Goal: Transaction & Acquisition: Purchase product/service

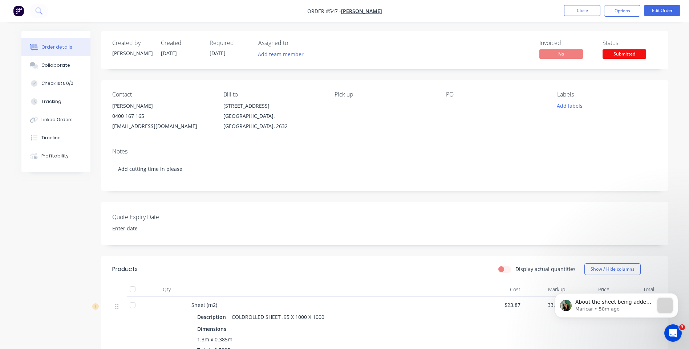
click at [670, 334] on icon "Open Intercom Messenger" at bounding box center [673, 333] width 12 height 12
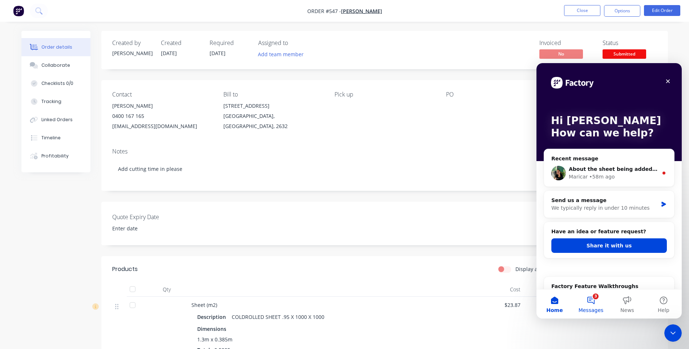
click at [593, 301] on button "3 Messages" at bounding box center [591, 304] width 36 height 29
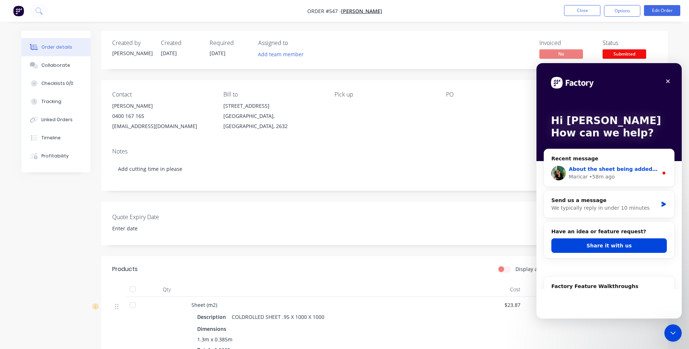
click at [445, 156] on div "Notes Add cutting time in please" at bounding box center [384, 166] width 566 height 49
click at [591, 175] on div "• 58m ago" at bounding box center [601, 177] width 25 height 8
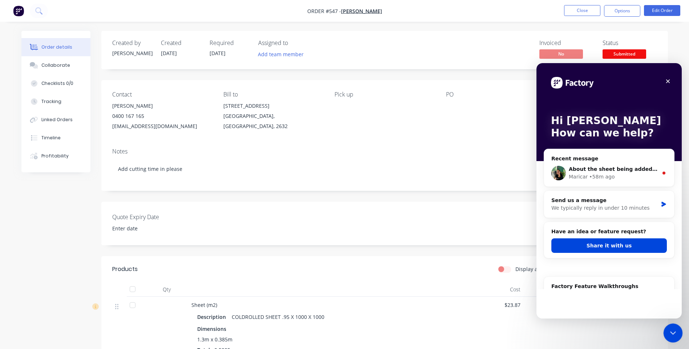
click at [670, 330] on icon "Close Intercom Messenger" at bounding box center [671, 332] width 9 height 9
drag, startPoint x: 671, startPoint y: 331, endPoint x: 1325, endPoint y: 652, distance: 729.4
click at [671, 331] on icon "Open Intercom Messenger" at bounding box center [672, 332] width 12 height 12
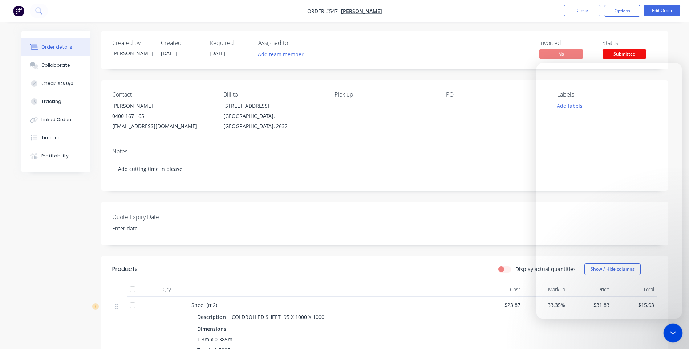
click at [670, 329] on icon "Close Intercom Messenger" at bounding box center [671, 332] width 9 height 9
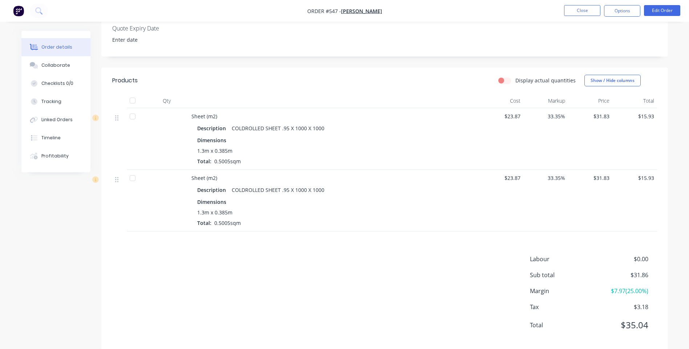
scroll to position [200, 0]
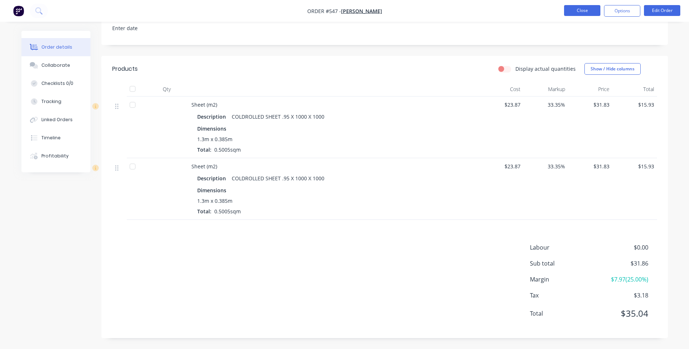
click at [572, 12] on button "Close" at bounding box center [582, 10] width 36 height 11
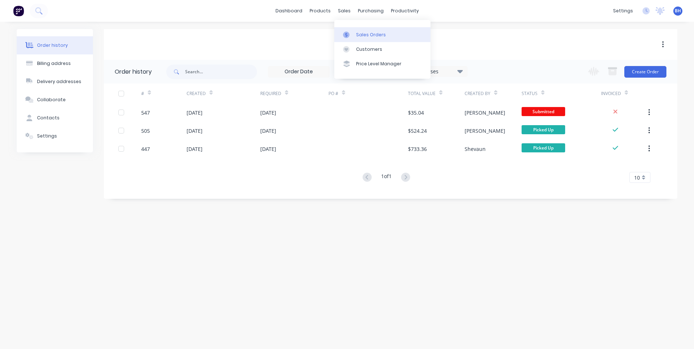
click at [359, 34] on div "Sales Orders" at bounding box center [371, 35] width 30 height 7
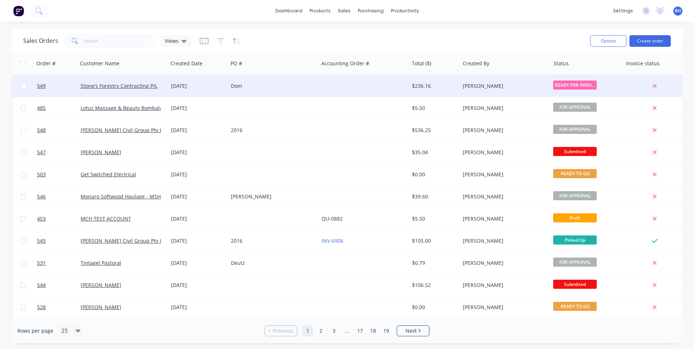
click at [307, 81] on div "Dom" at bounding box center [273, 86] width 90 height 22
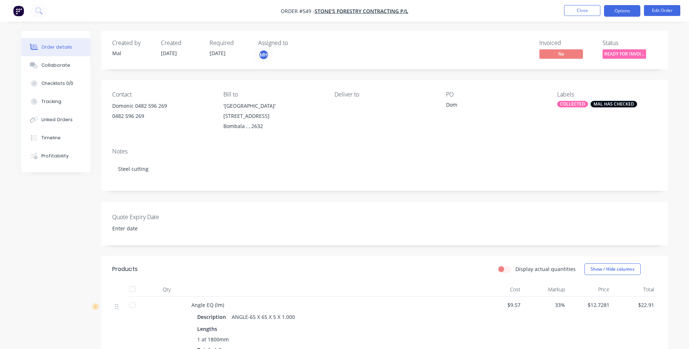
click at [620, 12] on button "Options" at bounding box center [622, 11] width 36 height 12
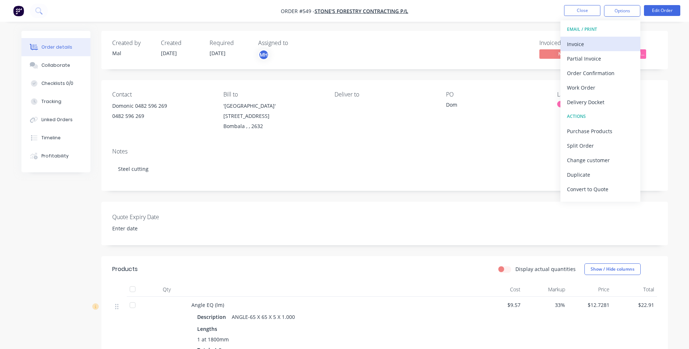
click at [579, 42] on div "Invoice" at bounding box center [600, 44] width 67 height 11
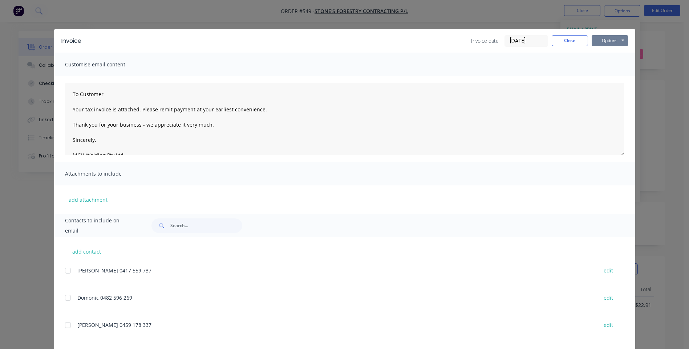
click at [603, 40] on button "Options" at bounding box center [609, 40] width 36 height 11
click at [600, 52] on button "Preview" at bounding box center [614, 54] width 46 height 12
click at [607, 42] on button "Options" at bounding box center [609, 40] width 36 height 11
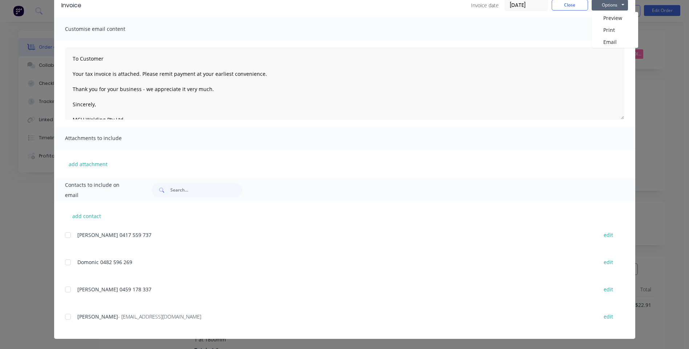
click at [61, 317] on div "add contact JED 0417 559 737 edit Domonic 0482 596 269 edit Mitch 0459 178 337 …" at bounding box center [344, 270] width 581 height 137
drag, startPoint x: 63, startPoint y: 317, endPoint x: 71, endPoint y: 317, distance: 8.0
click at [64, 317] on div at bounding box center [68, 317] width 15 height 15
click at [605, 5] on button "Options" at bounding box center [609, 5] width 36 height 11
click at [603, 42] on button "Email" at bounding box center [614, 42] width 46 height 12
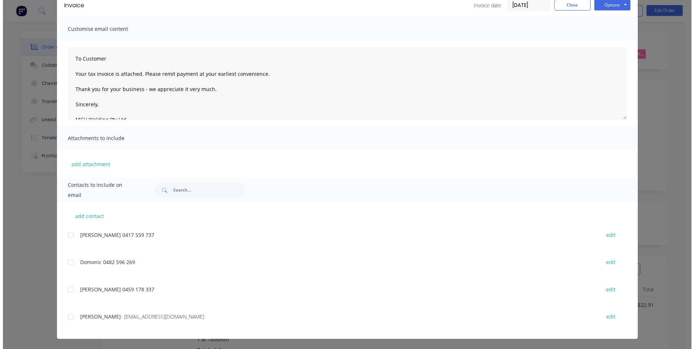
scroll to position [0, 0]
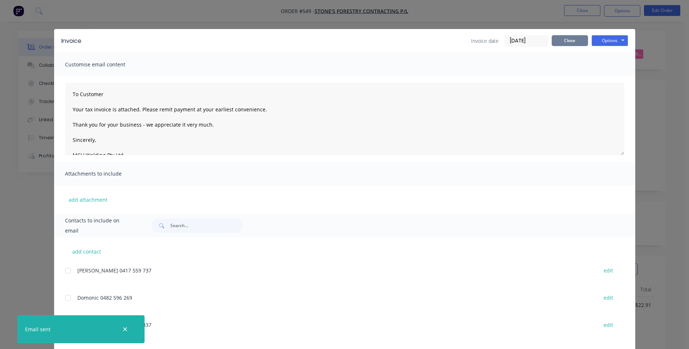
click at [560, 39] on button "Close" at bounding box center [570, 40] width 36 height 11
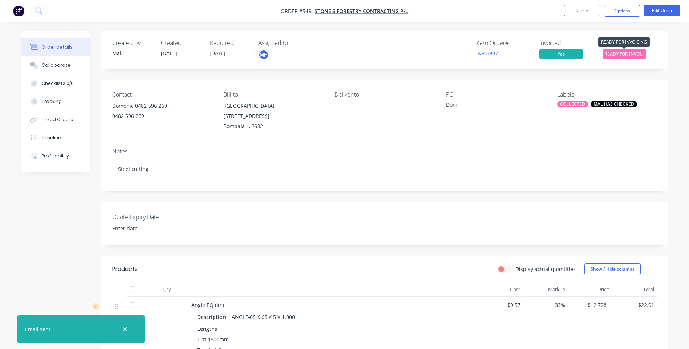
click at [634, 50] on span "READY FOR INVOI..." at bounding box center [624, 53] width 44 height 9
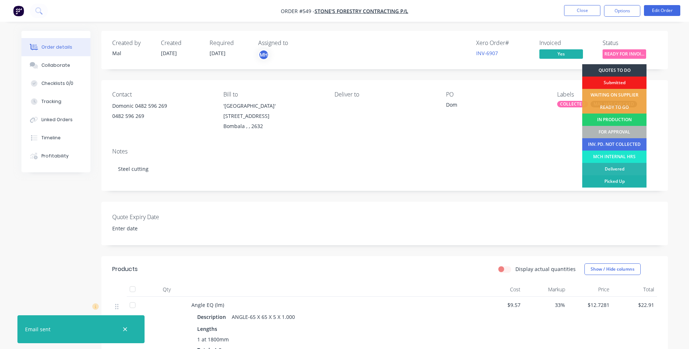
click at [607, 179] on div "Picked Up" at bounding box center [614, 181] width 64 height 12
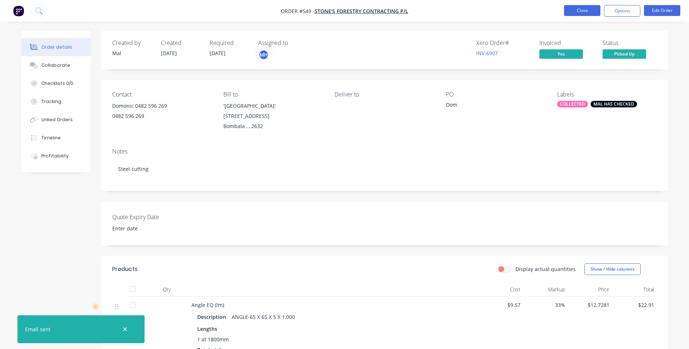
click at [577, 9] on button "Close" at bounding box center [582, 10] width 36 height 11
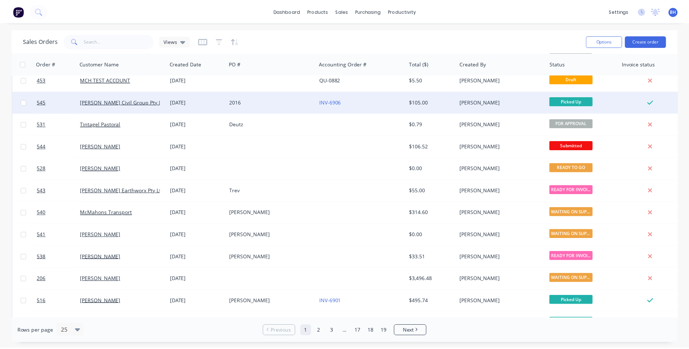
scroll to position [145, 0]
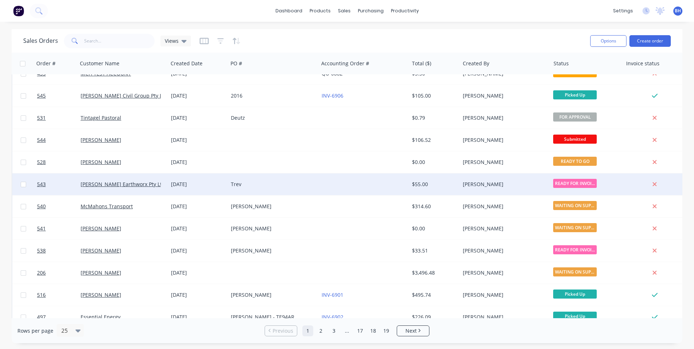
click at [309, 180] on div "Trev" at bounding box center [273, 185] width 90 height 22
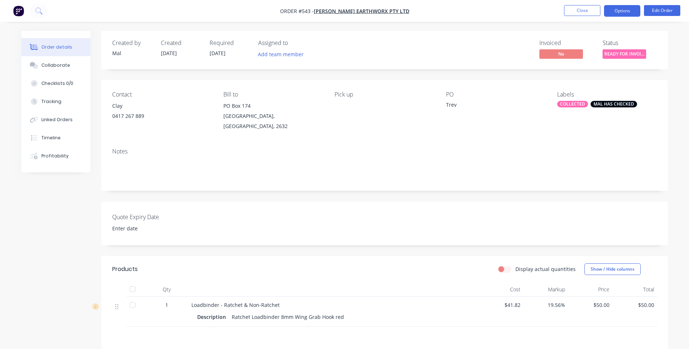
click at [620, 16] on button "Options" at bounding box center [622, 11] width 36 height 12
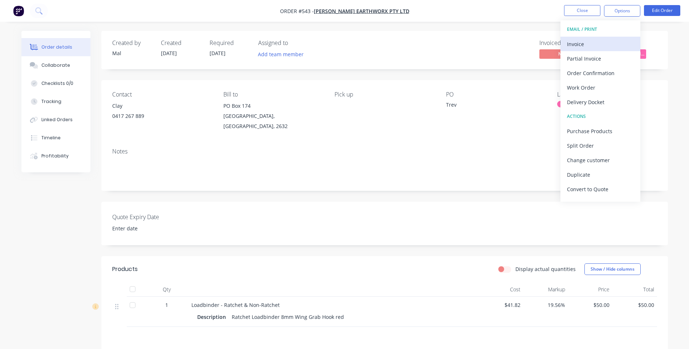
click at [577, 42] on div "Invoice" at bounding box center [600, 44] width 67 height 11
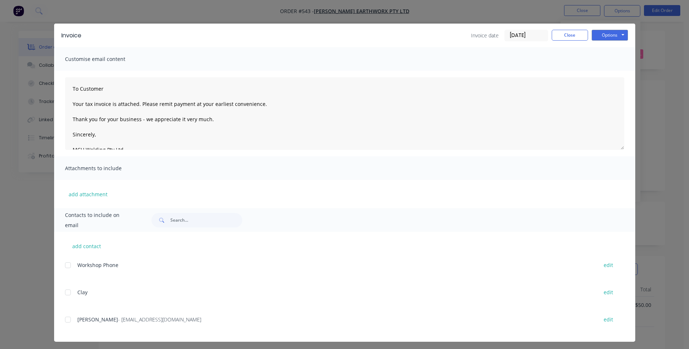
scroll to position [8, 0]
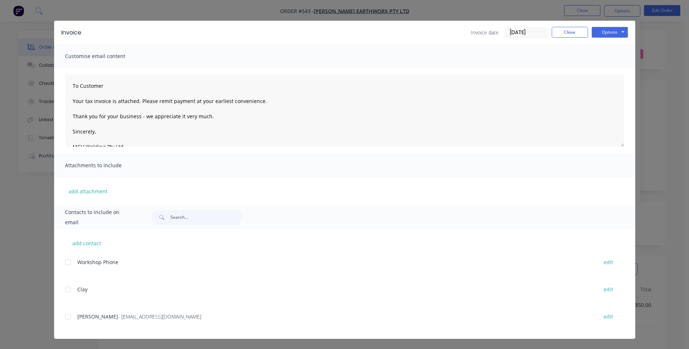
click at [62, 317] on div at bounding box center [68, 317] width 15 height 15
click at [609, 31] on button "Options" at bounding box center [609, 32] width 36 height 11
click at [606, 68] on button "Email" at bounding box center [614, 69] width 46 height 12
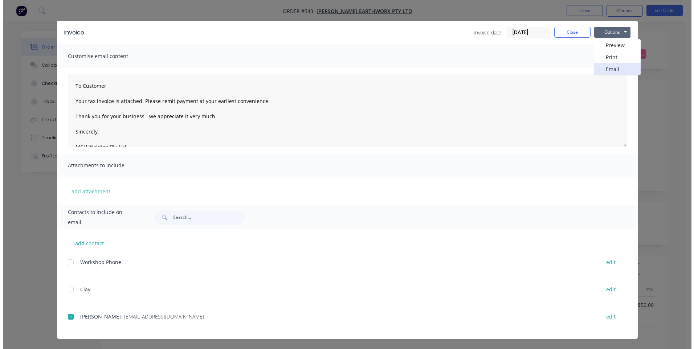
scroll to position [0, 0]
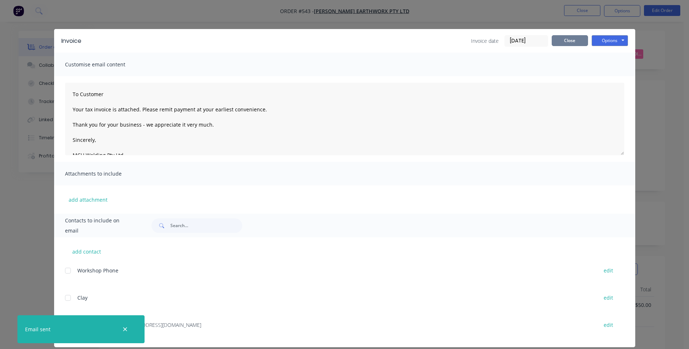
click at [564, 41] on button "Close" at bounding box center [570, 40] width 36 height 11
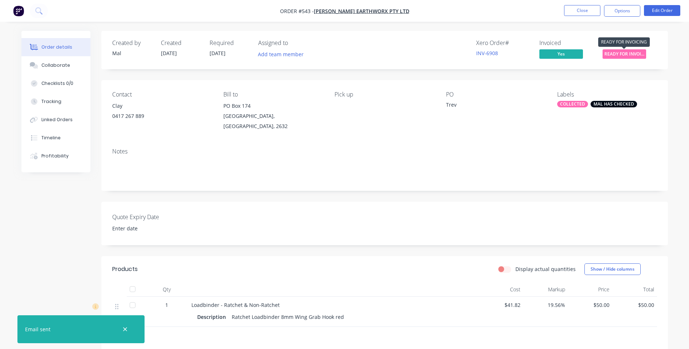
click at [626, 53] on span "READY FOR INVOI..." at bounding box center [624, 53] width 44 height 9
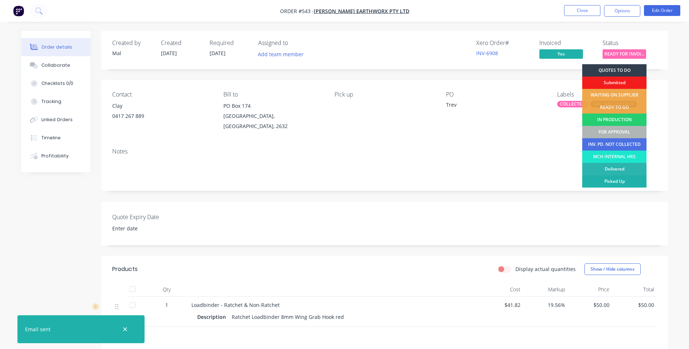
click at [616, 180] on div "Picked Up" at bounding box center [614, 181] width 64 height 12
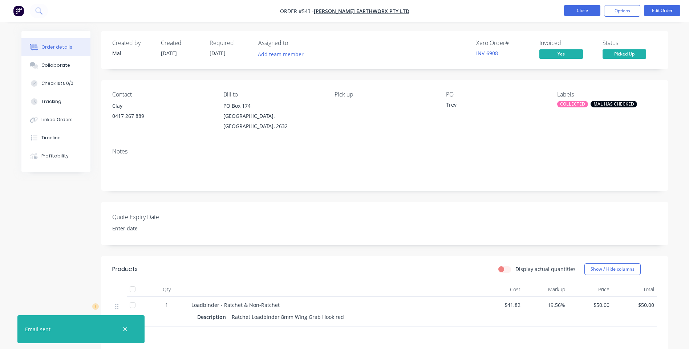
click at [575, 10] on button "Close" at bounding box center [582, 10] width 36 height 11
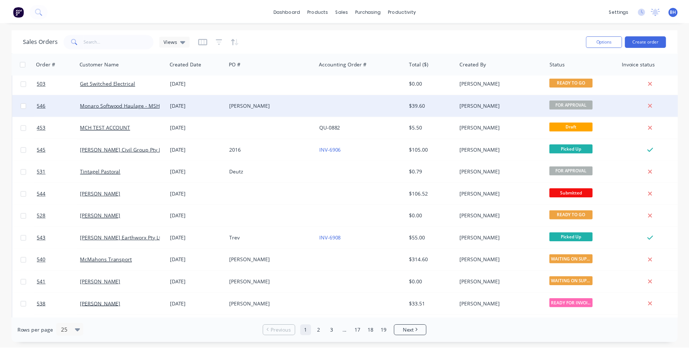
scroll to position [182, 0]
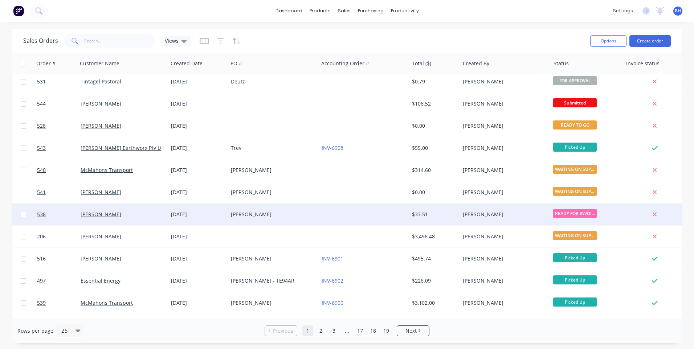
click at [320, 215] on div at bounding box center [364, 215] width 90 height 22
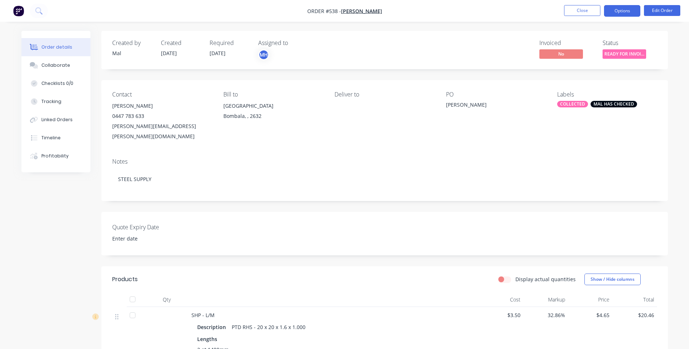
click at [622, 10] on button "Options" at bounding box center [622, 11] width 36 height 12
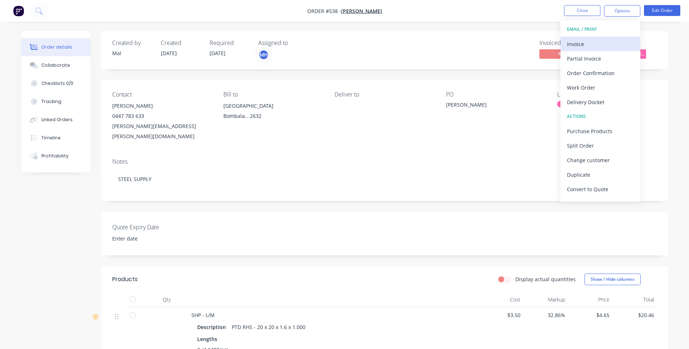
click at [577, 40] on div "Invoice" at bounding box center [600, 44] width 67 height 11
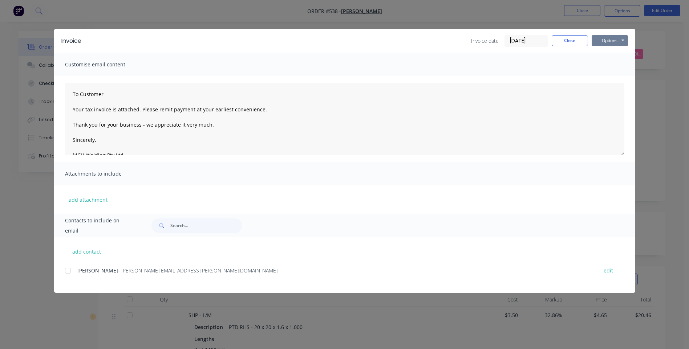
click at [612, 40] on button "Options" at bounding box center [609, 40] width 36 height 11
click at [605, 50] on button "Preview" at bounding box center [614, 54] width 46 height 12
click at [66, 270] on div at bounding box center [68, 271] width 15 height 15
click at [618, 40] on button "Options" at bounding box center [609, 40] width 36 height 11
click at [609, 77] on button "Email" at bounding box center [614, 78] width 46 height 12
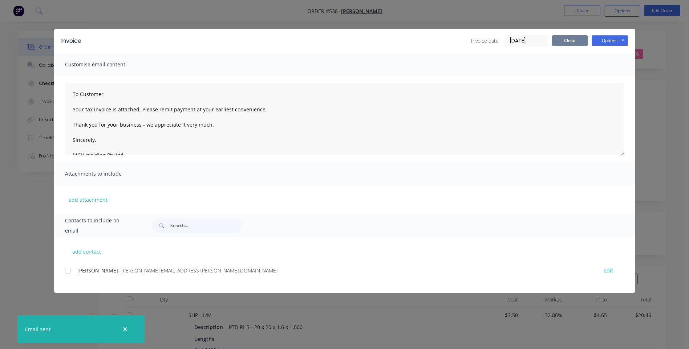
click at [575, 39] on button "Close" at bounding box center [570, 40] width 36 height 11
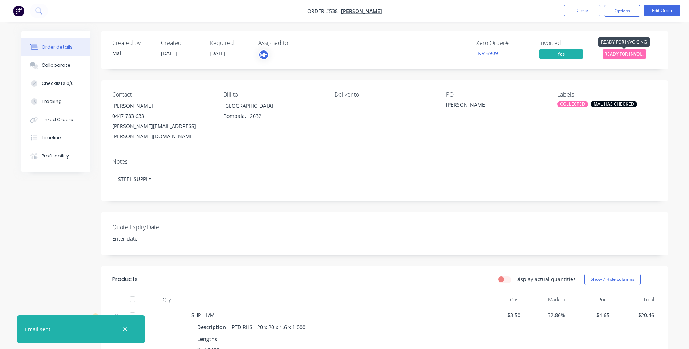
click at [623, 50] on span "READY FOR INVOI..." at bounding box center [624, 53] width 44 height 9
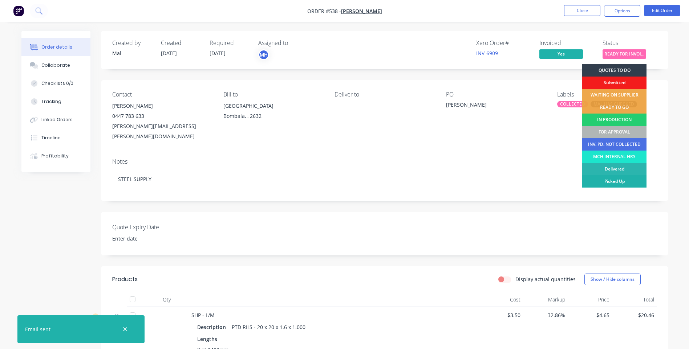
click at [599, 179] on div "Picked Up" at bounding box center [614, 181] width 64 height 12
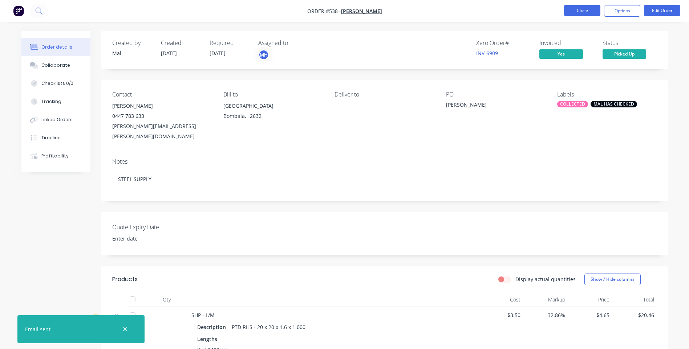
click at [567, 6] on button "Close" at bounding box center [582, 10] width 36 height 11
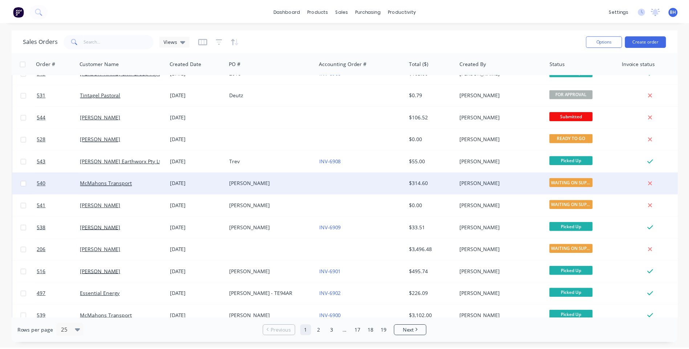
scroll to position [132, 0]
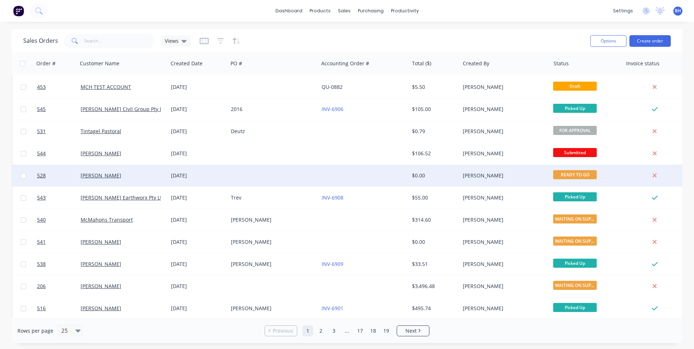
click at [313, 175] on div at bounding box center [273, 176] width 90 height 22
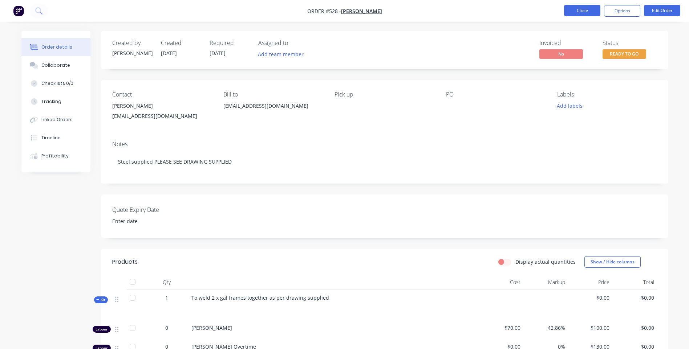
click at [571, 7] on button "Close" at bounding box center [582, 10] width 36 height 11
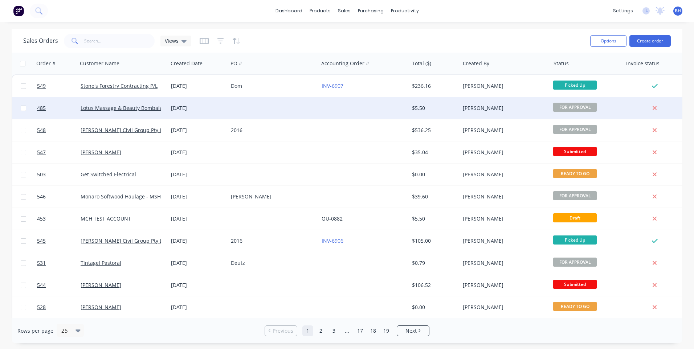
click at [351, 104] on div at bounding box center [364, 108] width 90 height 22
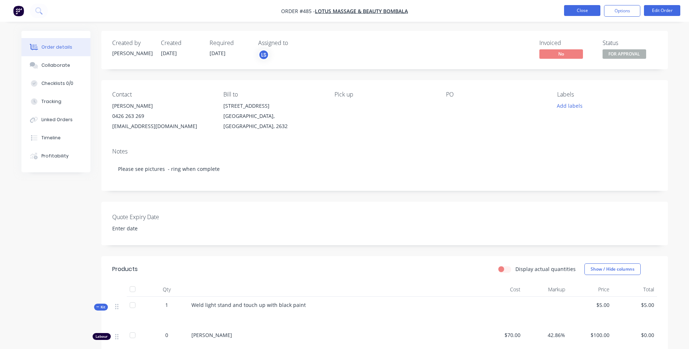
click at [571, 7] on button "Close" at bounding box center [582, 10] width 36 height 11
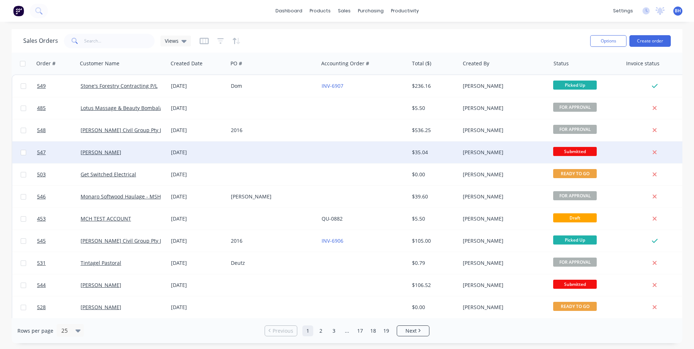
click at [252, 152] on div at bounding box center [273, 153] width 90 height 22
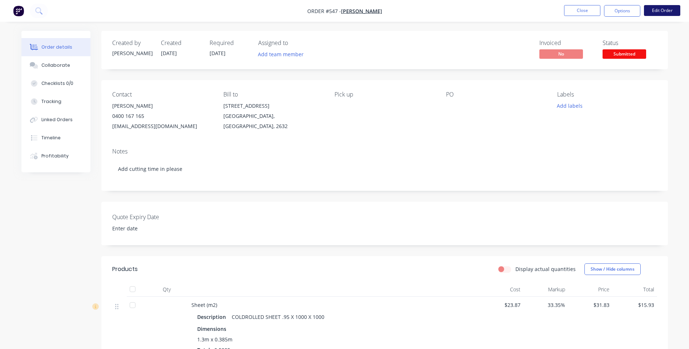
click at [652, 9] on button "Edit Order" at bounding box center [662, 10] width 36 height 11
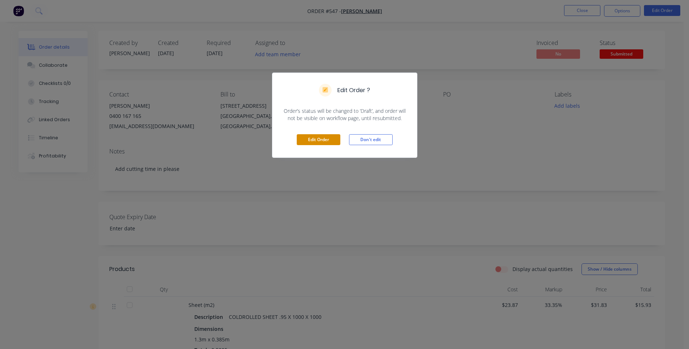
click at [321, 137] on button "Edit Order" at bounding box center [319, 139] width 44 height 11
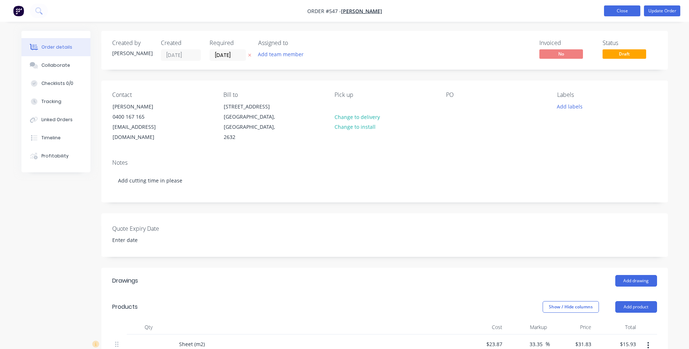
click at [610, 8] on button "Close" at bounding box center [622, 10] width 36 height 11
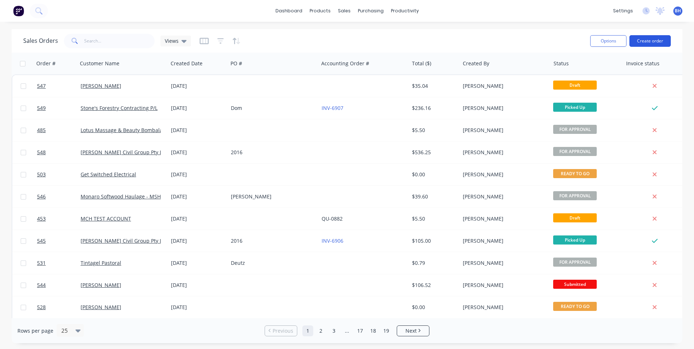
click at [643, 42] on button "Create order" at bounding box center [650, 41] width 41 height 12
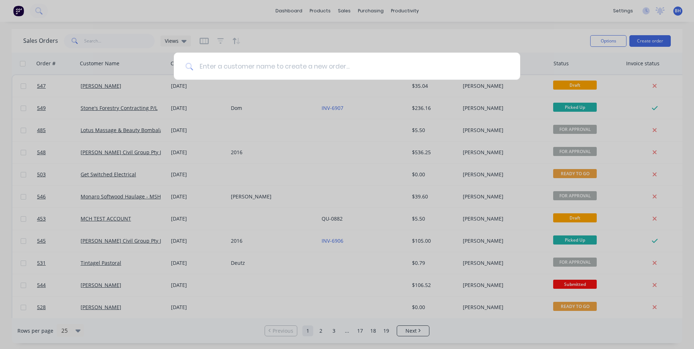
click at [329, 68] on input at bounding box center [351, 66] width 315 height 27
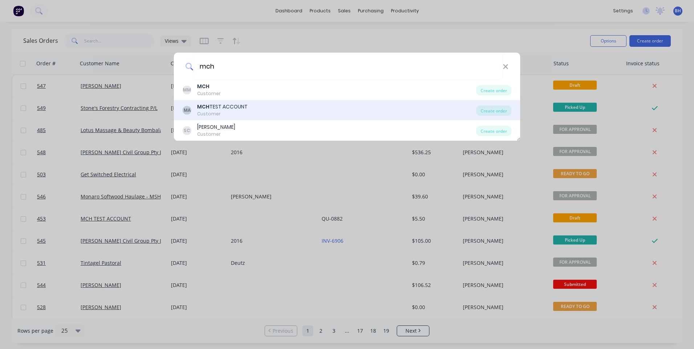
type input "mch"
click at [250, 106] on div "MA MCH TEST ACCOUNT Customer" at bounding box center [330, 110] width 294 height 14
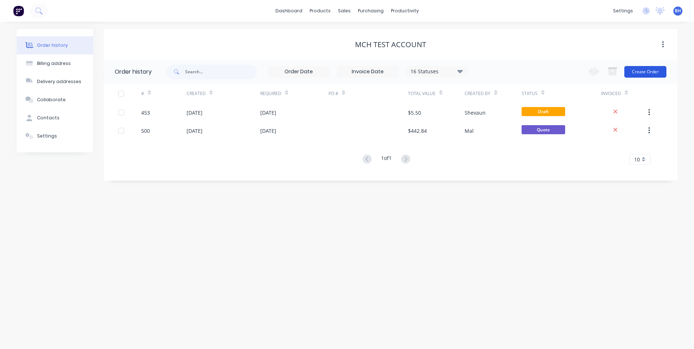
click at [638, 73] on button "Create Order" at bounding box center [645, 72] width 42 height 12
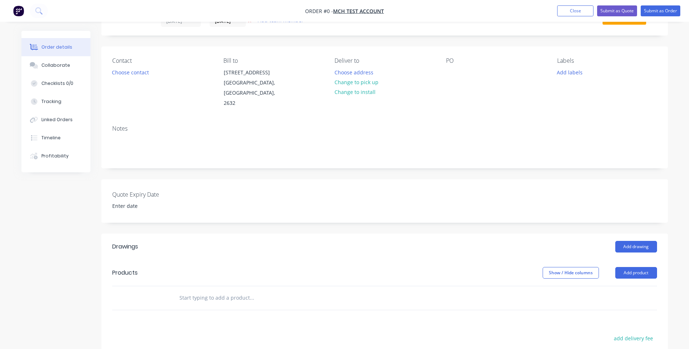
scroll to position [73, 0]
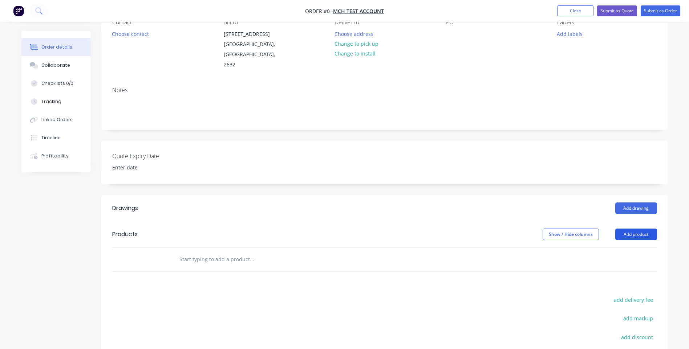
click at [634, 229] on button "Add product" at bounding box center [636, 235] width 42 height 12
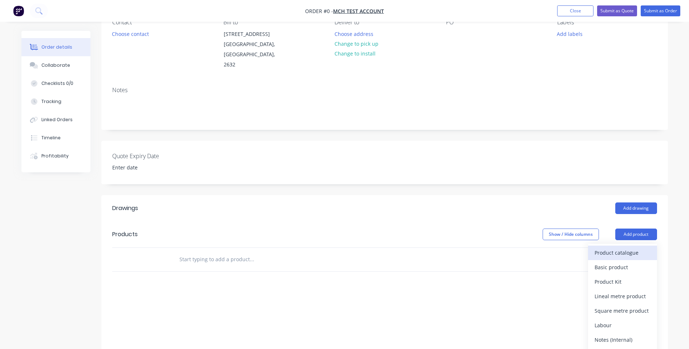
click at [630, 248] on div "Product catalogue" at bounding box center [622, 253] width 56 height 11
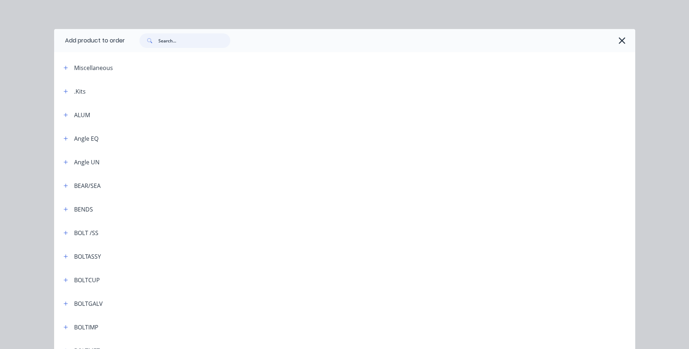
click at [158, 42] on input "text" at bounding box center [194, 40] width 72 height 15
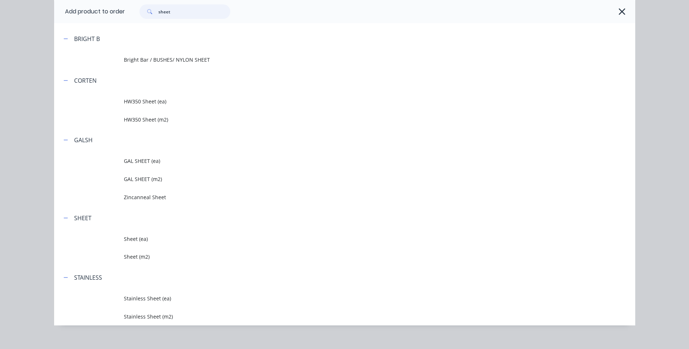
scroll to position [121, 0]
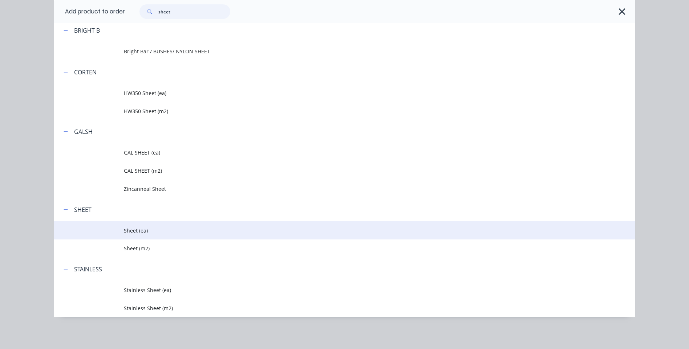
type input "sheet"
click at [124, 229] on span "Sheet (ea)" at bounding box center [328, 231] width 409 height 8
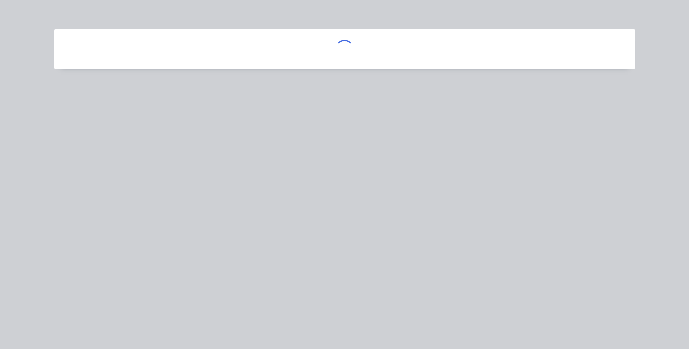
scroll to position [0, 0]
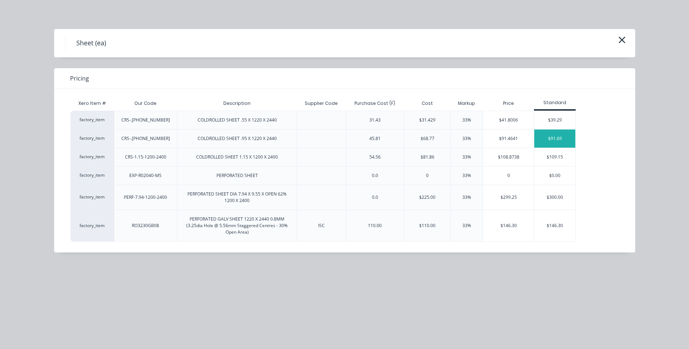
click at [554, 134] on div "$91.69" at bounding box center [554, 139] width 41 height 18
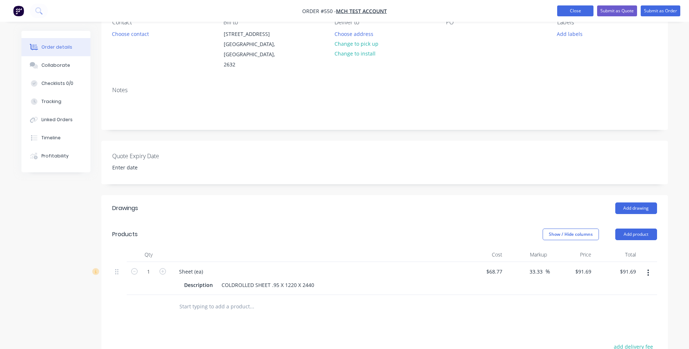
click at [565, 9] on button "Close" at bounding box center [575, 10] width 36 height 11
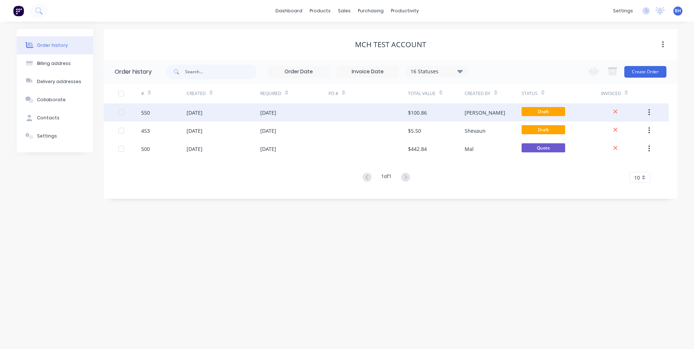
click at [647, 110] on button "button" at bounding box center [649, 112] width 17 height 13
click at [609, 129] on div "Archive" at bounding box center [623, 131] width 56 height 11
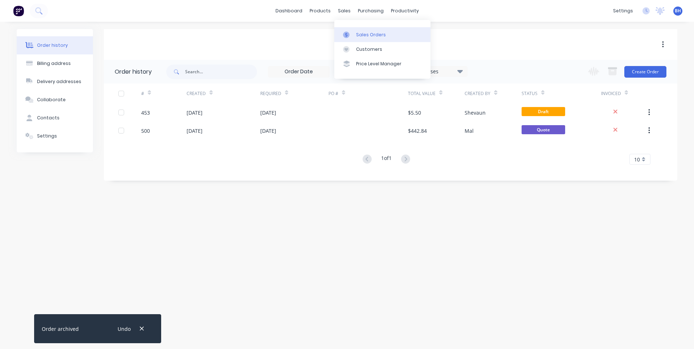
click at [360, 32] on div "Sales Orders" at bounding box center [371, 35] width 30 height 7
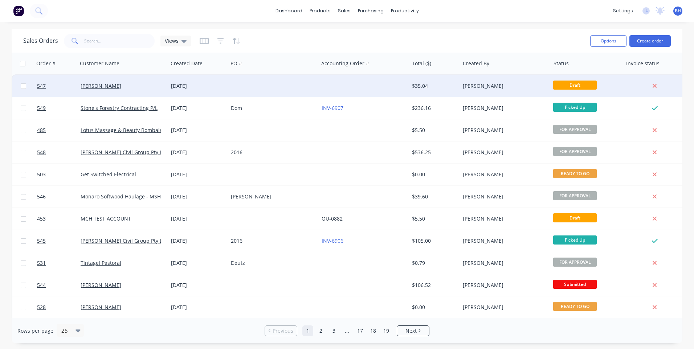
click at [288, 81] on div at bounding box center [273, 86] width 90 height 22
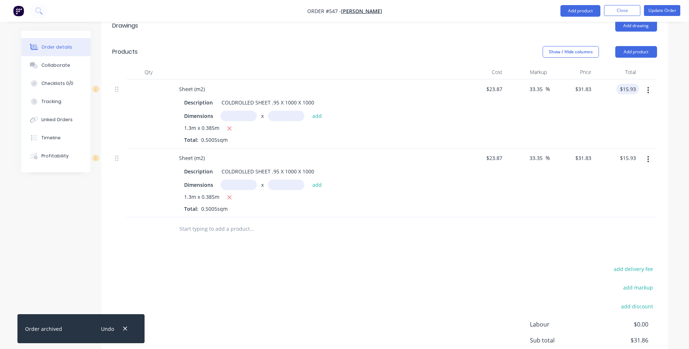
scroll to position [249, 0]
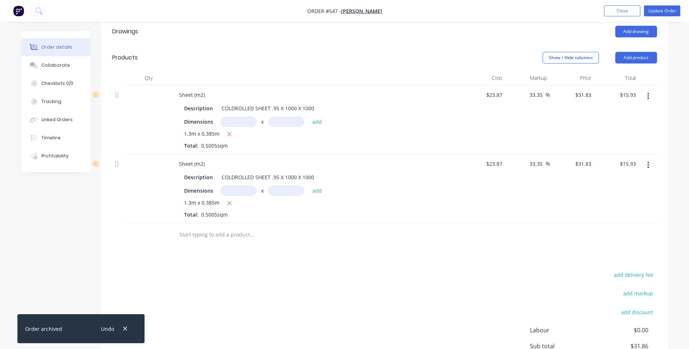
click at [647, 90] on button "button" at bounding box center [647, 96] width 17 height 13
click at [602, 154] on div "Delete" at bounding box center [622, 159] width 56 height 11
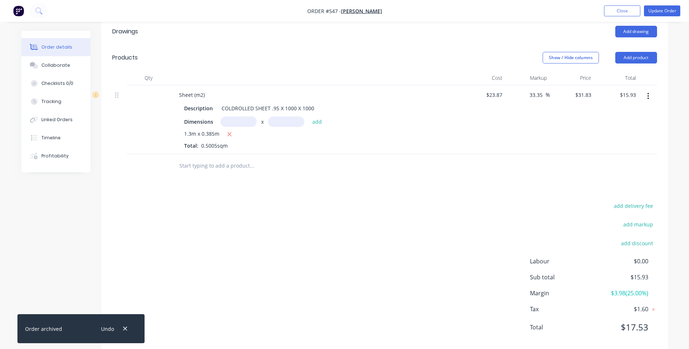
click at [649, 92] on icon "button" at bounding box center [648, 96] width 2 height 8
click at [600, 154] on div "Delete" at bounding box center [622, 159] width 56 height 11
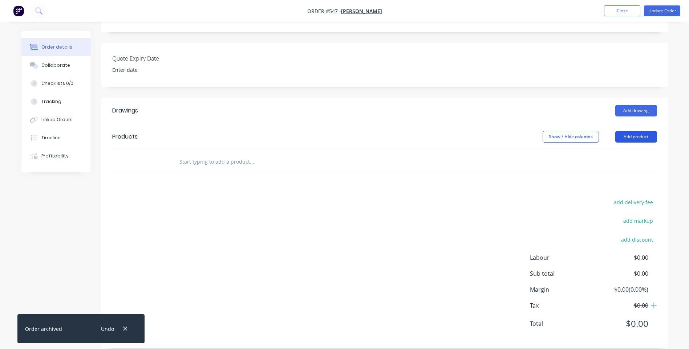
click at [636, 131] on button "Add product" at bounding box center [636, 137] width 42 height 12
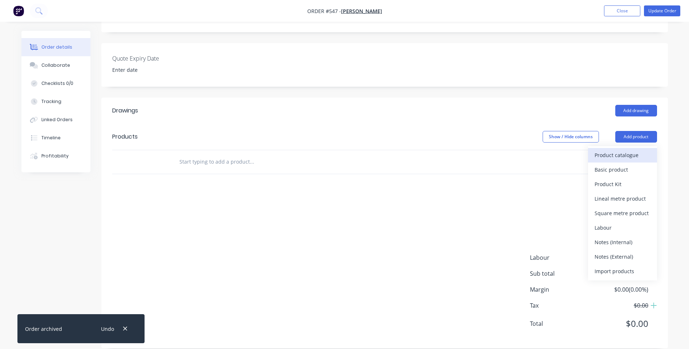
click at [624, 150] on div "Product catalogue" at bounding box center [622, 155] width 56 height 11
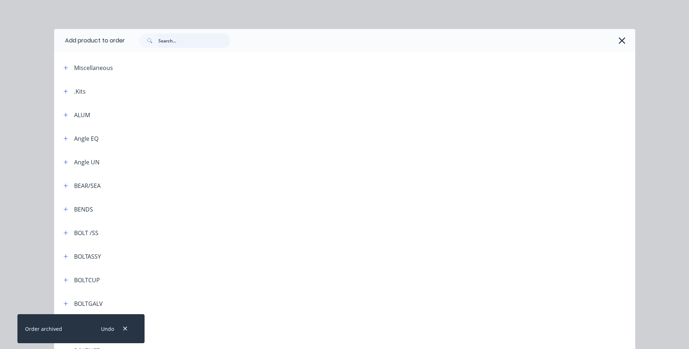
click at [162, 40] on input "text" at bounding box center [194, 40] width 72 height 15
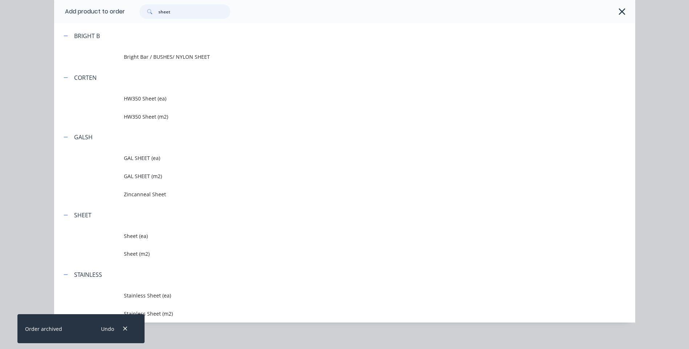
scroll to position [121, 0]
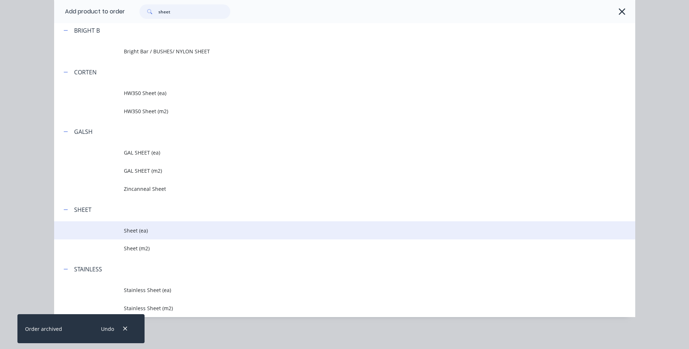
type input "sheet"
click at [137, 227] on span "Sheet (ea)" at bounding box center [328, 231] width 409 height 8
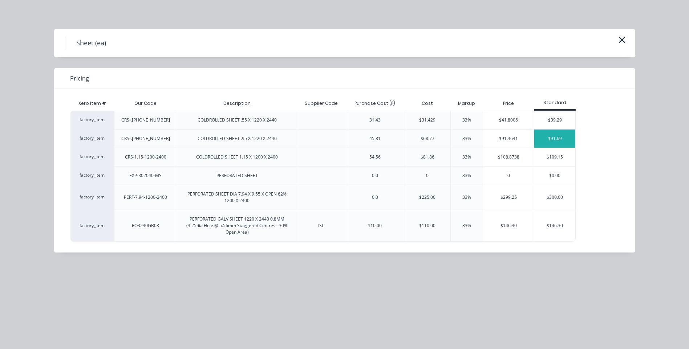
click at [562, 134] on div "$91.69" at bounding box center [554, 139] width 41 height 18
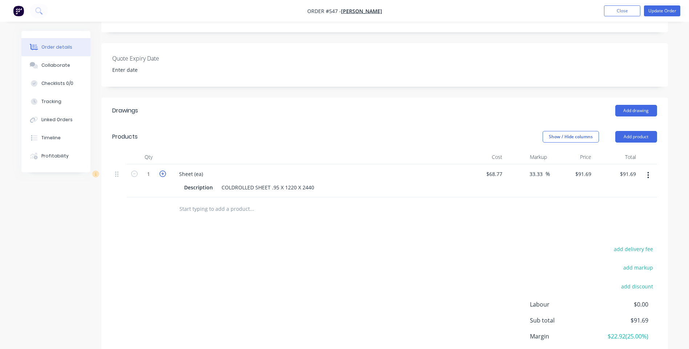
click at [162, 171] on icon "button" at bounding box center [162, 174] width 7 height 7
type input "2"
type input "$183.38"
drag, startPoint x: 208, startPoint y: 160, endPoint x: 213, endPoint y: 177, distance: 17.7
click at [208, 169] on div "Sheet (ea)" at bounding box center [315, 174] width 285 height 11
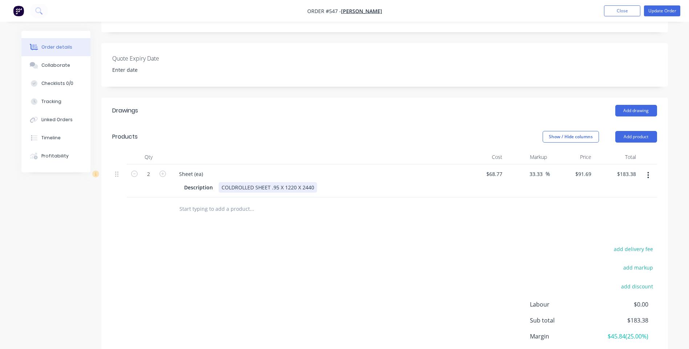
click at [317, 182] on div "Description COLDROLLED SHEET .95 X 1220 X 2440" at bounding box center [314, 187] width 266 height 11
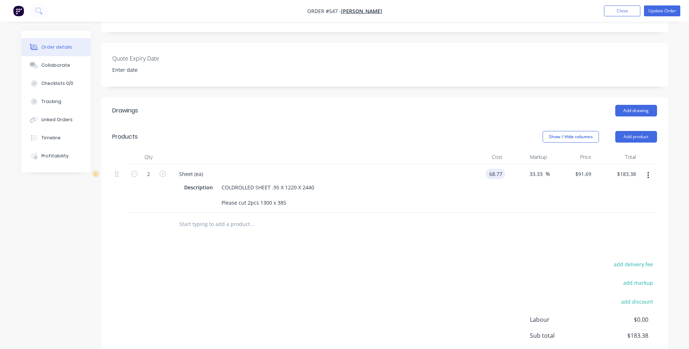
scroll to position [232, 0]
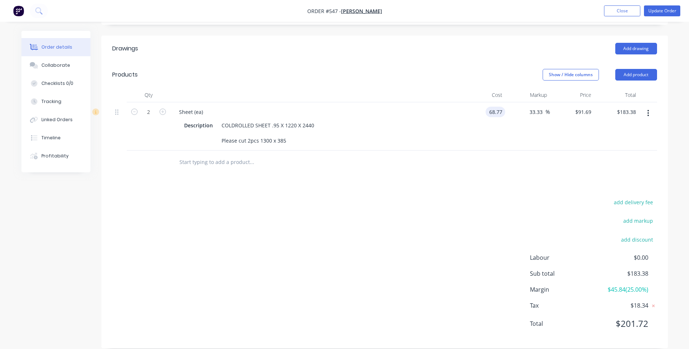
type input "$68.77"
click at [647, 109] on icon "button" at bounding box center [648, 113] width 2 height 8
click at [602, 171] on div "Delete" at bounding box center [622, 176] width 56 height 11
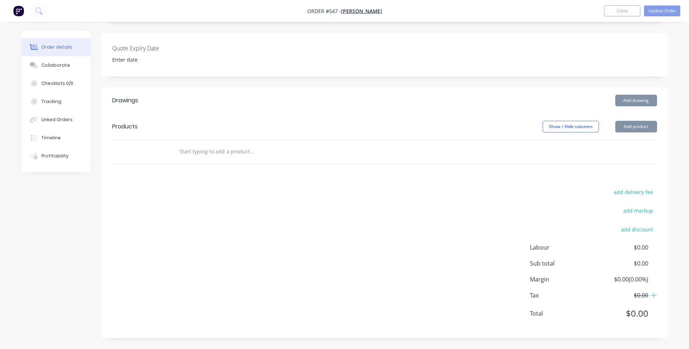
scroll to position [170, 0]
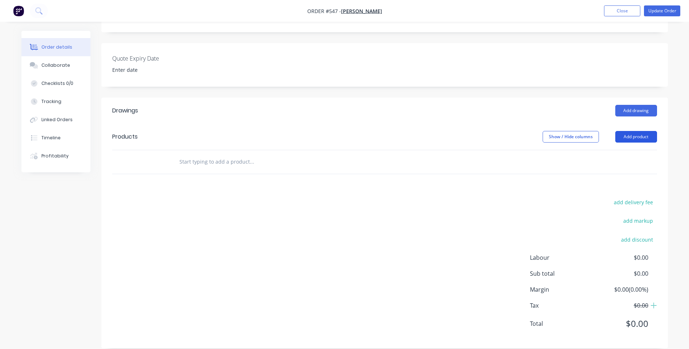
click at [633, 131] on button "Add product" at bounding box center [636, 137] width 42 height 12
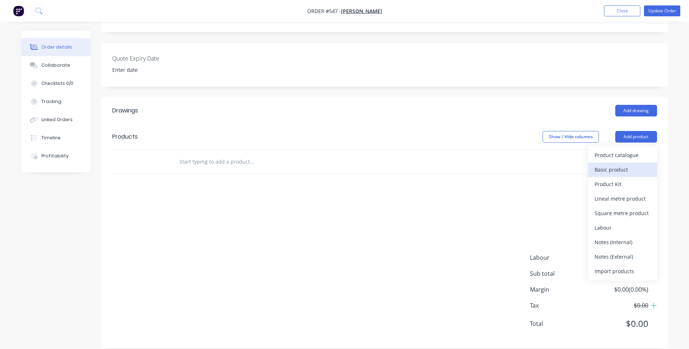
click at [615, 164] on div "Basic product" at bounding box center [622, 169] width 56 height 11
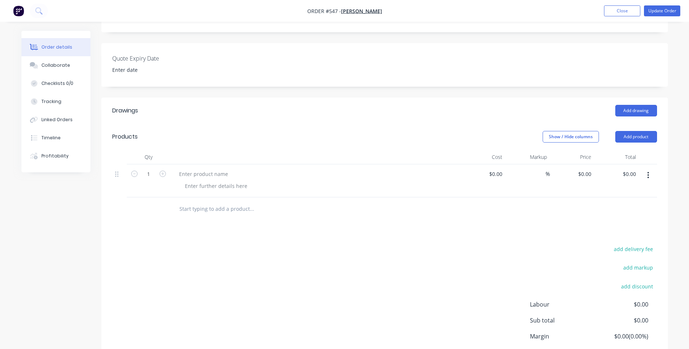
click at [645, 169] on button "button" at bounding box center [647, 175] width 17 height 13
click at [292, 181] on div at bounding box center [318, 186] width 279 height 11
click at [197, 169] on div at bounding box center [203, 174] width 61 height 11
click at [640, 131] on button "Add product" at bounding box center [636, 137] width 42 height 12
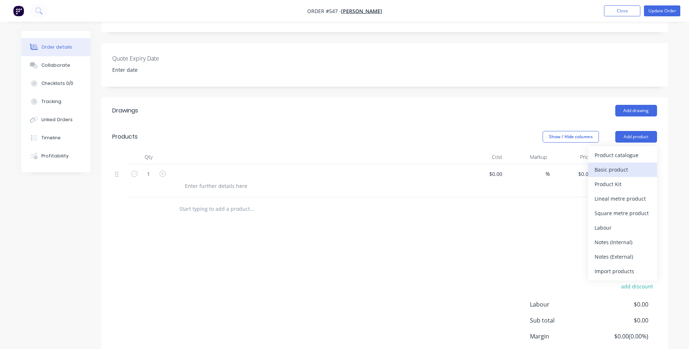
click at [618, 164] on div "Basic product" at bounding box center [622, 169] width 56 height 11
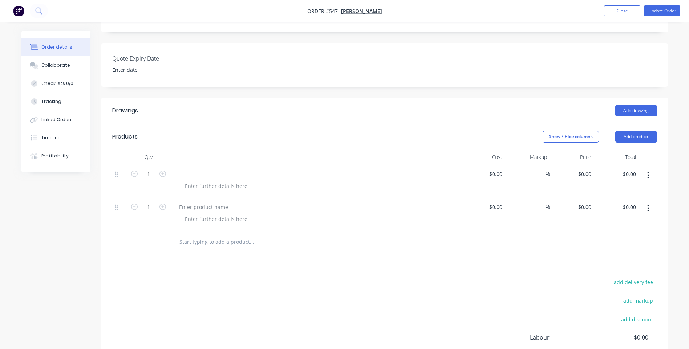
click at [649, 169] on button "button" at bounding box center [647, 175] width 17 height 13
click at [603, 233] on div "Delete" at bounding box center [622, 238] width 56 height 11
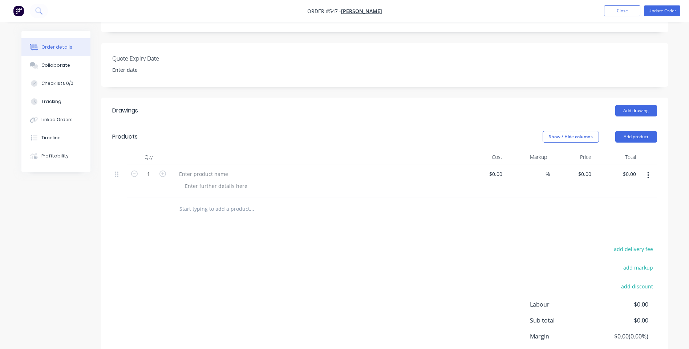
click at [653, 169] on button "button" at bounding box center [647, 175] width 17 height 13
click at [249, 181] on div at bounding box center [216, 186] width 74 height 11
click at [211, 169] on div at bounding box center [203, 174] width 61 height 11
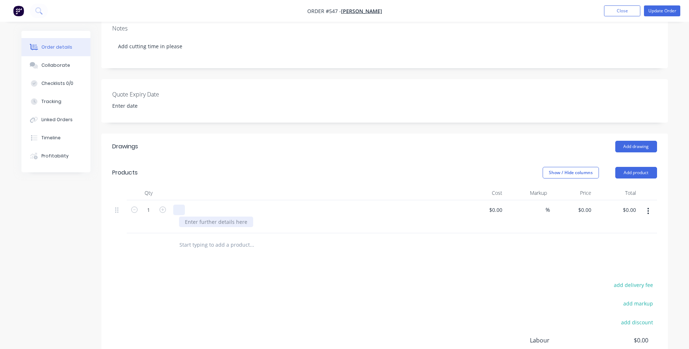
scroll to position [134, 0]
click at [240, 238] on input "text" at bounding box center [251, 245] width 145 height 15
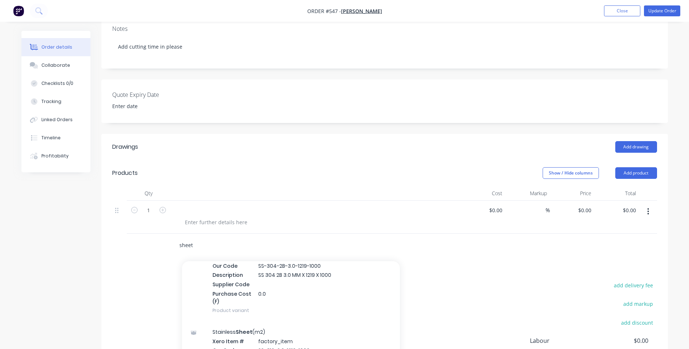
scroll to position [1053, 0]
click at [193, 238] on input "sheet" at bounding box center [251, 245] width 145 height 15
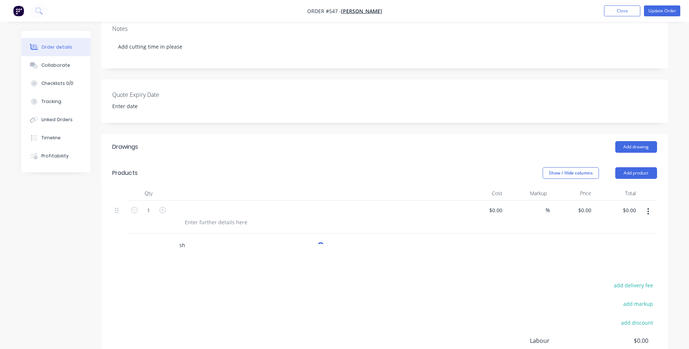
type input "s"
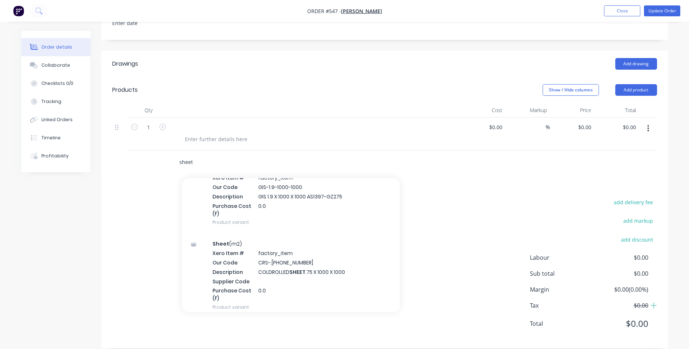
scroll to position [762, 0]
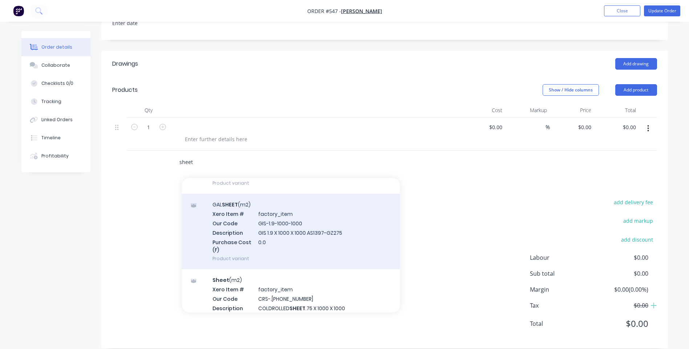
type input "sheet"
click at [320, 215] on div "GAL SHEET (m2) Xero Item # factory_item Our Code GIS-1.9-1000-1000 Description …" at bounding box center [291, 232] width 218 height 76
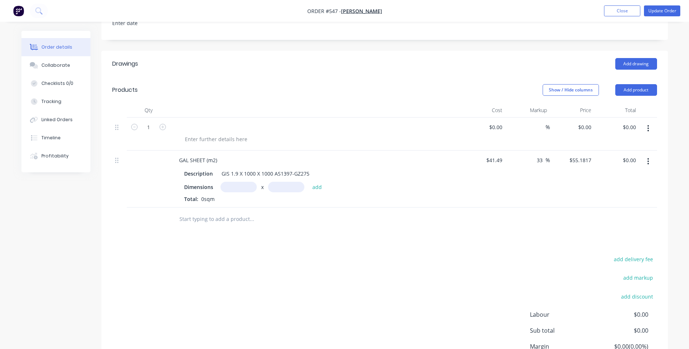
click at [650, 155] on button "button" at bounding box center [647, 161] width 17 height 13
click at [597, 219] on div "Delete" at bounding box center [622, 224] width 56 height 11
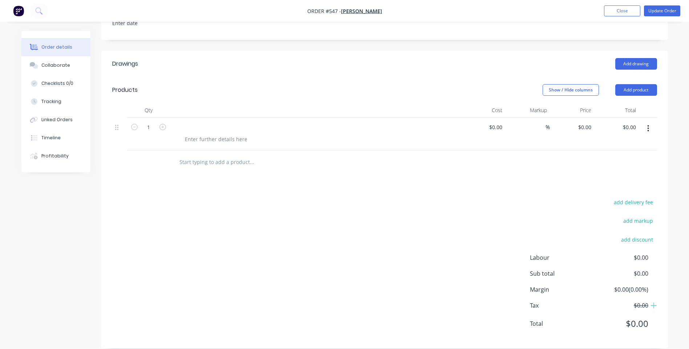
click at [648, 125] on icon "button" at bounding box center [647, 128] width 1 height 7
click at [634, 84] on button "Add product" at bounding box center [636, 90] width 42 height 12
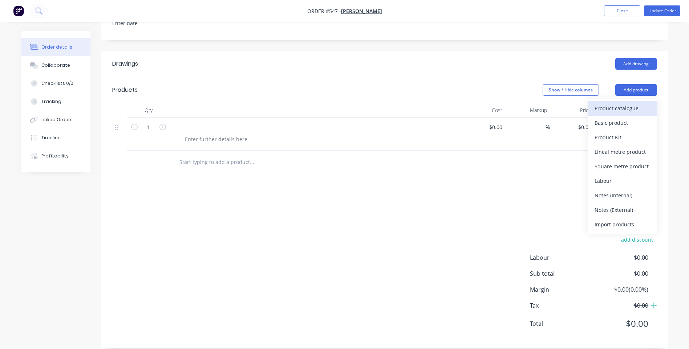
click at [606, 103] on div "Product catalogue" at bounding box center [622, 108] width 56 height 11
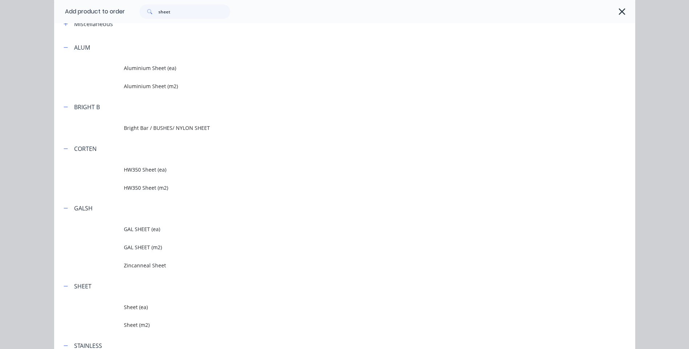
scroll to position [121, 0]
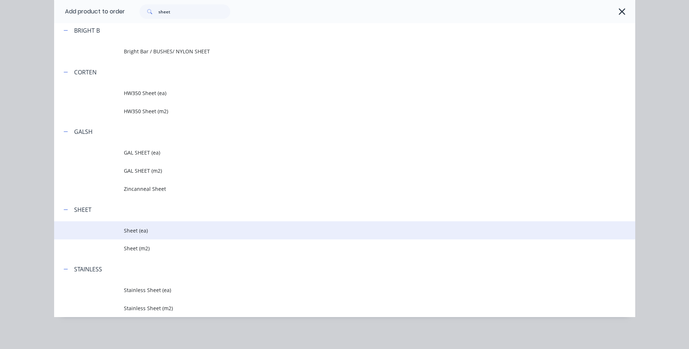
click at [129, 228] on span "Sheet (ea)" at bounding box center [328, 231] width 409 height 8
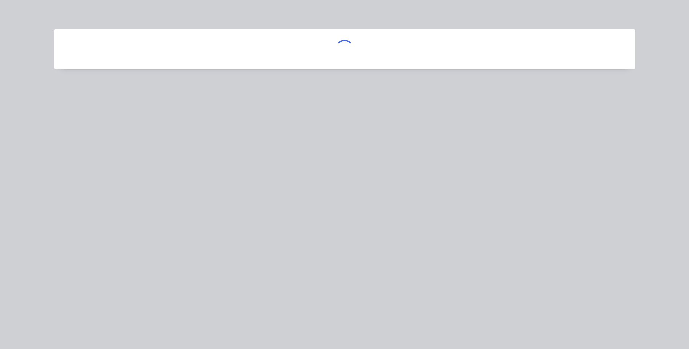
scroll to position [0, 0]
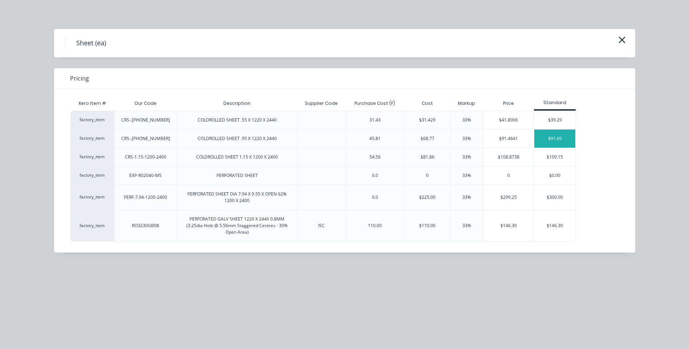
click at [556, 135] on div "$91.69" at bounding box center [554, 139] width 41 height 18
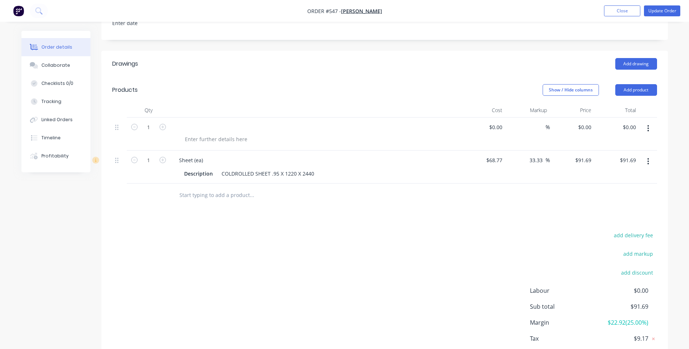
click at [646, 155] on button "button" at bounding box center [647, 161] width 17 height 13
click at [595, 219] on div "Delete" at bounding box center [622, 224] width 56 height 11
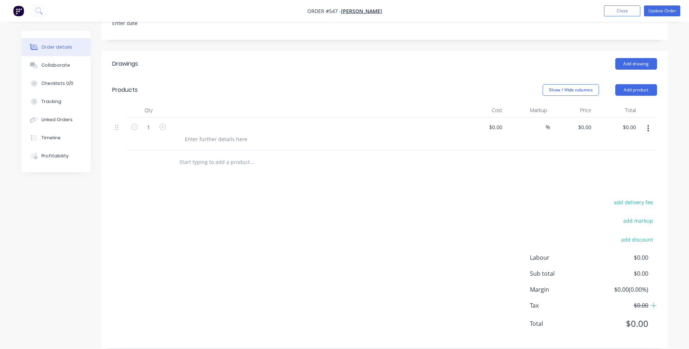
click at [644, 122] on button "button" at bounding box center [647, 128] width 17 height 13
click at [603, 186] on div "Delete" at bounding box center [622, 191] width 56 height 11
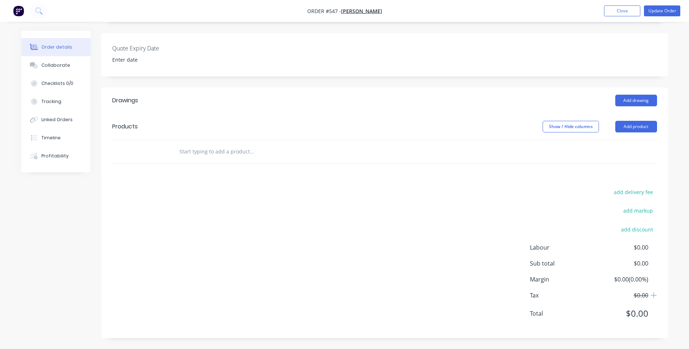
scroll to position [170, 0]
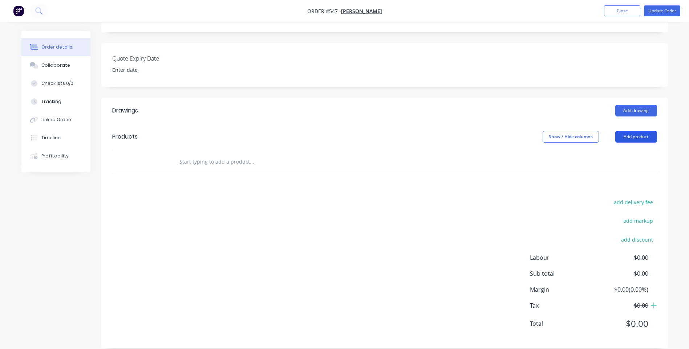
click at [618, 131] on button "Add product" at bounding box center [636, 137] width 42 height 12
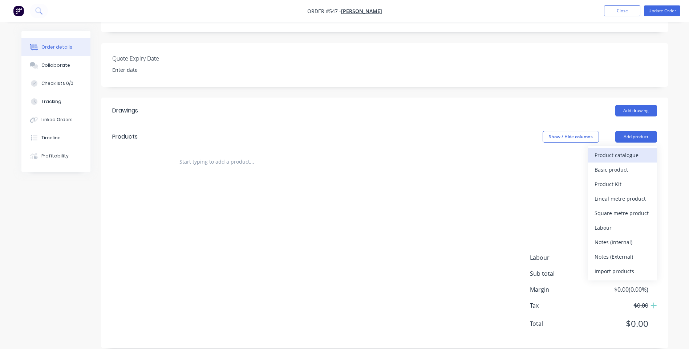
click at [619, 150] on div "Product catalogue" at bounding box center [622, 155] width 56 height 11
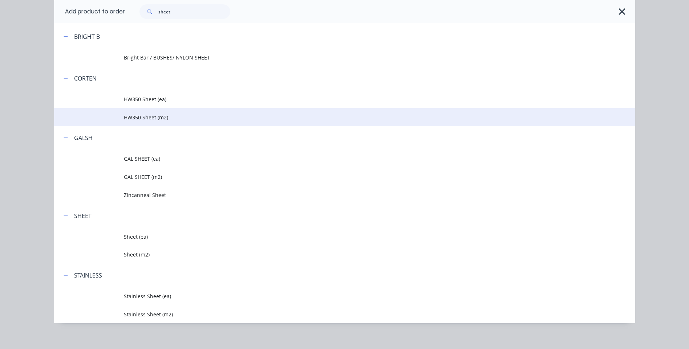
scroll to position [121, 0]
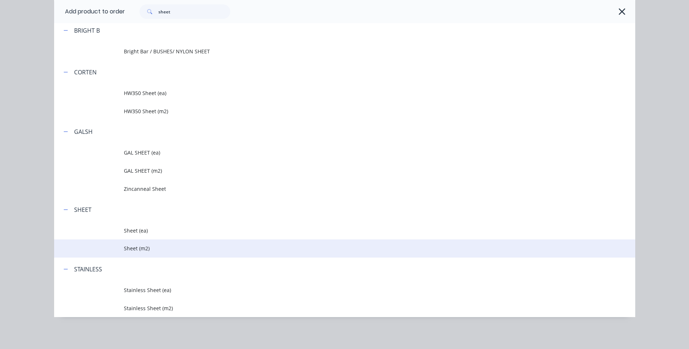
click at [132, 245] on span "Sheet (m2)" at bounding box center [328, 249] width 409 height 8
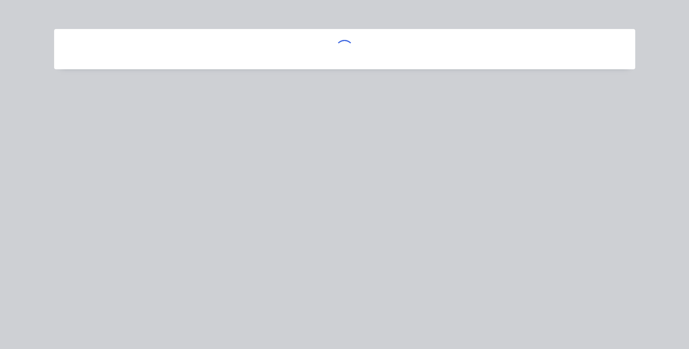
scroll to position [0, 0]
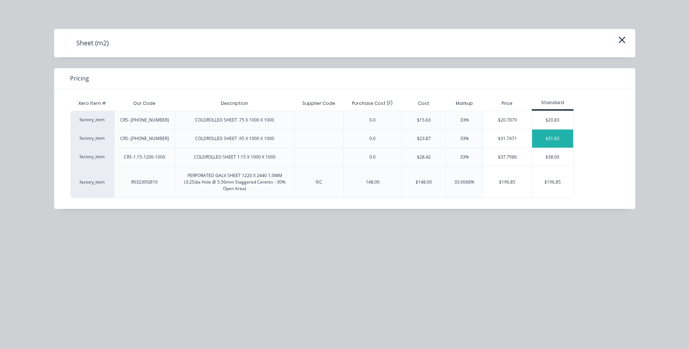
click at [556, 137] on div "$31.83" at bounding box center [552, 139] width 41 height 18
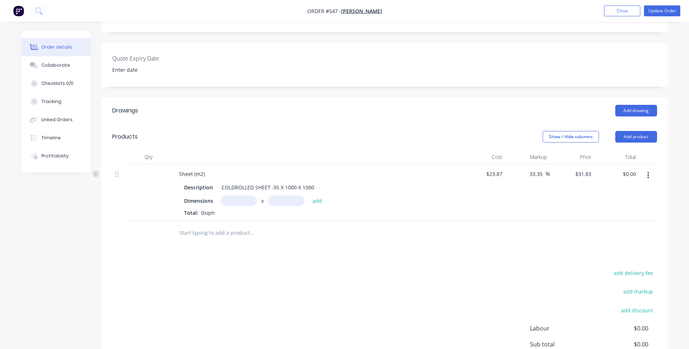
click at [239, 196] on input "text" at bounding box center [238, 201] width 36 height 11
click at [647, 171] on icon "button" at bounding box center [648, 175] width 2 height 8
click at [601, 233] on div "Delete" at bounding box center [622, 238] width 56 height 11
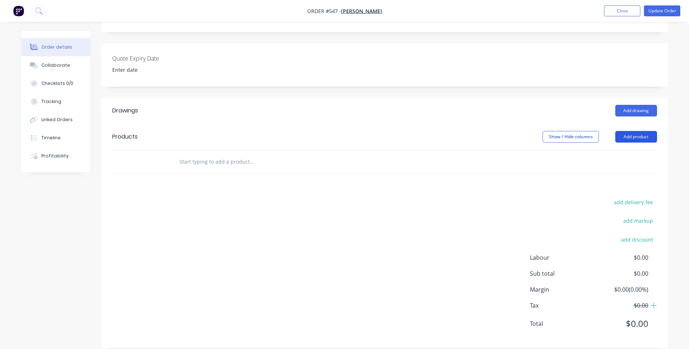
click at [626, 131] on button "Add product" at bounding box center [636, 137] width 42 height 12
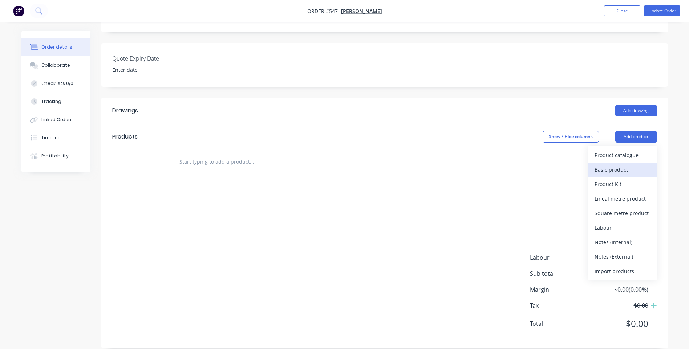
click at [611, 164] on div "Basic product" at bounding box center [622, 169] width 56 height 11
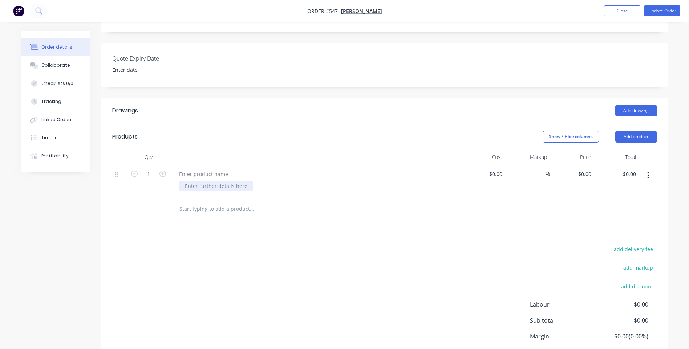
click at [195, 181] on div at bounding box center [216, 186] width 74 height 11
click at [204, 202] on input "text" at bounding box center [251, 209] width 145 height 15
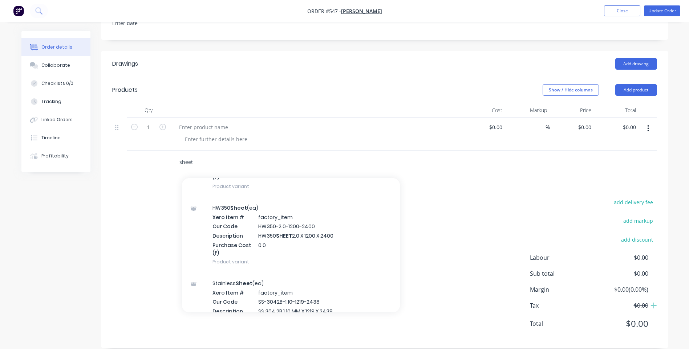
scroll to position [4066, 0]
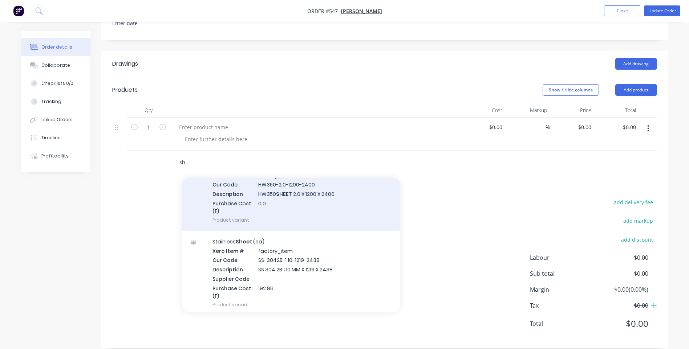
type input "s"
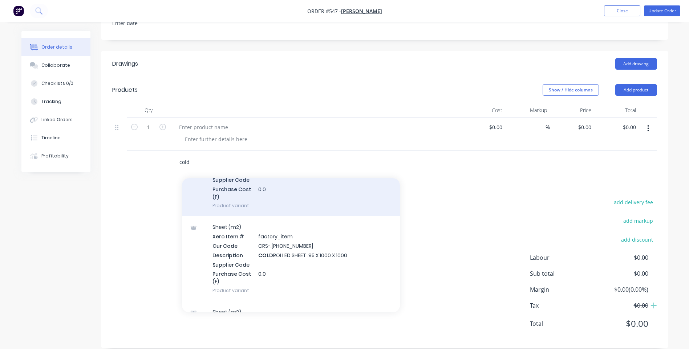
scroll to position [73, 0]
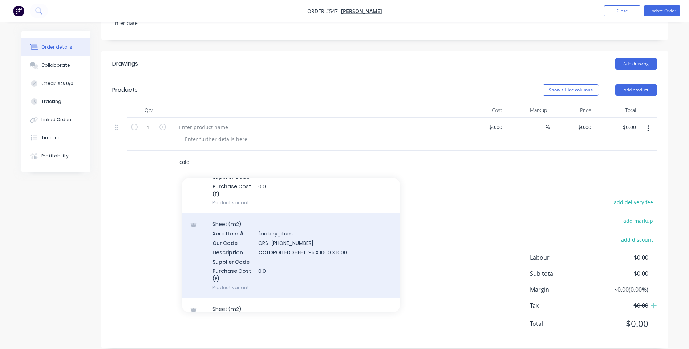
type input "cold"
click at [305, 244] on div "Sheet (m2) Xero Item # factory_item Our Code CRS-.95-1000-1000 Description COLD…" at bounding box center [291, 255] width 218 height 85
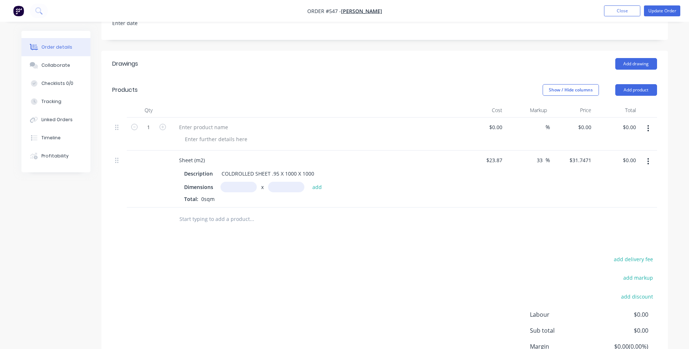
click at [648, 158] on icon "button" at bounding box center [647, 161] width 1 height 7
click at [593, 217] on button "Delete" at bounding box center [622, 224] width 69 height 15
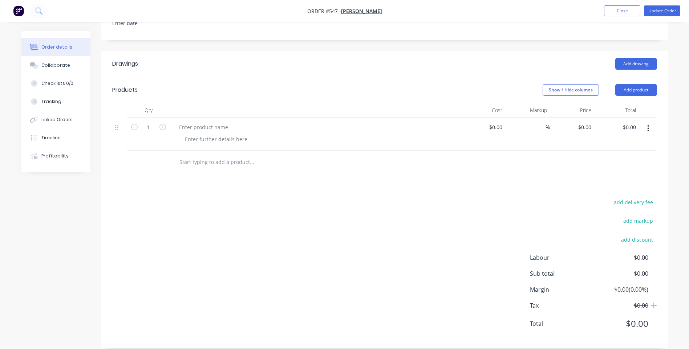
click at [233, 155] on input "text" at bounding box center [251, 162] width 145 height 15
click at [203, 155] on input "cold rolled" at bounding box center [251, 162] width 145 height 15
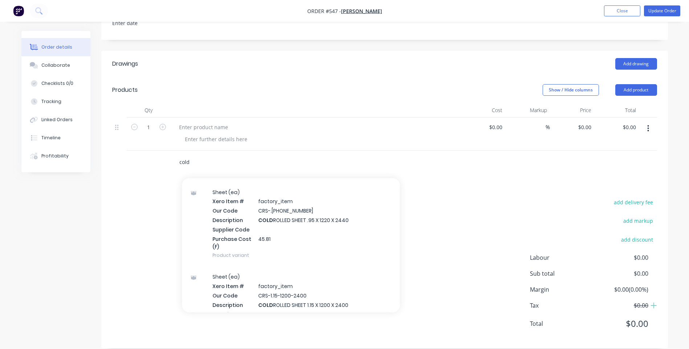
scroll to position [363, 0]
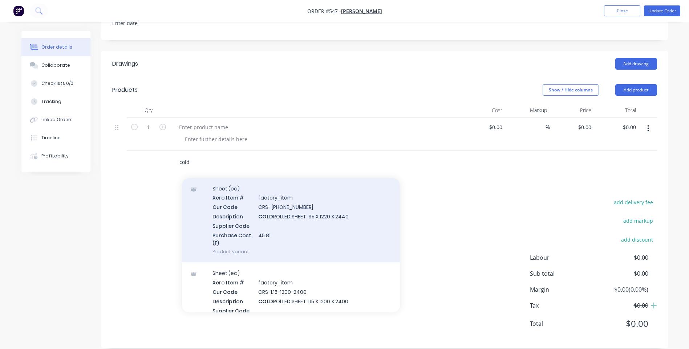
type input "cold"
click at [270, 201] on div "Sheet (ea) Xero Item # factory_item Our Code CRS-.95-1200-2400 Description COLD…" at bounding box center [291, 220] width 218 height 85
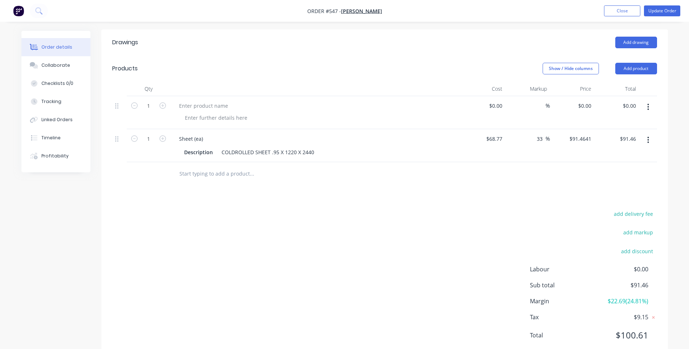
scroll to position [250, 0]
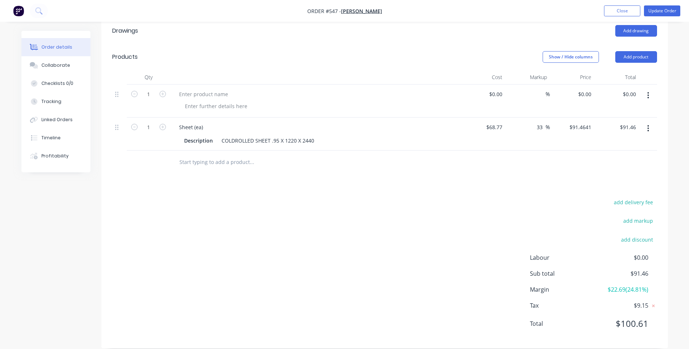
click at [650, 122] on button "button" at bounding box center [647, 128] width 17 height 13
click at [601, 186] on div "Delete" at bounding box center [622, 191] width 56 height 11
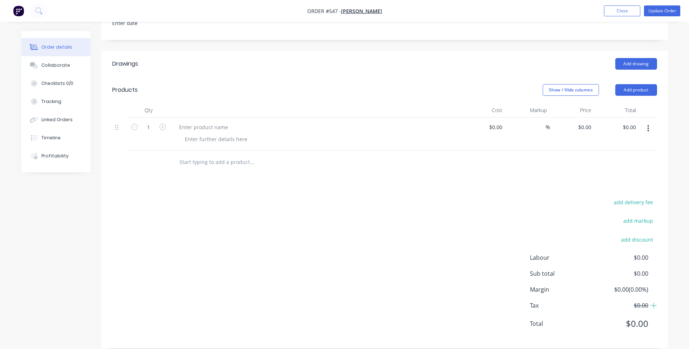
click at [650, 122] on button "button" at bounding box center [647, 128] width 17 height 13
click at [487, 198] on div "add delivery fee add markup add discount Labour $0.00 Sub total $0.00 Margin $0…" at bounding box center [384, 268] width 545 height 140
click at [648, 125] on icon "button" at bounding box center [647, 128] width 1 height 7
click at [607, 186] on div "Delete" at bounding box center [622, 191] width 56 height 11
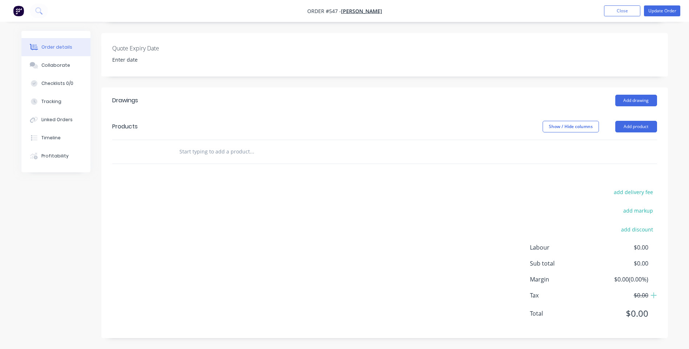
scroll to position [170, 0]
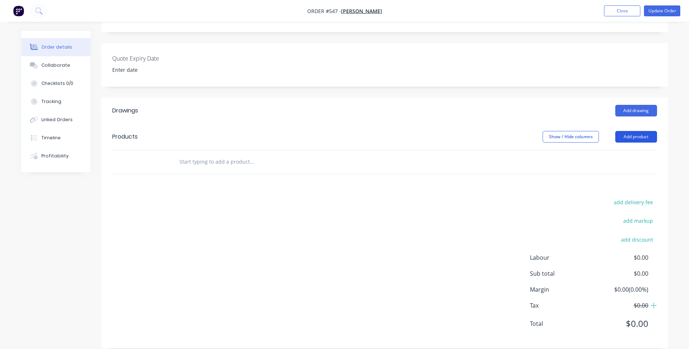
click at [639, 131] on button "Add product" at bounding box center [636, 137] width 42 height 12
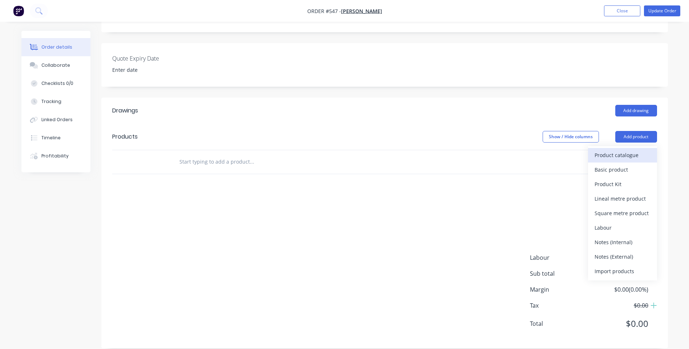
click at [627, 150] on div "Product catalogue" at bounding box center [622, 155] width 56 height 11
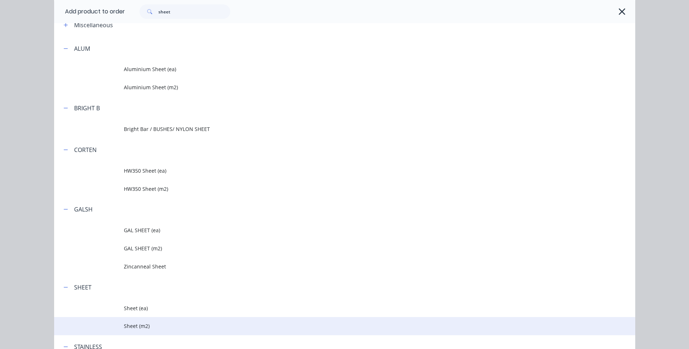
scroll to position [109, 0]
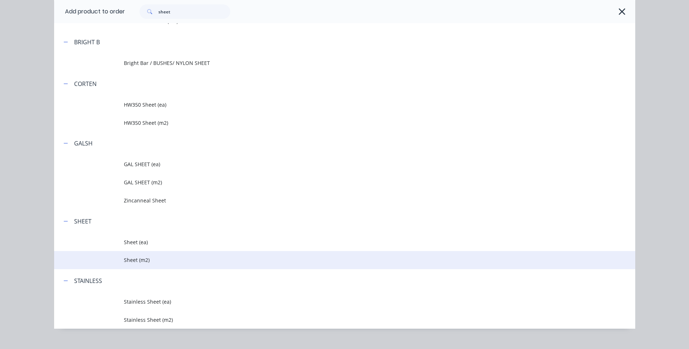
click at [131, 257] on span "Sheet (m2)" at bounding box center [328, 260] width 409 height 8
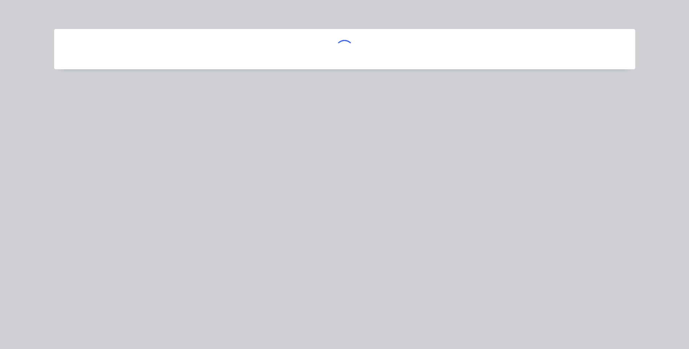
scroll to position [0, 0]
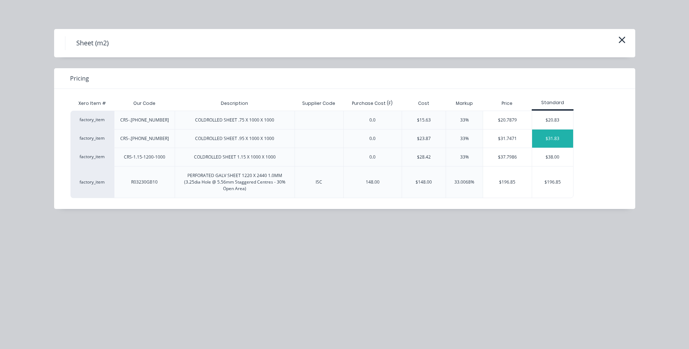
click at [554, 136] on div "$31.83" at bounding box center [552, 139] width 41 height 18
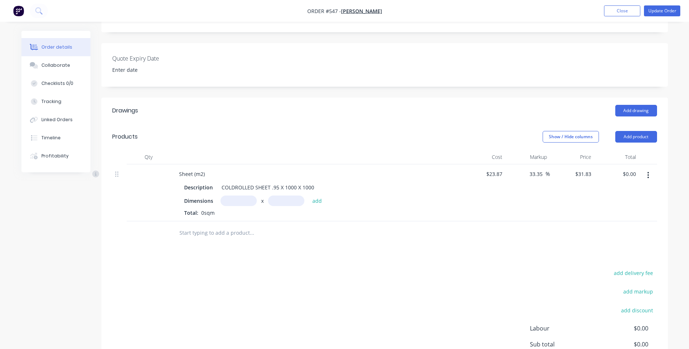
click at [228, 196] on input "text" at bounding box center [238, 201] width 36 height 11
type input "1300m"
click at [289, 196] on input "text" at bounding box center [286, 201] width 36 height 11
type input "0.385m"
click at [320, 196] on button "add" at bounding box center [317, 201] width 17 height 10
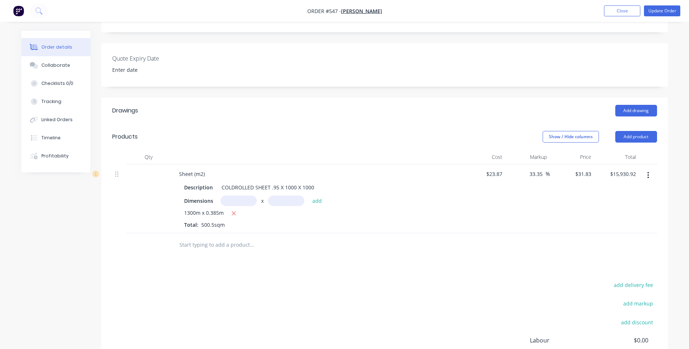
click at [191, 238] on input "text" at bounding box center [251, 245] width 145 height 15
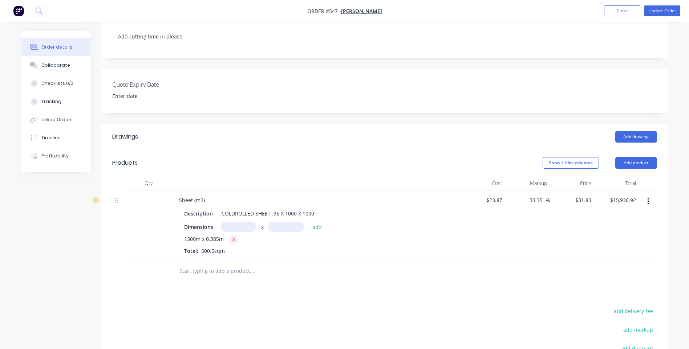
click at [233, 236] on icon "button" at bounding box center [233, 239] width 5 height 7
type input "$0.00"
click at [233, 222] on input "text" at bounding box center [238, 227] width 36 height 11
type input "1.3m"
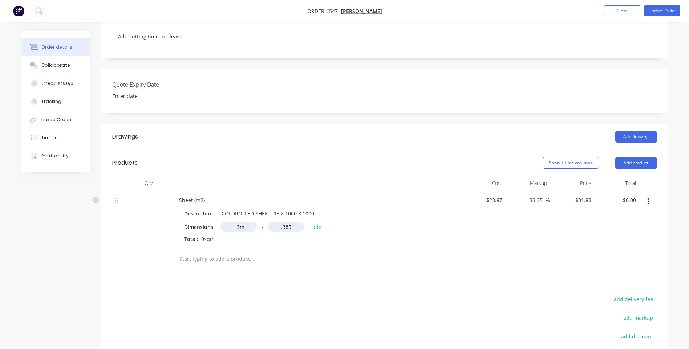
type input "0.385m"
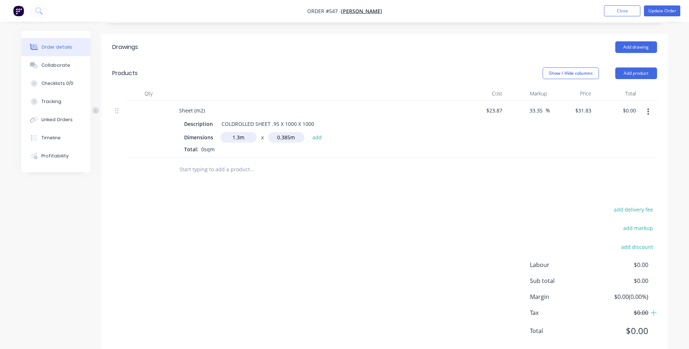
scroll to position [241, 0]
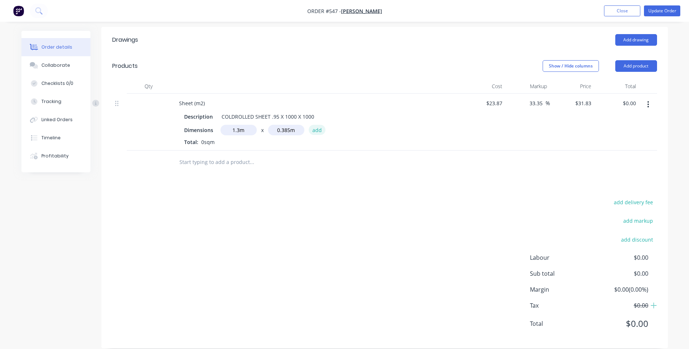
click at [319, 125] on button "add" at bounding box center [317, 130] width 17 height 10
type input "$15.93"
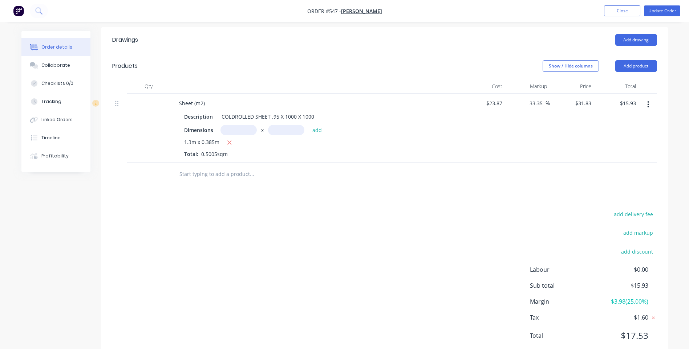
click at [214, 168] on input "text" at bounding box center [251, 174] width 145 height 15
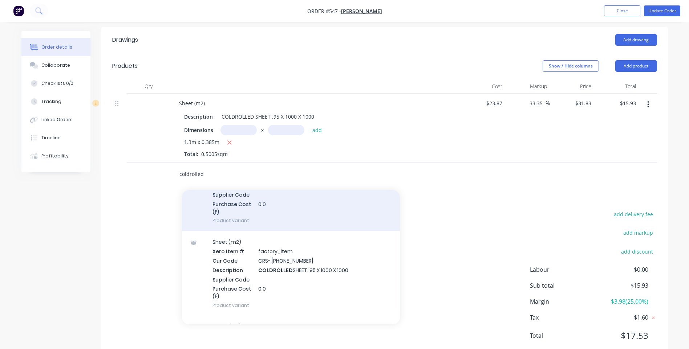
scroll to position [73, 0]
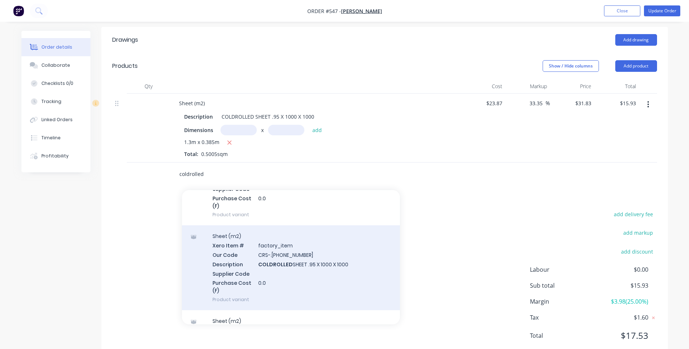
type input "coldrolled"
click at [295, 248] on div "Sheet (m2) Xero Item # factory_item Our Code CRS-.95-1000-1000 Description COLD…" at bounding box center [291, 267] width 218 height 85
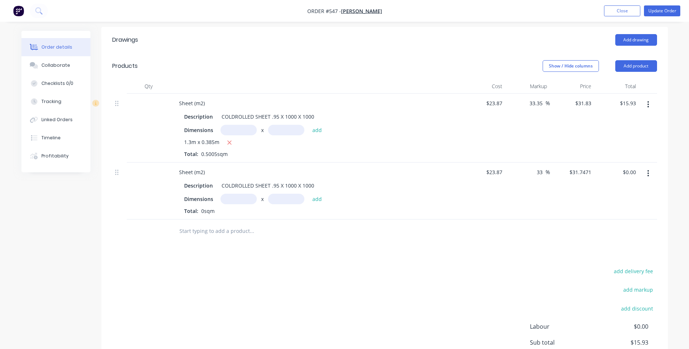
click at [235, 194] on input "text" at bounding box center [238, 199] width 36 height 11
type input "1.3m"
click at [293, 194] on input "text" at bounding box center [286, 199] width 36 height 11
type input "0.385m"
click at [318, 194] on button "add" at bounding box center [317, 199] width 17 height 10
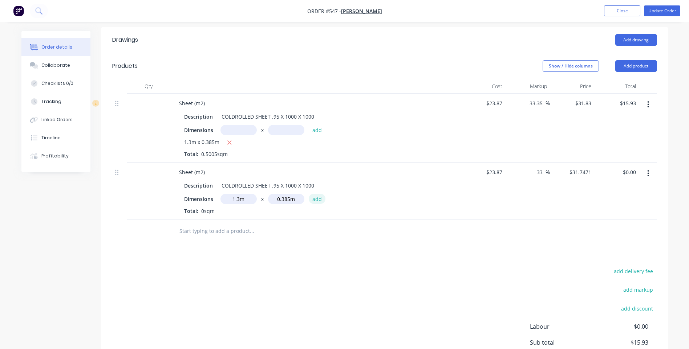
type input "$15.89"
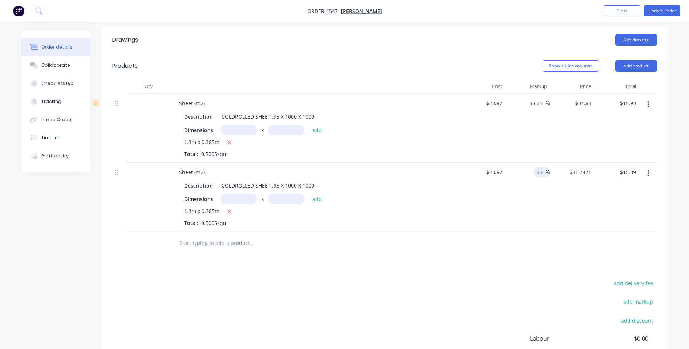
click at [543, 167] on input "33" at bounding box center [540, 172] width 9 height 11
type input "33.35"
type input "31.8306"
type input "$15.93"
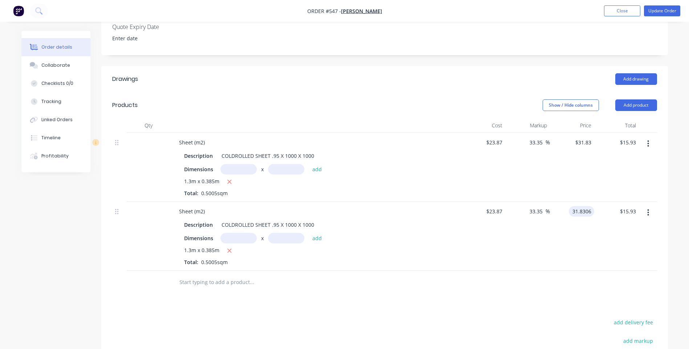
scroll to position [132, 0]
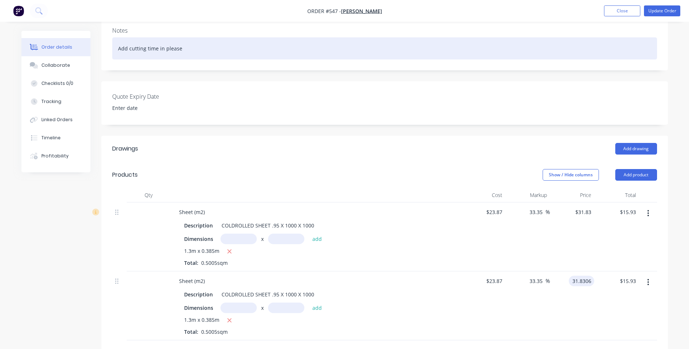
type input "$31.8306"
click at [194, 41] on div "Add cutting time in please" at bounding box center [384, 48] width 545 height 22
click at [117, 37] on div "Add cutting time in please" at bounding box center [384, 48] width 545 height 22
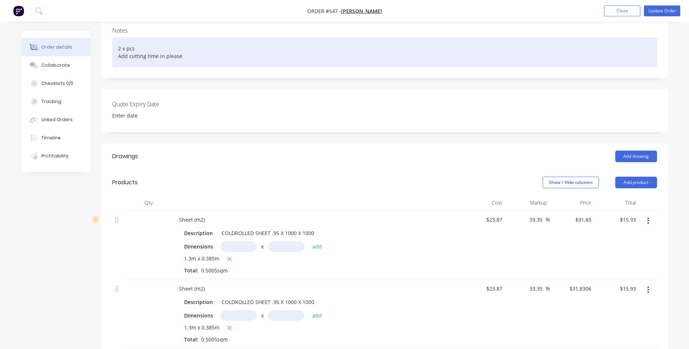
click at [179, 45] on div "2 x pcs Add cutting time in please" at bounding box center [384, 52] width 545 height 30
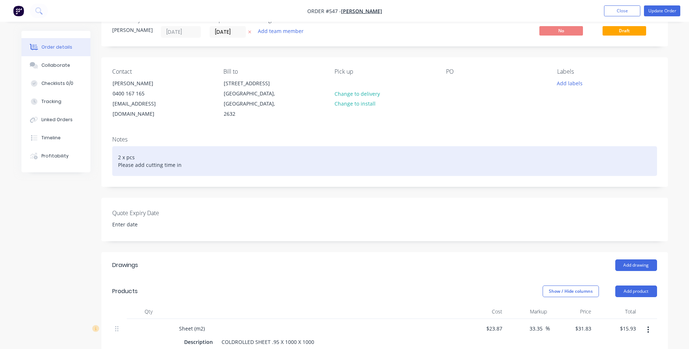
scroll to position [0, 0]
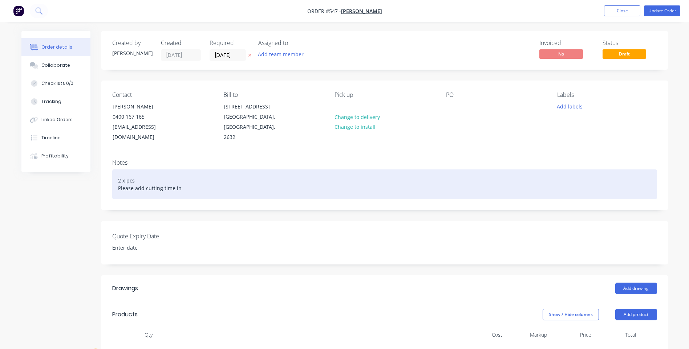
click at [135, 170] on div "2 x pcs Please add cutting time in" at bounding box center [384, 185] width 545 height 30
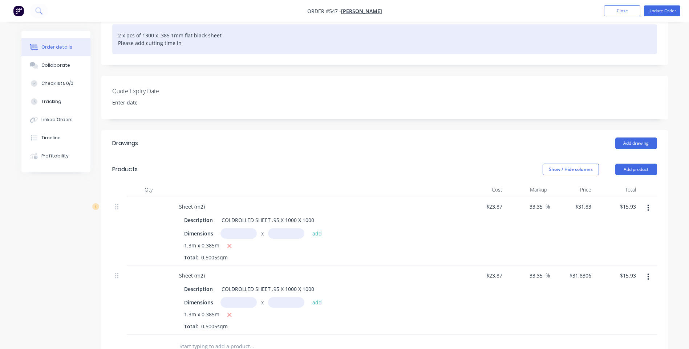
scroll to position [109, 0]
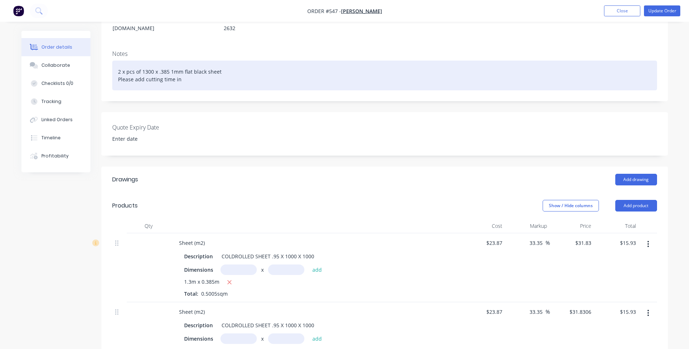
click at [168, 61] on div "2 x pcs of 1300 x .385 1mm flat black sheet Please add cutting time in" at bounding box center [384, 76] width 545 height 30
click at [141, 61] on div "2 x pcs of 1300 x .385 1mm flat black sheet Please add cutting time in" at bounding box center [384, 76] width 545 height 30
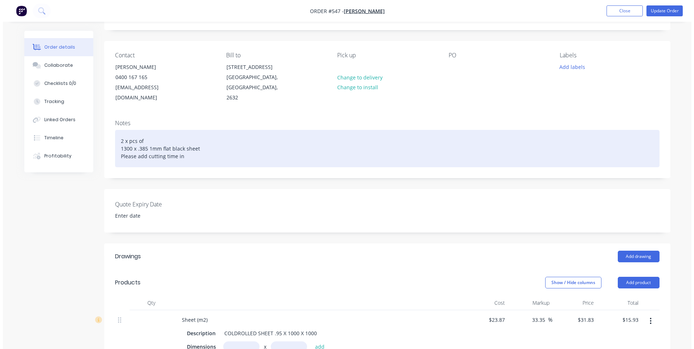
scroll to position [0, 0]
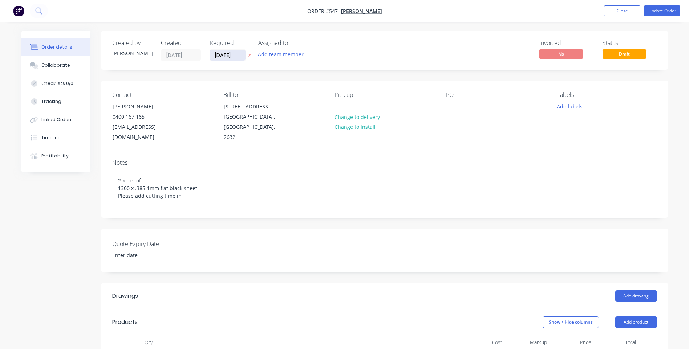
click at [233, 53] on input "[DATE]" at bounding box center [228, 55] width 36 height 11
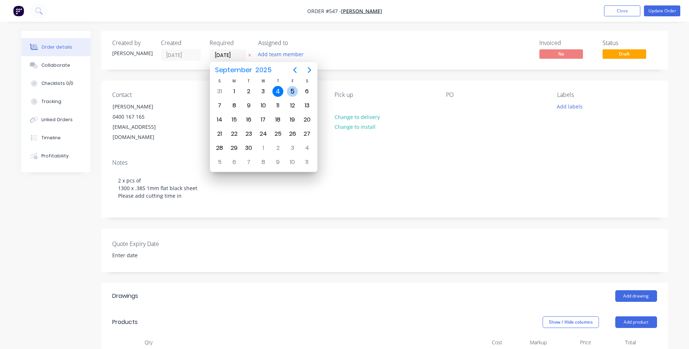
click at [293, 90] on div "5" at bounding box center [292, 91] width 11 height 11
type input "05/09/25"
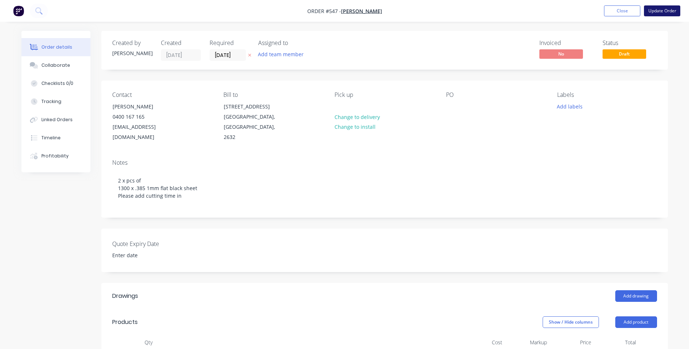
click at [663, 9] on button "Update Order" at bounding box center [662, 10] width 36 height 11
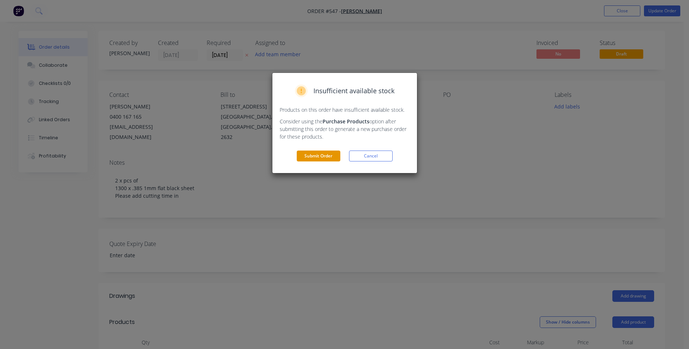
click at [316, 154] on button "Submit Order" at bounding box center [319, 156] width 44 height 11
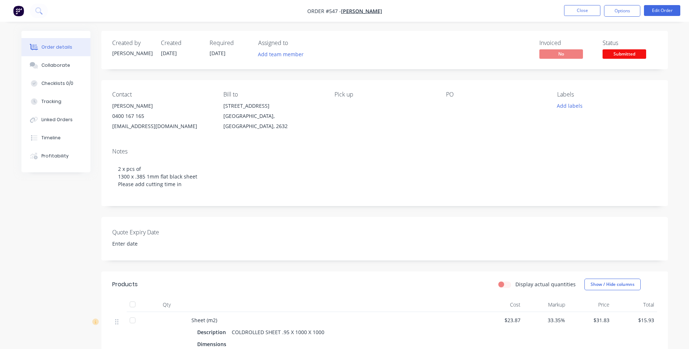
click at [618, 53] on span "Submitted" at bounding box center [624, 53] width 44 height 9
click at [579, 8] on button "Close" at bounding box center [582, 10] width 36 height 11
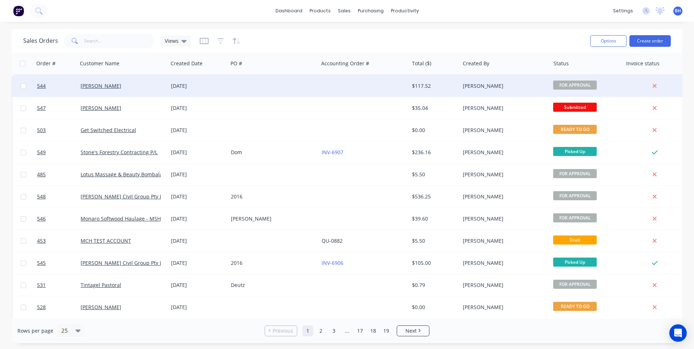
click at [384, 84] on div at bounding box center [364, 86] width 90 height 22
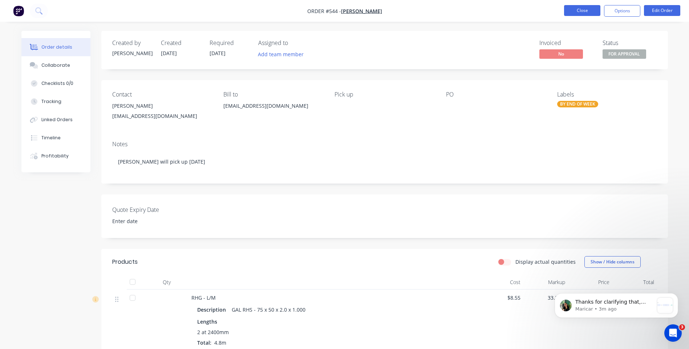
click at [571, 9] on button "Close" at bounding box center [582, 10] width 36 height 11
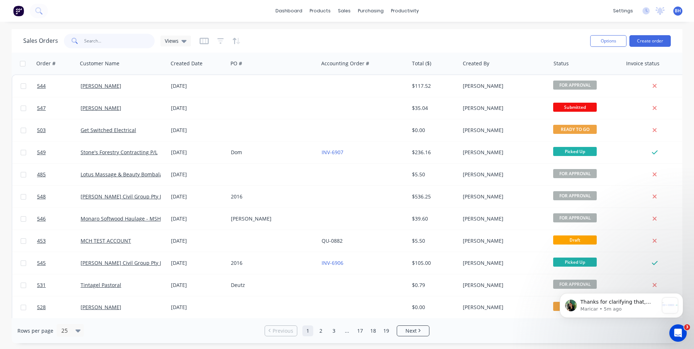
click at [118, 41] on input "text" at bounding box center [119, 41] width 71 height 15
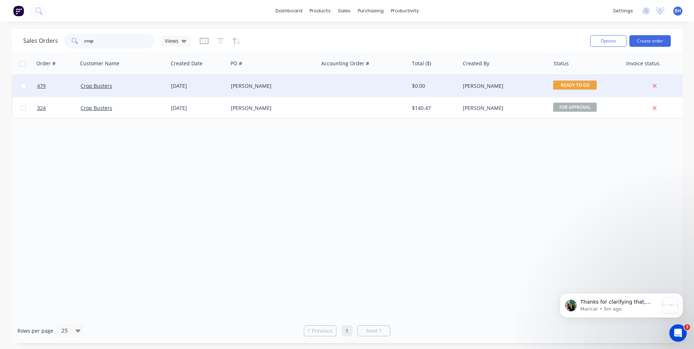
type input "crop"
click at [304, 81] on div "Ryan" at bounding box center [273, 86] width 90 height 22
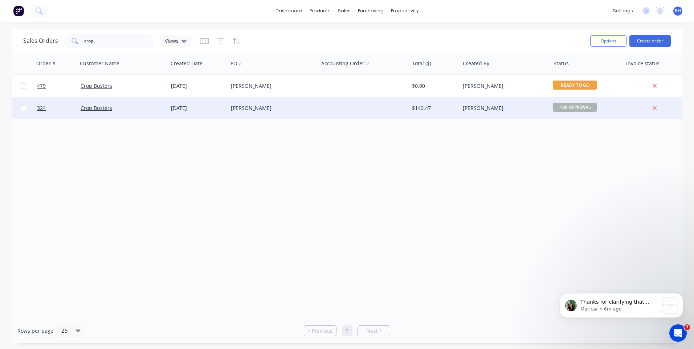
click at [293, 104] on div "fred" at bounding box center [273, 108] width 90 height 22
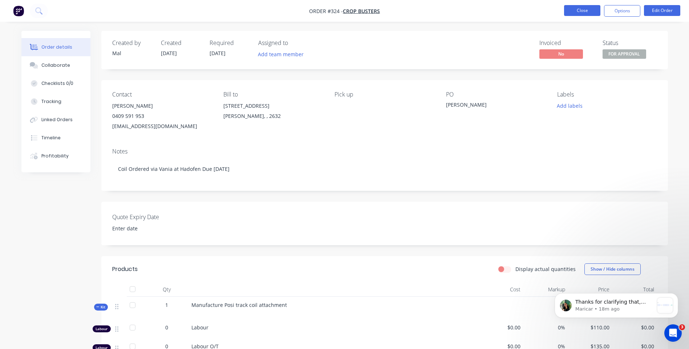
click at [570, 8] on button "Close" at bounding box center [582, 10] width 36 height 11
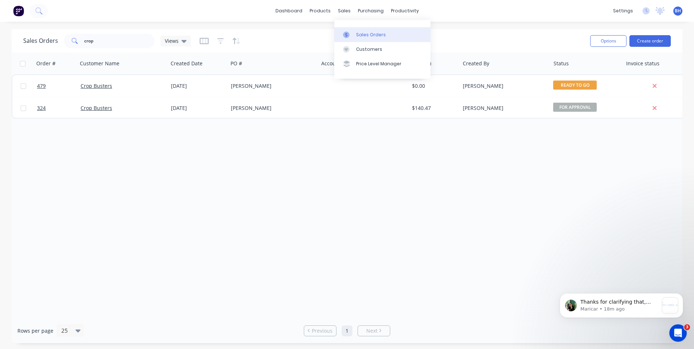
click at [361, 32] on div "Sales Orders" at bounding box center [371, 35] width 30 height 7
click at [366, 32] on div "Sales Orders" at bounding box center [371, 35] width 30 height 7
click at [292, 10] on link "dashboard" at bounding box center [289, 10] width 34 height 11
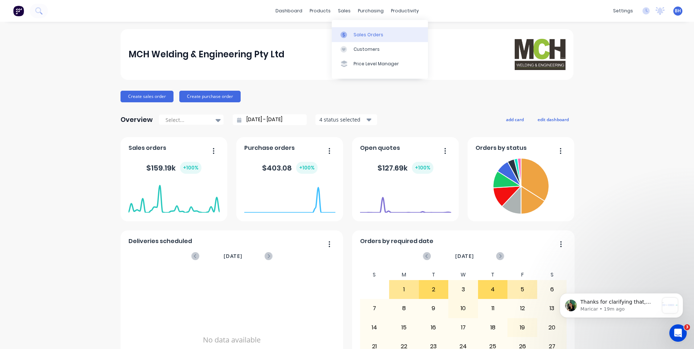
click at [362, 34] on div "Sales Orders" at bounding box center [369, 35] width 30 height 7
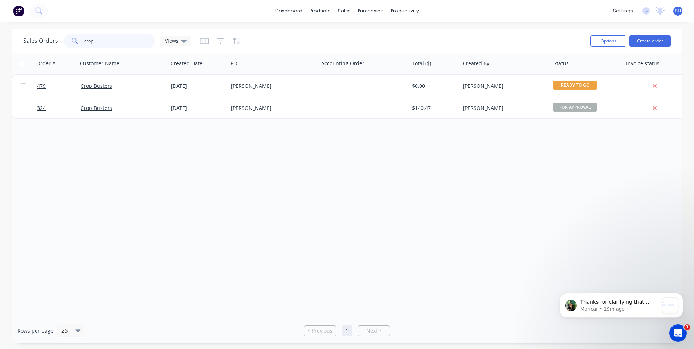
click at [110, 42] on input "crop" at bounding box center [119, 41] width 71 height 15
type input "c"
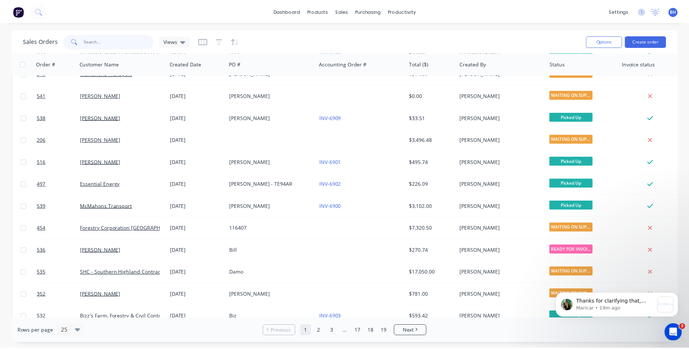
scroll to position [290, 0]
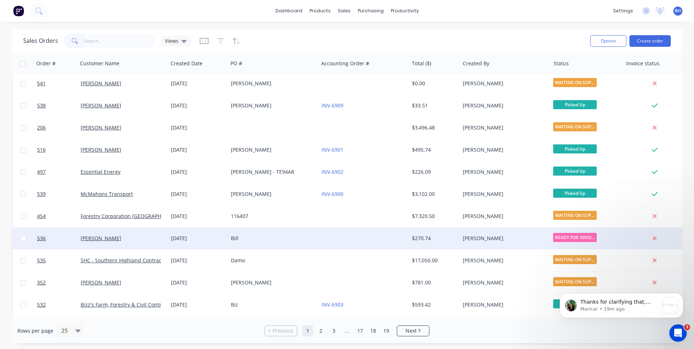
click at [281, 238] on div "Bill" at bounding box center [271, 238] width 81 height 7
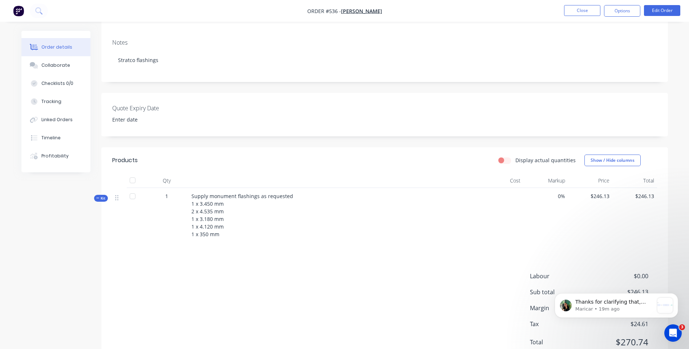
scroll to position [138, 0]
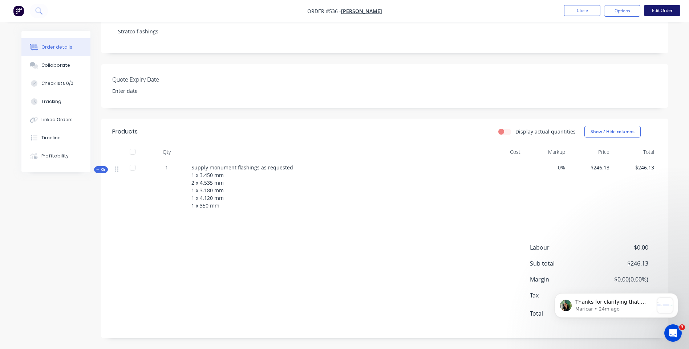
click at [653, 9] on button "Edit Order" at bounding box center [662, 10] width 36 height 11
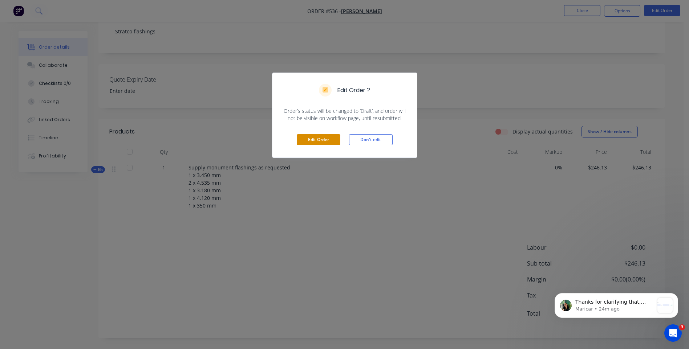
click at [312, 139] on button "Edit Order" at bounding box center [319, 139] width 44 height 11
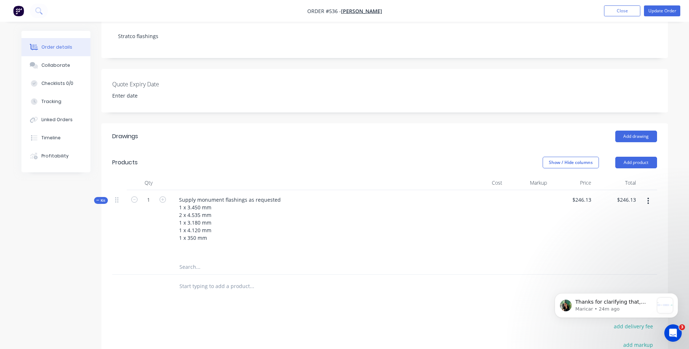
scroll to position [145, 0]
click at [636, 194] on input "246.13" at bounding box center [627, 199] width 23 height 11
type input "256.83"
type input "$256.83"
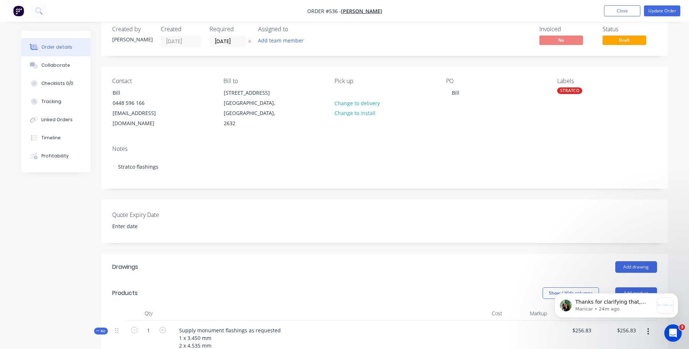
scroll to position [0, 0]
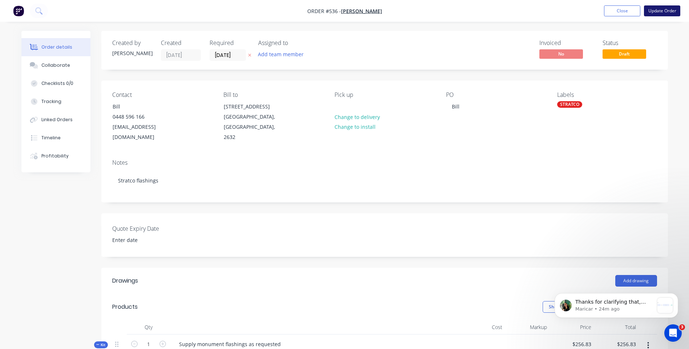
click at [658, 10] on button "Update Order" at bounding box center [662, 10] width 36 height 11
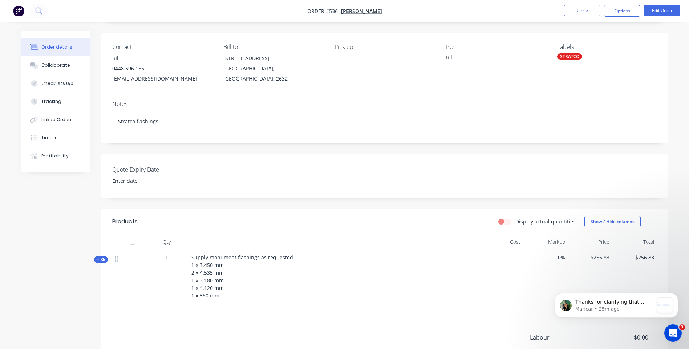
scroll to position [138, 0]
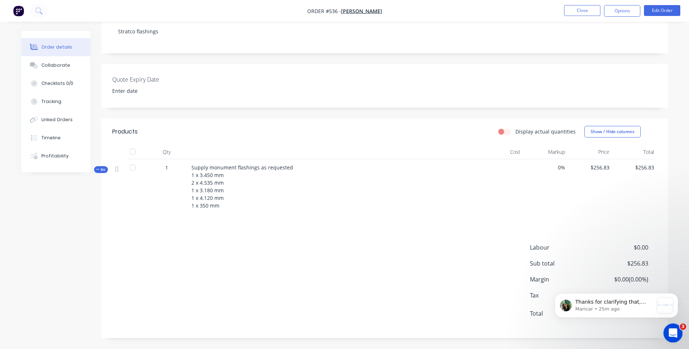
click at [671, 330] on icon "Open Intercom Messenger" at bounding box center [672, 332] width 12 height 12
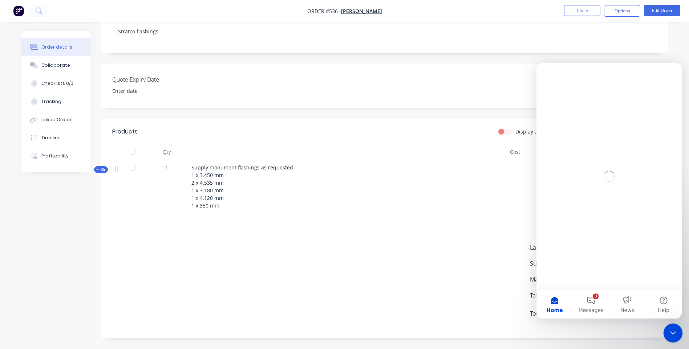
scroll to position [0, 0]
click at [430, 271] on div "Labour $0.00 Sub total $256.83 Margin $0.00 ( 0.00 %) Tax $25.68 Total $282.51" at bounding box center [384, 285] width 545 height 84
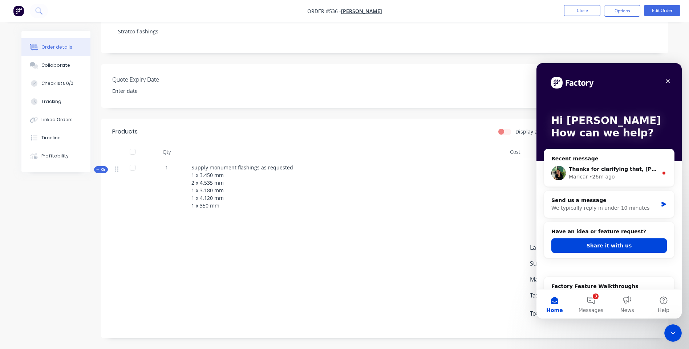
click at [669, 78] on div "Close" at bounding box center [667, 81] width 13 height 13
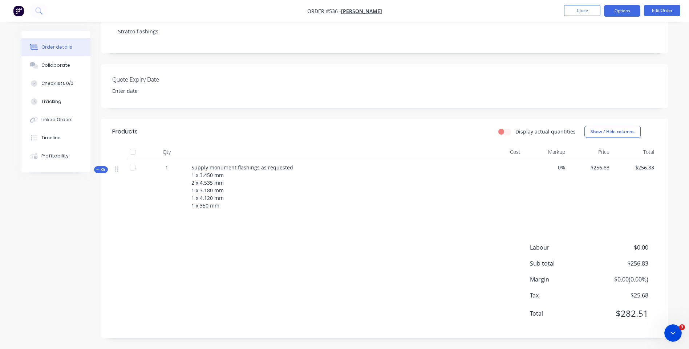
click at [615, 12] on button "Options" at bounding box center [622, 11] width 36 height 12
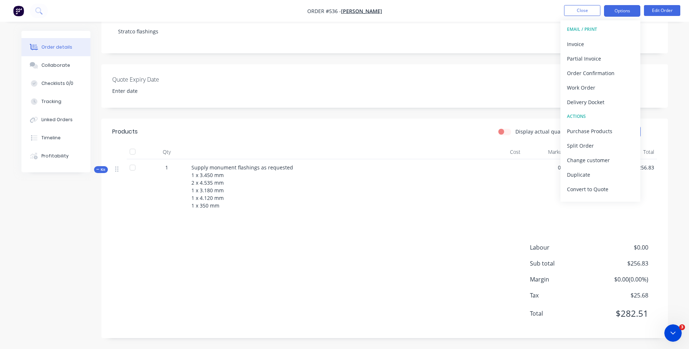
click at [572, 40] on div "Invoice" at bounding box center [600, 44] width 67 height 11
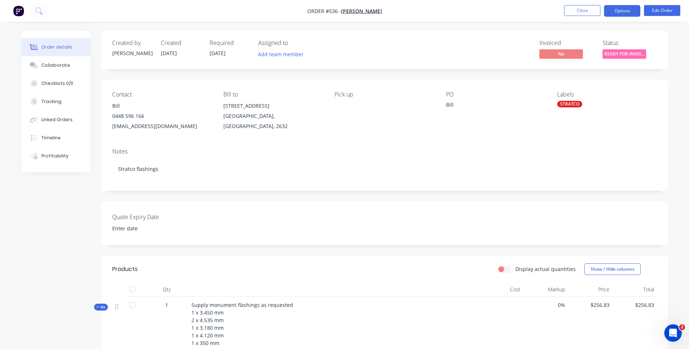
click at [630, 8] on button "Options" at bounding box center [622, 11] width 36 height 12
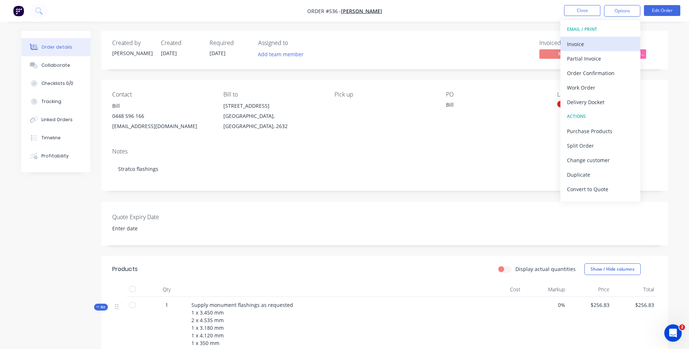
click at [575, 40] on div "Invoice" at bounding box center [600, 44] width 67 height 11
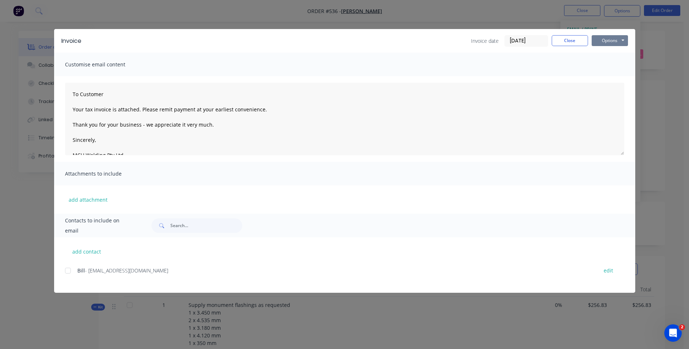
click at [612, 40] on button "Options" at bounding box center [609, 40] width 36 height 11
click at [608, 51] on button "Preview" at bounding box center [614, 54] width 46 height 12
click at [70, 271] on div at bounding box center [68, 271] width 15 height 15
click at [607, 44] on button "Options" at bounding box center [609, 40] width 36 height 11
click at [608, 77] on button "Email" at bounding box center [614, 78] width 46 height 12
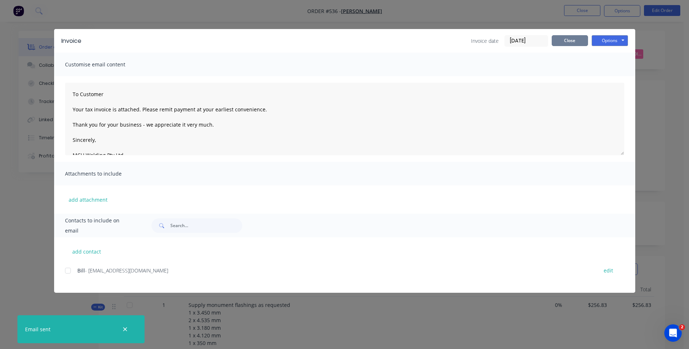
click at [559, 37] on button "Close" at bounding box center [570, 40] width 36 height 11
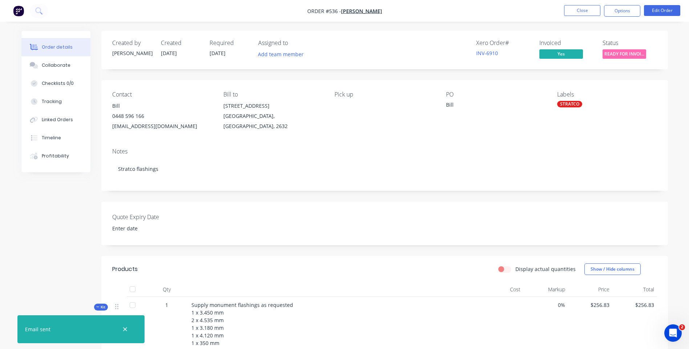
click at [613, 53] on span "READY FOR INVOI..." at bounding box center [624, 53] width 44 height 9
drag, startPoint x: 527, startPoint y: 144, endPoint x: 542, endPoint y: 123, distance: 26.0
click at [528, 144] on div "Notes Stratco flashings" at bounding box center [384, 166] width 566 height 49
click at [580, 7] on button "Close" at bounding box center [582, 10] width 36 height 11
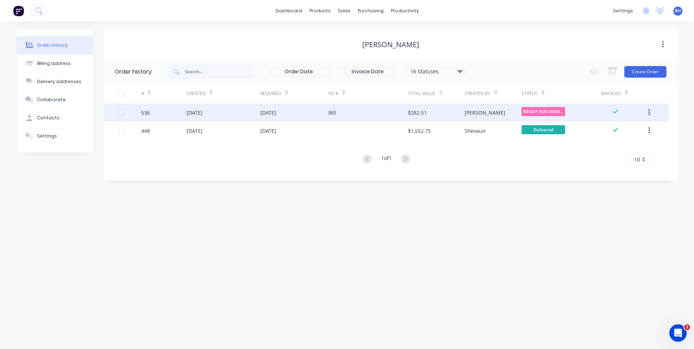
click at [379, 111] on div "Bill" at bounding box center [369, 112] width 80 height 18
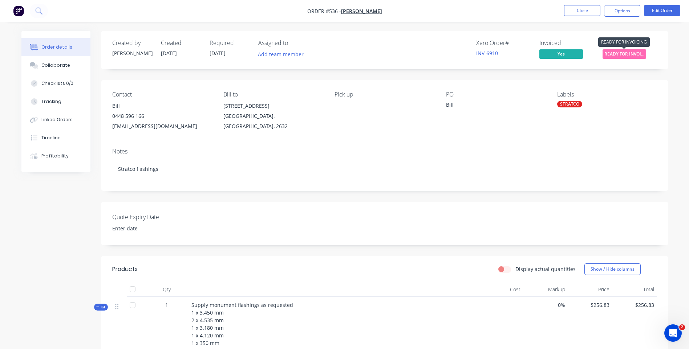
click at [619, 51] on span "READY FOR INVOI..." at bounding box center [624, 53] width 44 height 9
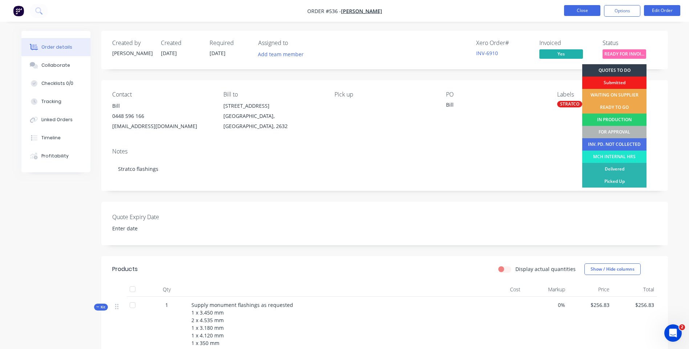
click at [585, 9] on button "Close" at bounding box center [582, 10] width 36 height 11
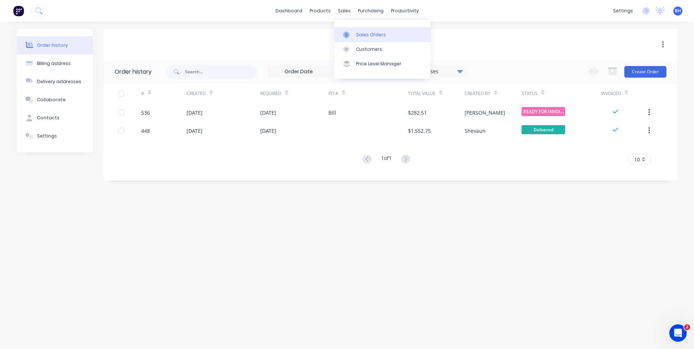
click at [362, 32] on div "Sales Orders" at bounding box center [371, 35] width 30 height 7
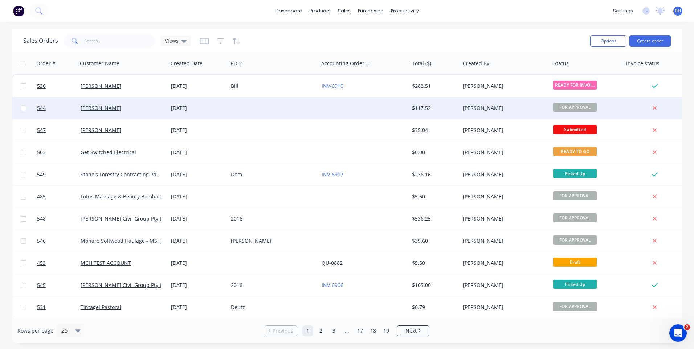
click at [369, 107] on div at bounding box center [364, 108] width 90 height 22
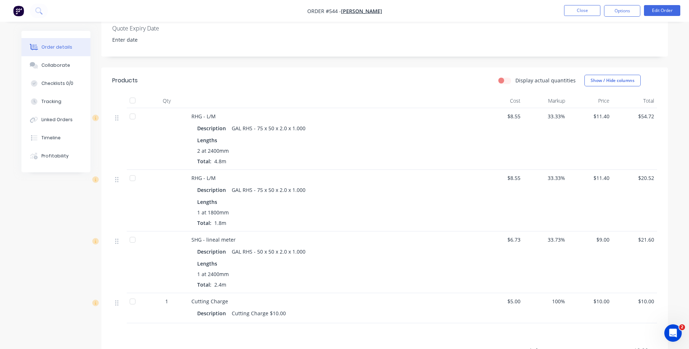
scroll to position [36, 0]
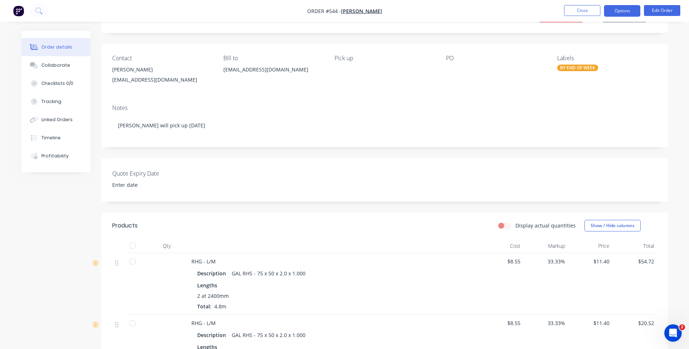
click at [609, 12] on button "Options" at bounding box center [622, 11] width 36 height 12
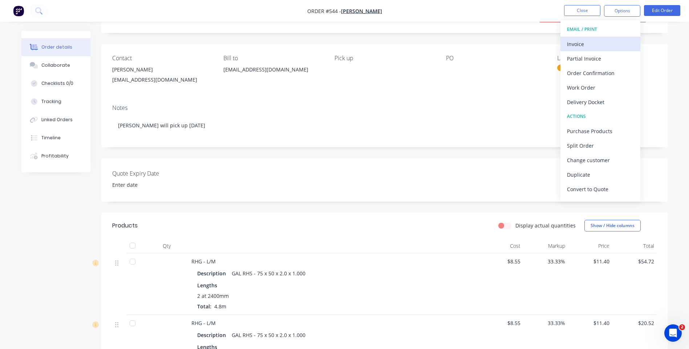
click at [574, 42] on div "Invoice" at bounding box center [600, 44] width 67 height 11
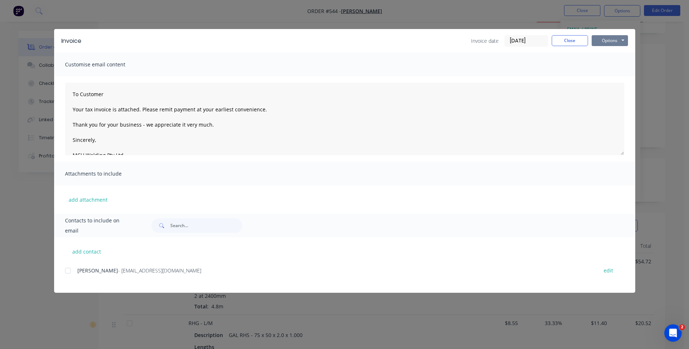
click at [599, 41] on button "Options" at bounding box center [609, 40] width 36 height 11
click at [600, 52] on button "Preview" at bounding box center [614, 54] width 46 height 12
click at [69, 270] on div at bounding box center [68, 271] width 15 height 15
click at [611, 44] on button "Options" at bounding box center [609, 40] width 36 height 11
click at [606, 77] on button "Email" at bounding box center [614, 78] width 46 height 12
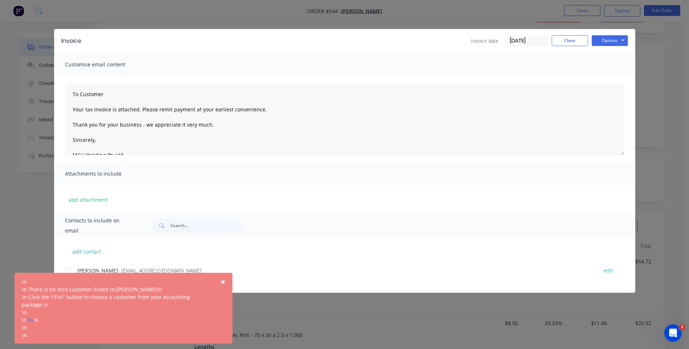
click at [223, 280] on span "×" at bounding box center [223, 282] width 4 height 10
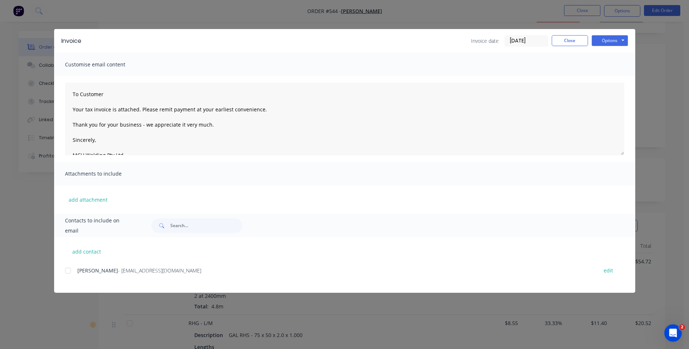
click at [67, 273] on div at bounding box center [68, 271] width 15 height 15
click at [620, 41] on button "Options" at bounding box center [609, 40] width 36 height 11
click at [608, 76] on button "Email" at bounding box center [614, 78] width 46 height 12
click at [68, 272] on div at bounding box center [68, 271] width 15 height 15
click at [602, 39] on button "Options" at bounding box center [609, 40] width 36 height 11
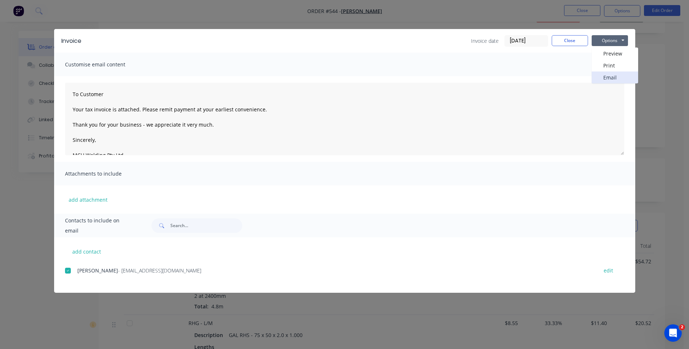
click at [603, 73] on button "Email" at bounding box center [614, 78] width 46 height 12
click at [30, 319] on div "Invoice Invoice date 04/09/25 Close Options Preview Print Email Customise email…" at bounding box center [344, 174] width 689 height 349
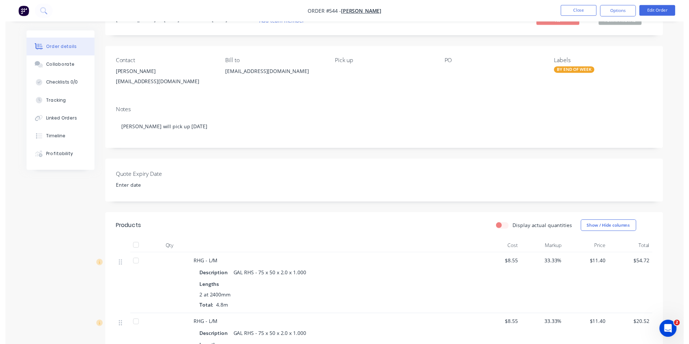
scroll to position [0, 0]
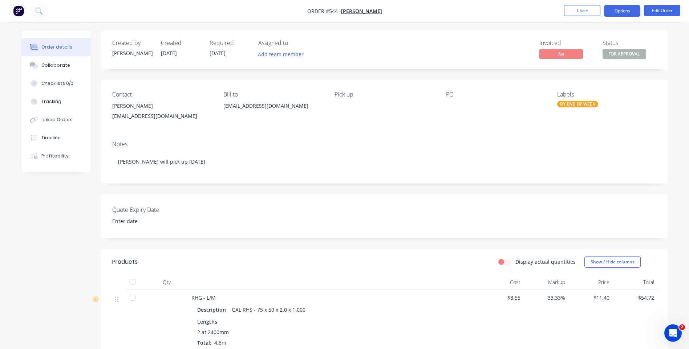
click at [617, 12] on button "Options" at bounding box center [622, 11] width 36 height 12
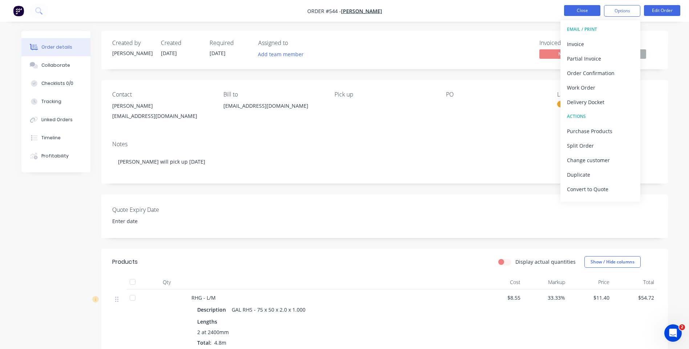
click at [571, 9] on button "Close" at bounding box center [582, 10] width 36 height 11
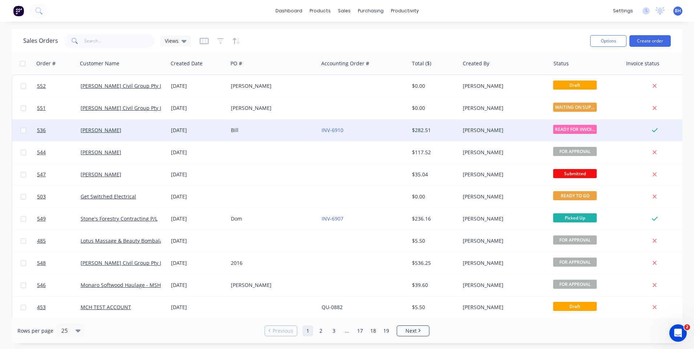
click at [300, 126] on div "Bill" at bounding box center [273, 130] width 90 height 22
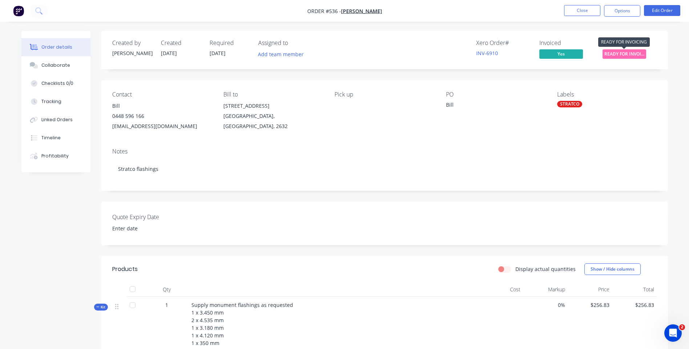
click at [619, 52] on span "READY FOR INVOI..." at bounding box center [624, 53] width 44 height 9
click at [578, 10] on button "Close" at bounding box center [582, 10] width 36 height 11
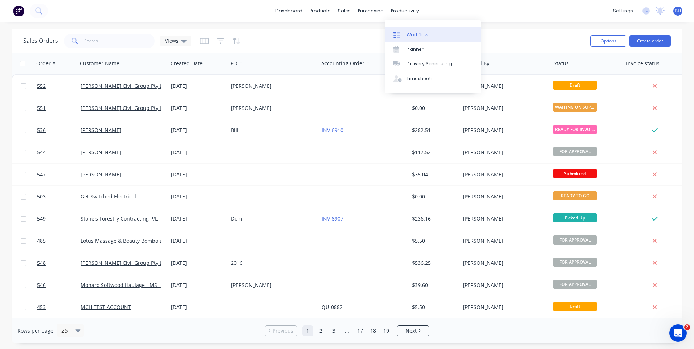
click at [407, 33] on div "Workflow" at bounding box center [418, 35] width 22 height 7
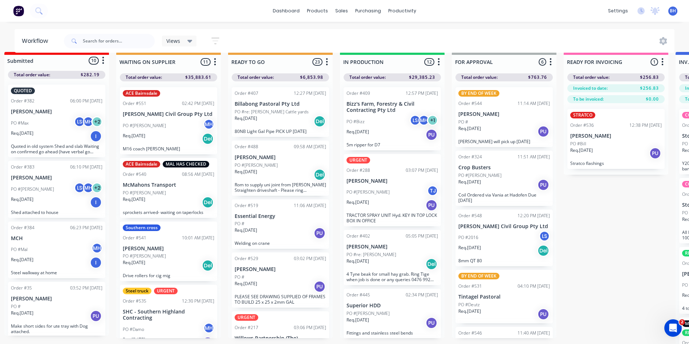
scroll to position [0, 123]
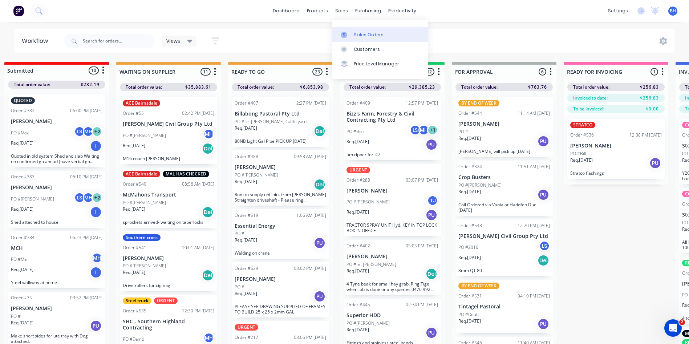
click at [355, 32] on div "Sales Orders" at bounding box center [369, 35] width 30 height 7
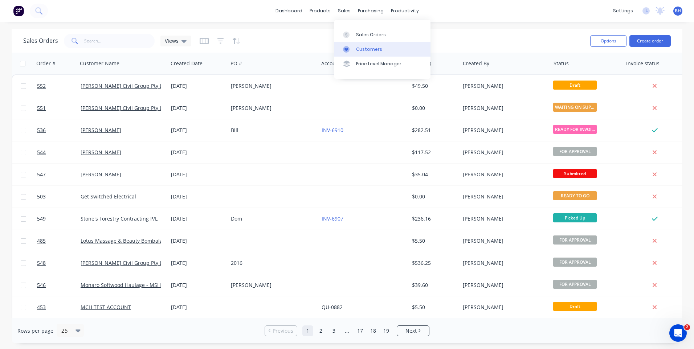
click at [369, 48] on div "Customers" at bounding box center [369, 49] width 26 height 7
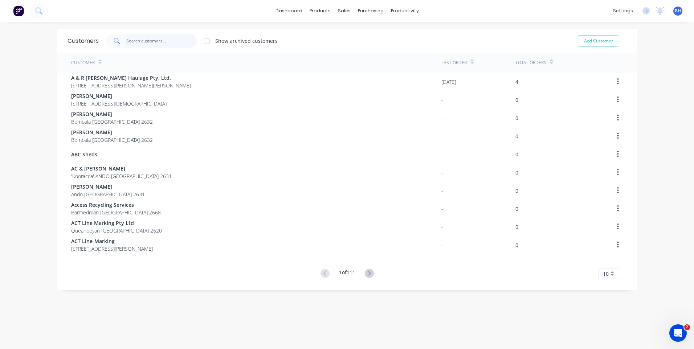
click at [164, 40] on input "text" at bounding box center [161, 41] width 71 height 15
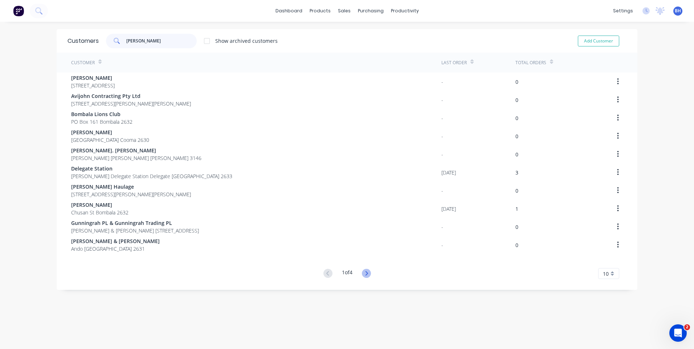
type input "john"
click at [362, 271] on icon at bounding box center [366, 273] width 9 height 9
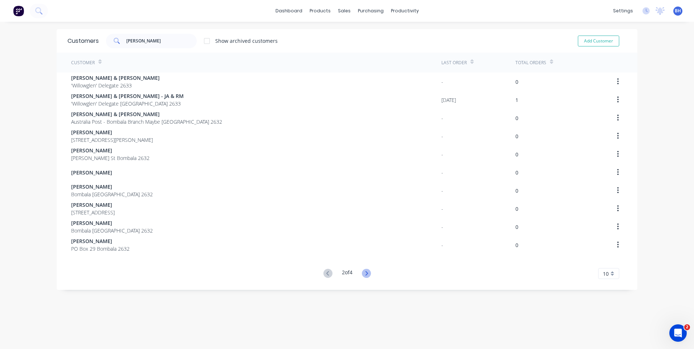
click at [366, 273] on icon at bounding box center [366, 273] width 9 height 9
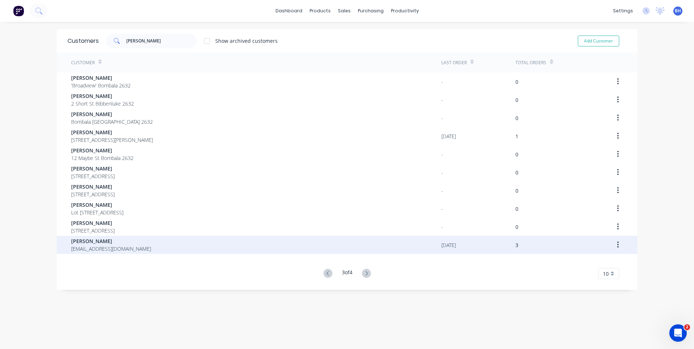
click at [163, 244] on div "John Speedy netspeedy@gmail.com" at bounding box center [256, 245] width 370 height 18
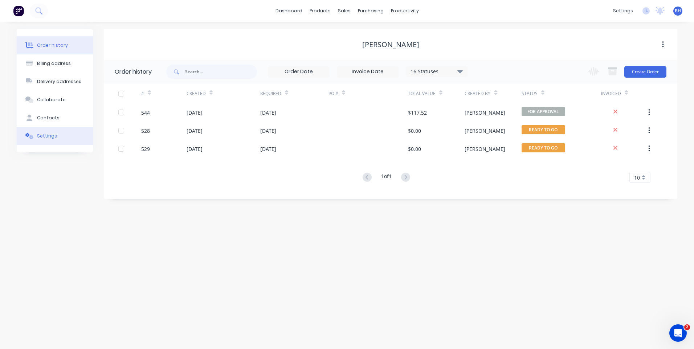
click at [50, 133] on div "Settings" at bounding box center [47, 136] width 20 height 7
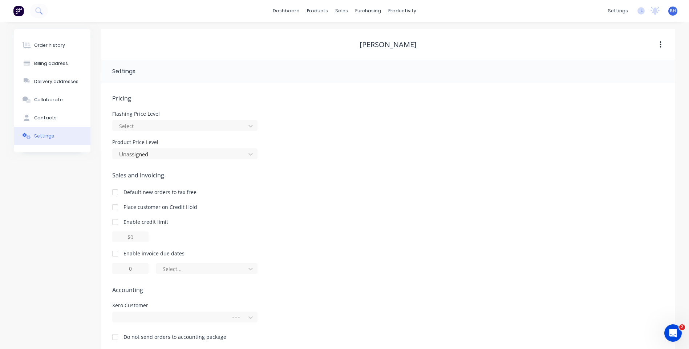
scroll to position [11, 0]
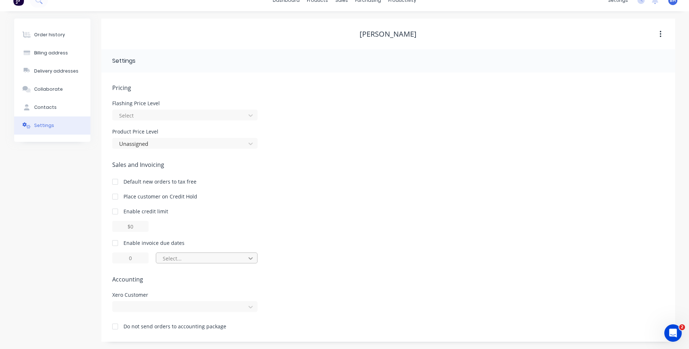
click at [248, 260] on icon at bounding box center [250, 258] width 7 height 7
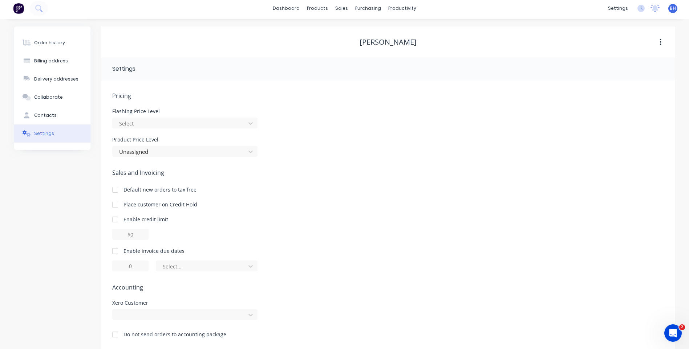
scroll to position [0, 0]
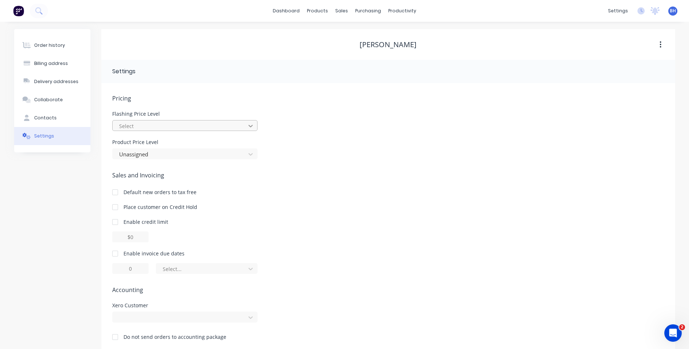
click at [250, 125] on icon at bounding box center [250, 125] width 7 height 7
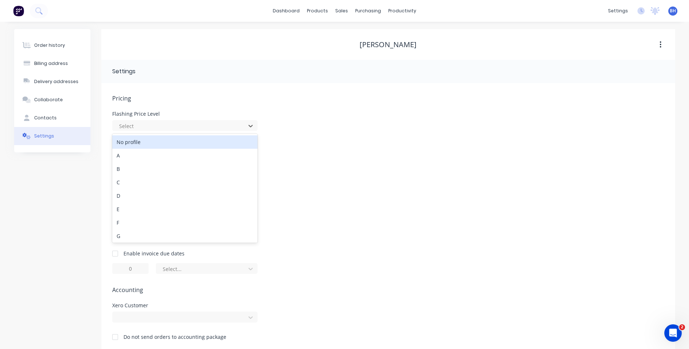
click at [313, 125] on div "Flashing Price Level 27 results available. Use Up and Down to choose options, p…" at bounding box center [388, 121] width 552 height 20
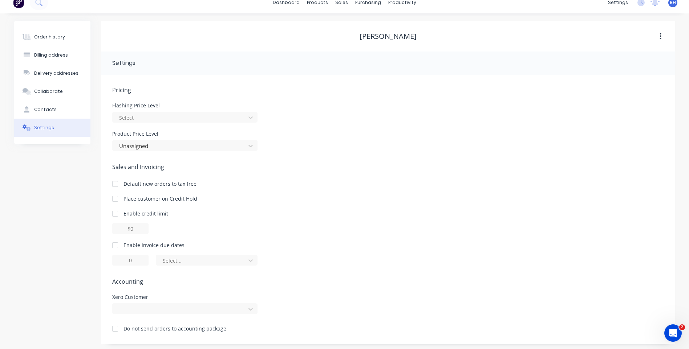
scroll to position [11, 0]
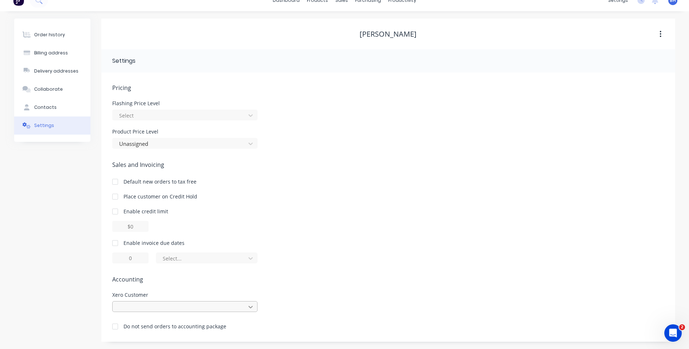
click at [251, 307] on div at bounding box center [184, 306] width 145 height 11
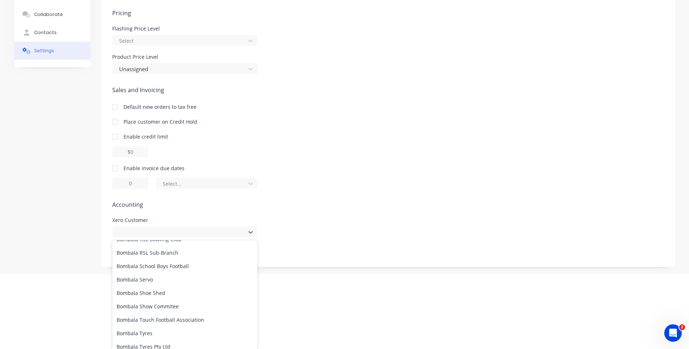
scroll to position [6127, 0]
type input "s"
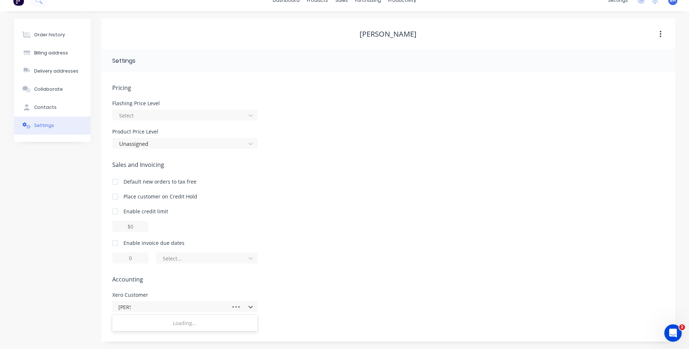
scroll to position [85, 0]
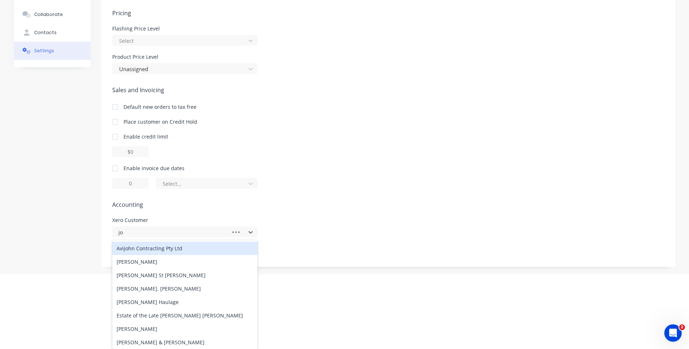
type input "j"
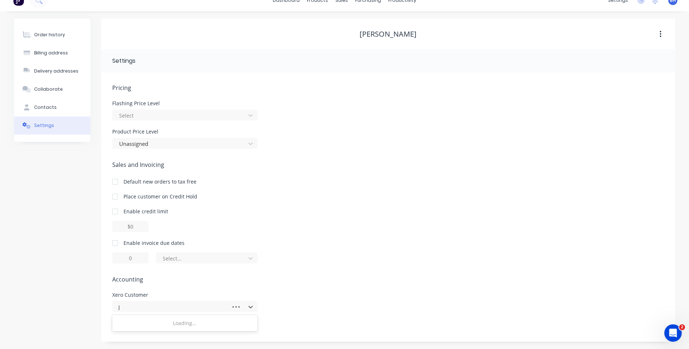
scroll to position [11, 0]
type input "[PERSON_NAME]"
click at [141, 322] on div "[PERSON_NAME]" at bounding box center [184, 323] width 145 height 13
click at [54, 105] on div "Contacts" at bounding box center [45, 107] width 23 height 7
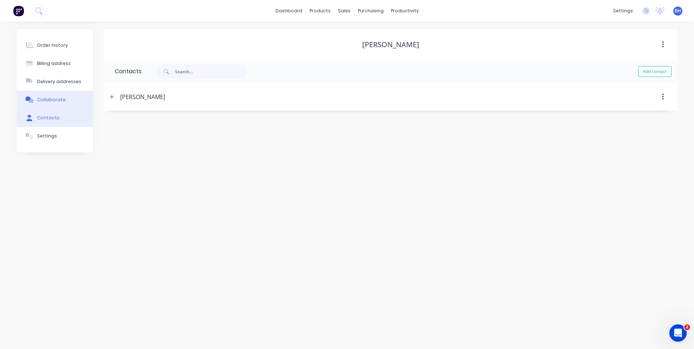
click at [58, 95] on button "Collaborate" at bounding box center [55, 100] width 76 height 18
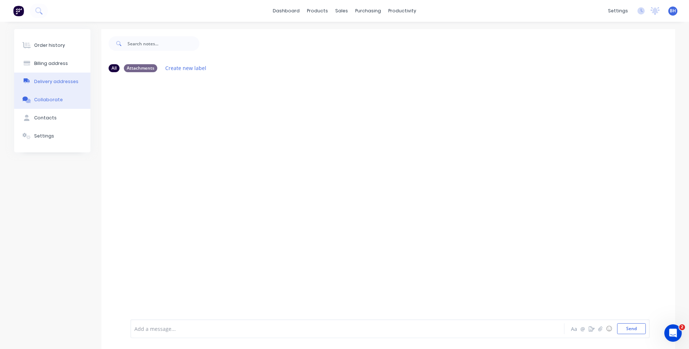
click at [58, 78] on button "Delivery addresses" at bounding box center [52, 82] width 76 height 18
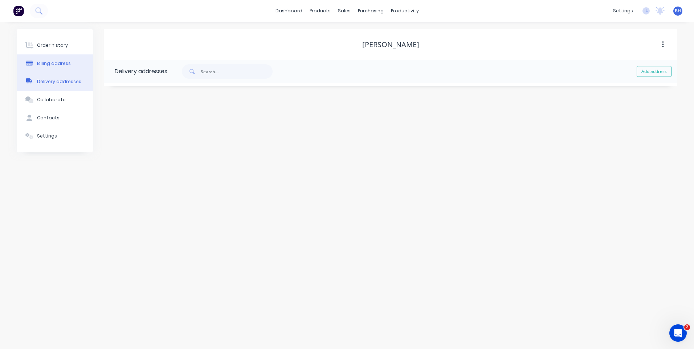
click at [59, 61] on div "Billing address" at bounding box center [54, 63] width 34 height 7
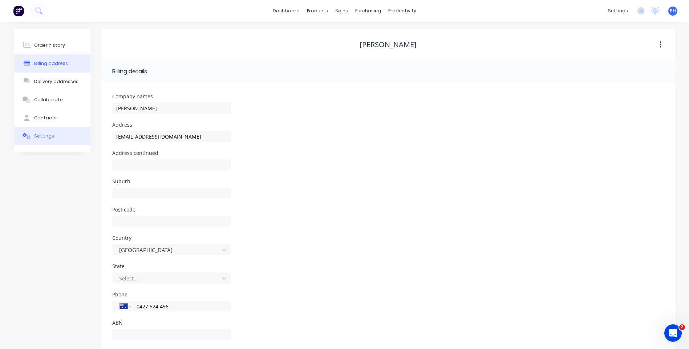
click at [41, 137] on div "Settings" at bounding box center [44, 136] width 20 height 7
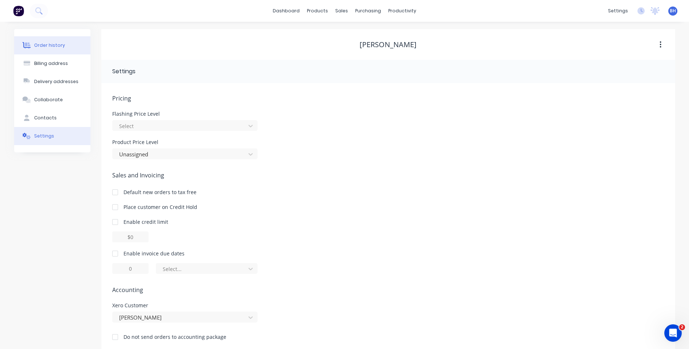
click at [61, 44] on div "Order history" at bounding box center [49, 45] width 31 height 7
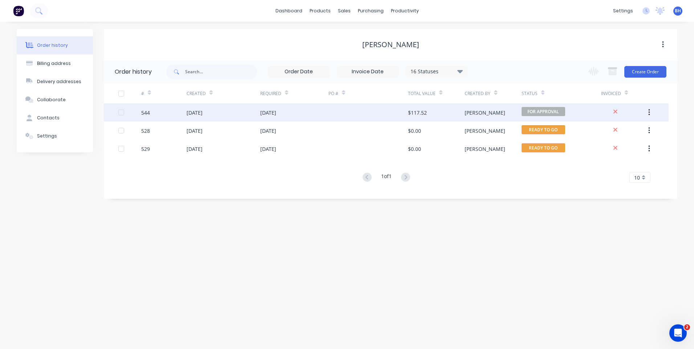
click at [367, 110] on div at bounding box center [369, 112] width 80 height 18
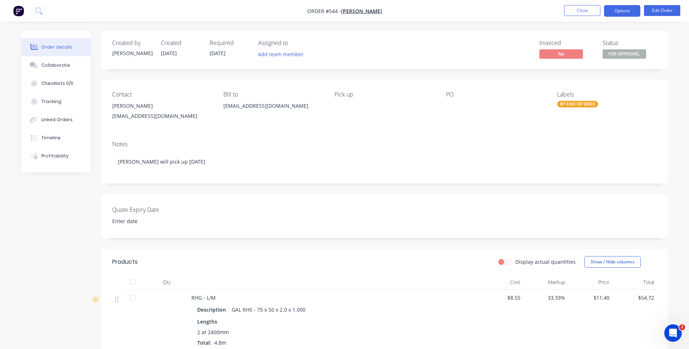
click at [627, 12] on button "Options" at bounding box center [622, 11] width 36 height 12
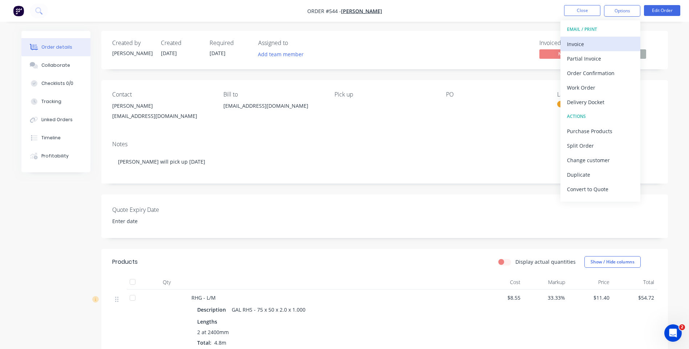
click at [578, 42] on div "Invoice" at bounding box center [600, 44] width 67 height 11
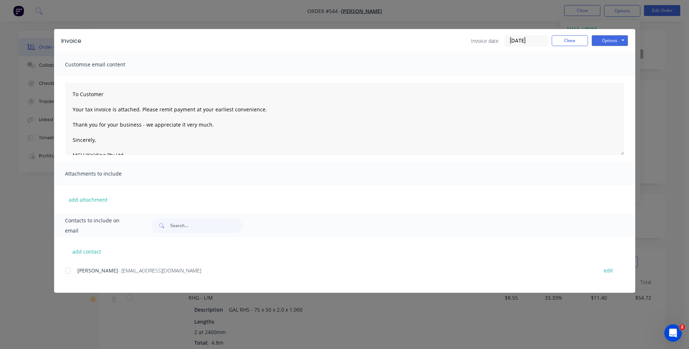
click at [68, 272] on div at bounding box center [68, 271] width 15 height 15
click at [603, 42] on button "Options" at bounding box center [609, 40] width 36 height 11
click at [602, 76] on button "Email" at bounding box center [614, 78] width 46 height 12
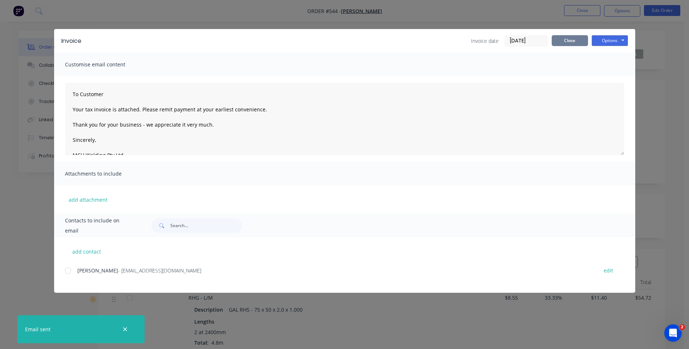
click at [567, 36] on button "Close" at bounding box center [570, 40] width 36 height 11
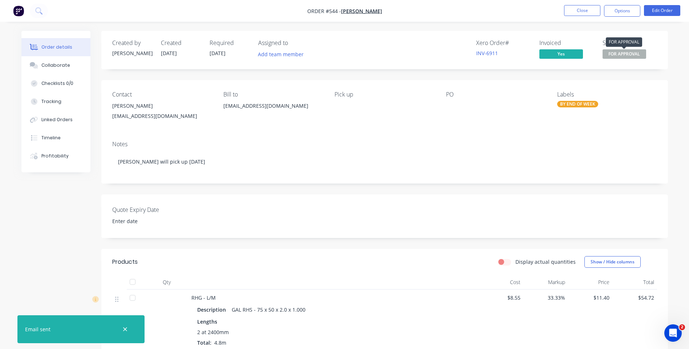
click at [620, 50] on span "FOR APPROVAL" at bounding box center [624, 53] width 44 height 9
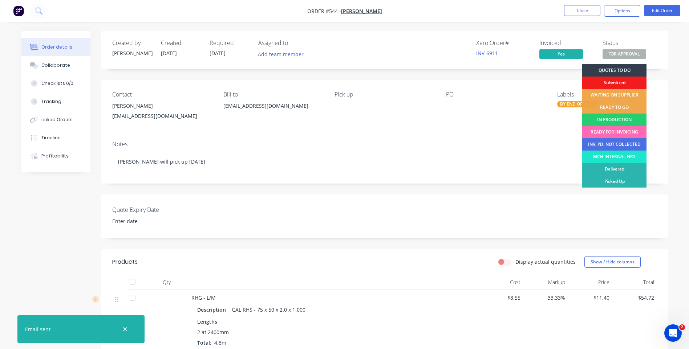
click at [607, 130] on div "READY FOR INVOICING" at bounding box center [614, 132] width 64 height 12
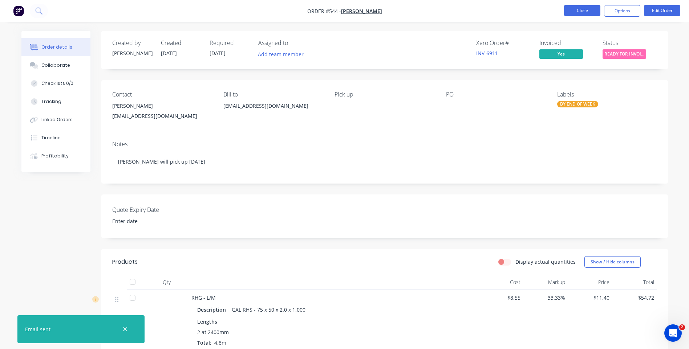
click at [573, 8] on button "Close" at bounding box center [582, 10] width 36 height 11
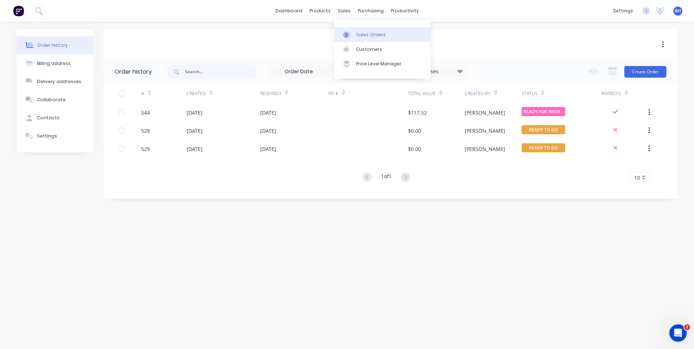
click at [365, 34] on div "Sales Orders" at bounding box center [371, 35] width 30 height 7
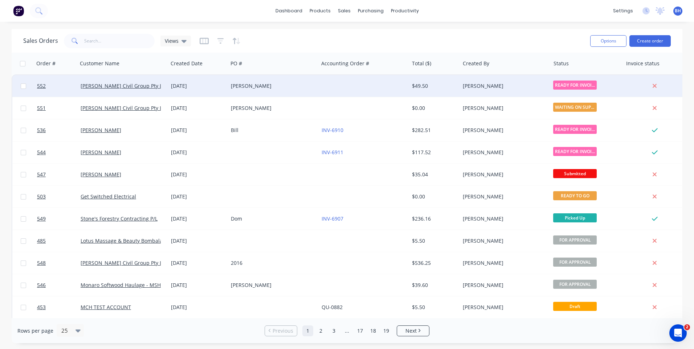
click at [327, 85] on div at bounding box center [364, 86] width 90 height 22
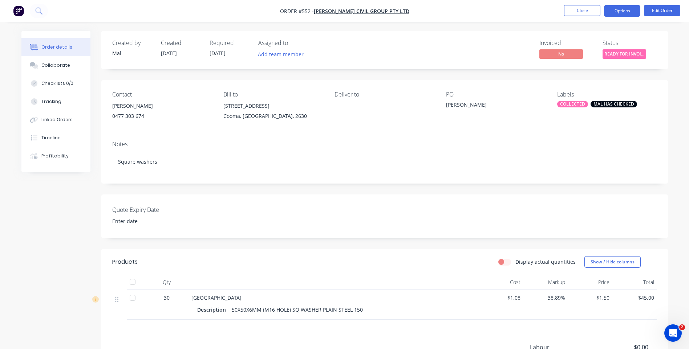
click at [620, 10] on button "Options" at bounding box center [622, 11] width 36 height 12
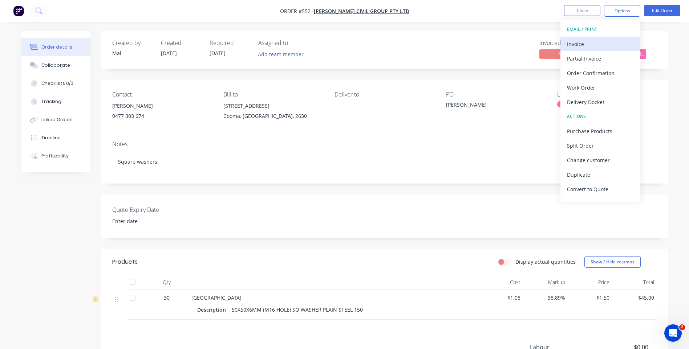
click at [573, 41] on div "Invoice" at bounding box center [600, 44] width 67 height 11
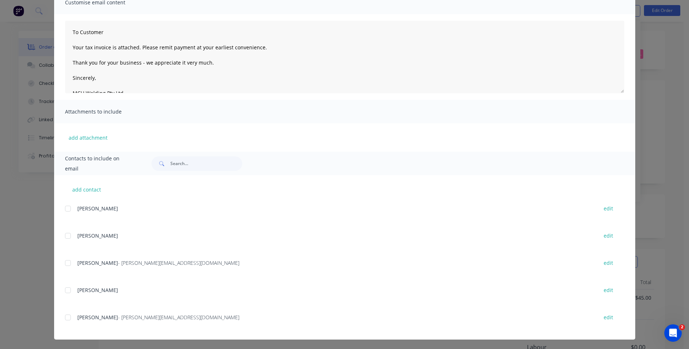
scroll to position [63, 0]
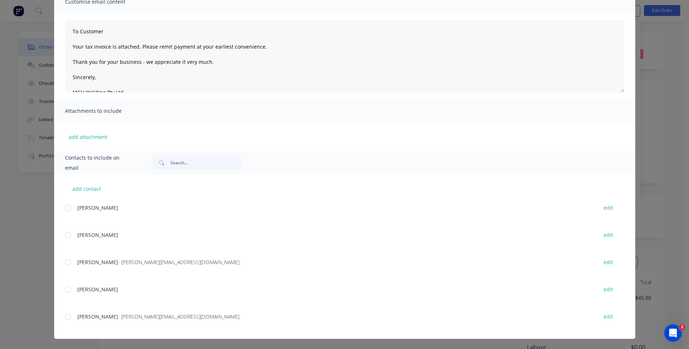
click at [63, 263] on div at bounding box center [68, 262] width 15 height 15
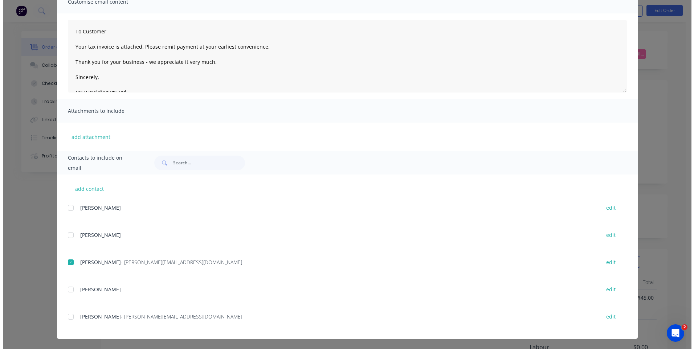
scroll to position [0, 0]
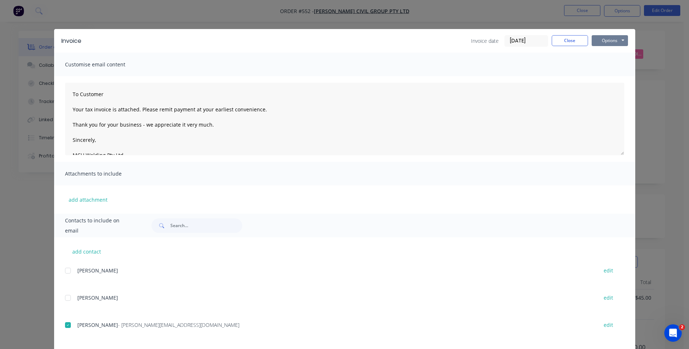
click at [606, 37] on button "Options" at bounding box center [609, 40] width 36 height 11
click at [603, 51] on button "Preview" at bounding box center [614, 54] width 46 height 12
click at [610, 43] on button "Options" at bounding box center [609, 40] width 36 height 11
click at [64, 324] on div at bounding box center [68, 325] width 15 height 15
click at [600, 40] on button "Options" at bounding box center [609, 40] width 36 height 11
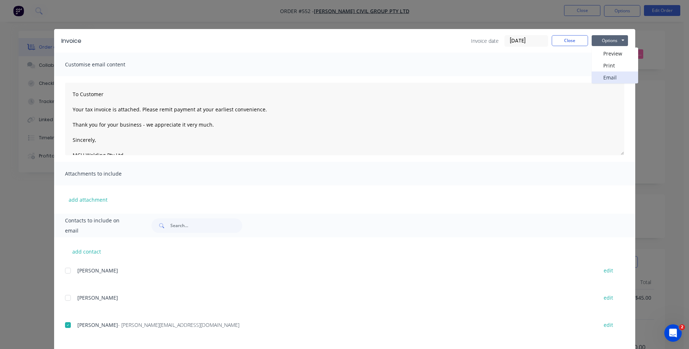
click at [602, 78] on button "Email" at bounding box center [614, 78] width 46 height 12
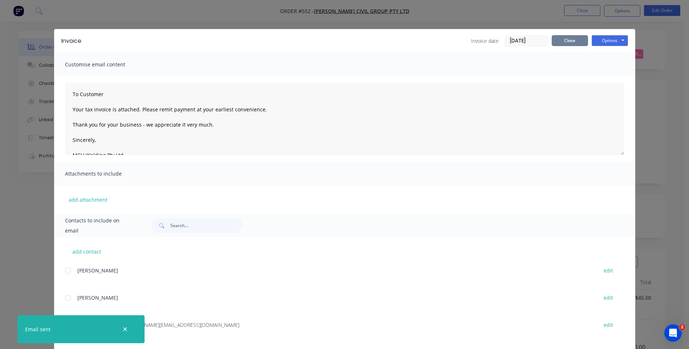
click at [562, 38] on button "Close" at bounding box center [570, 40] width 36 height 11
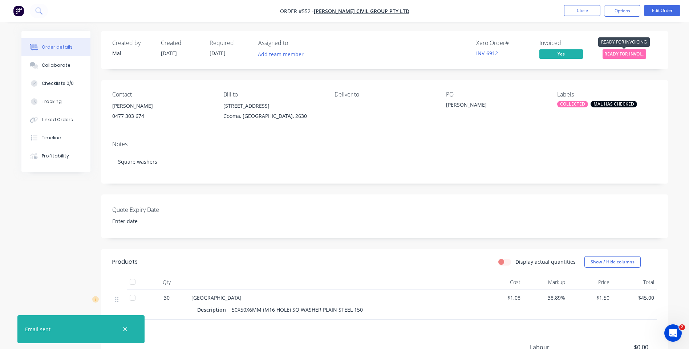
click at [617, 52] on span "READY FOR INVOI..." at bounding box center [624, 53] width 44 height 9
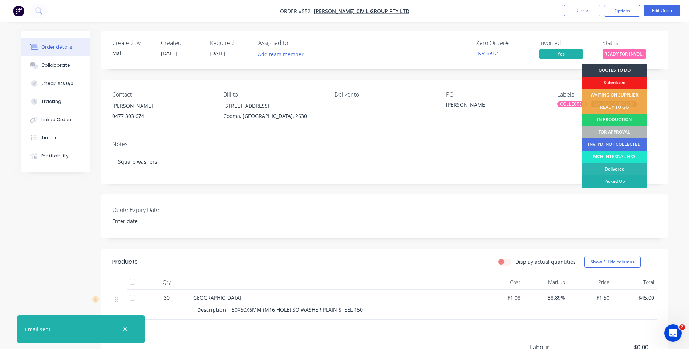
click at [620, 181] on div "Picked Up" at bounding box center [614, 181] width 64 height 12
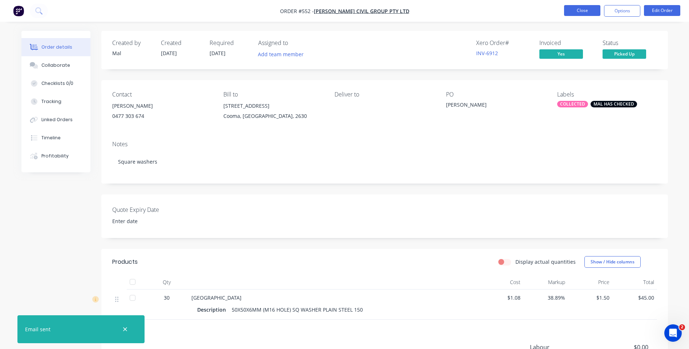
click at [570, 7] on button "Close" at bounding box center [582, 10] width 36 height 11
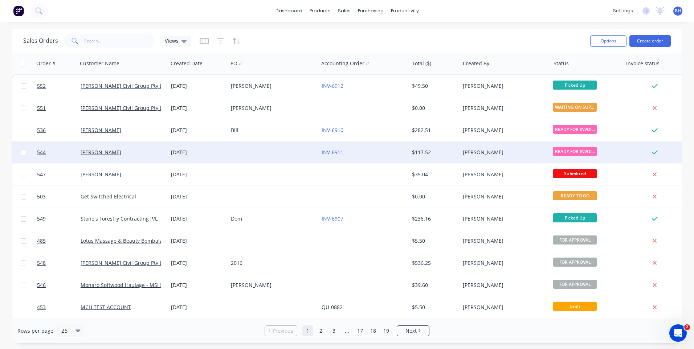
click at [260, 152] on div at bounding box center [273, 153] width 90 height 22
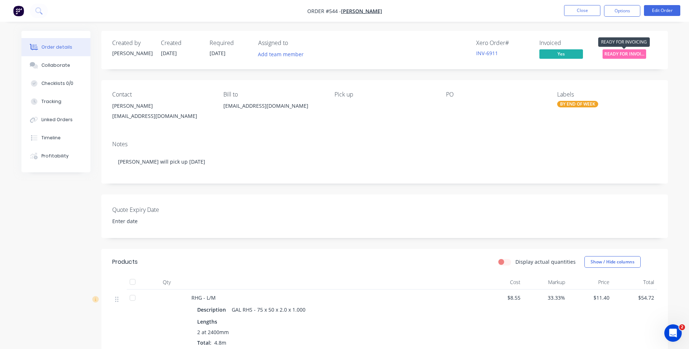
click at [626, 55] on span "READY FOR INVOI..." at bounding box center [624, 53] width 44 height 9
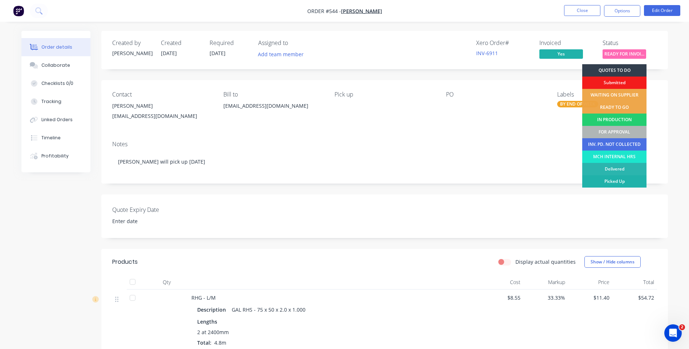
click at [608, 180] on div "Picked Up" at bounding box center [614, 181] width 64 height 12
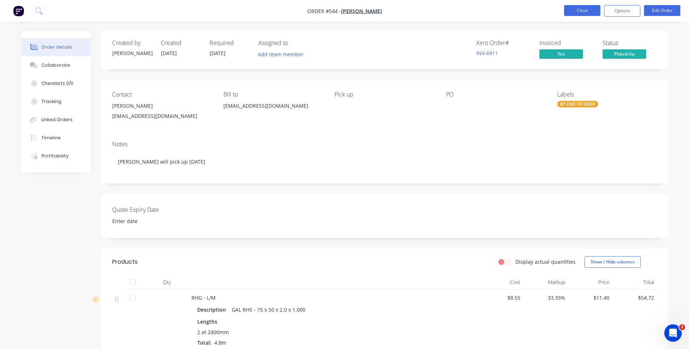
click at [571, 8] on button "Close" at bounding box center [582, 10] width 36 height 11
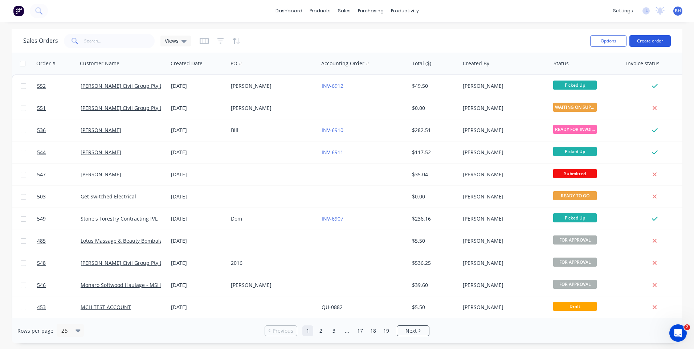
click at [640, 38] on button "Create order" at bounding box center [650, 41] width 41 height 12
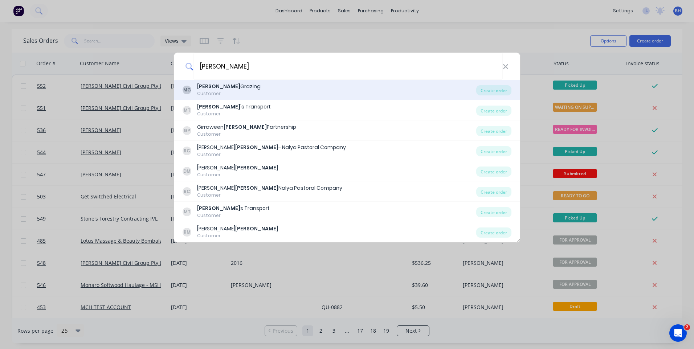
type input "murphy"
click at [238, 85] on div "MG Murphy Grazing Customer" at bounding box center [330, 90] width 294 height 14
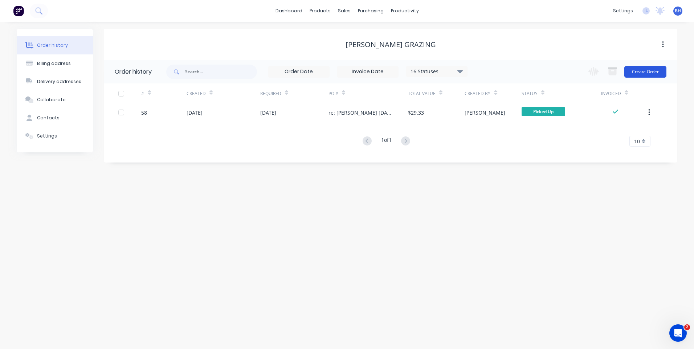
click at [635, 71] on button "Create Order" at bounding box center [645, 72] width 42 height 12
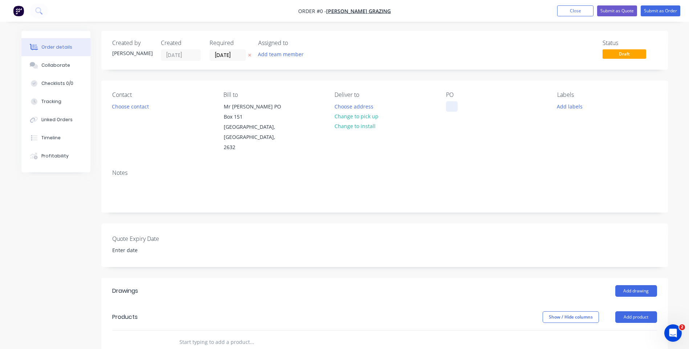
click at [451, 105] on div at bounding box center [452, 106] width 12 height 11
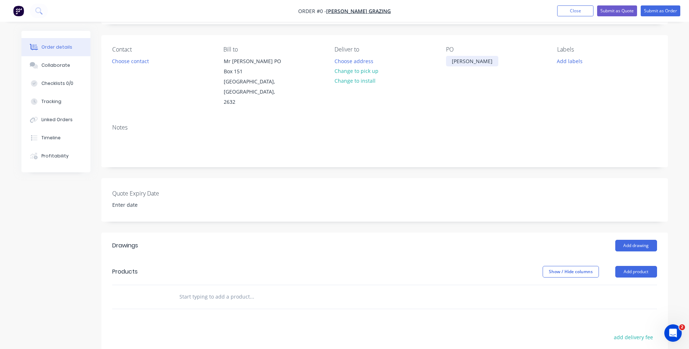
scroll to position [145, 0]
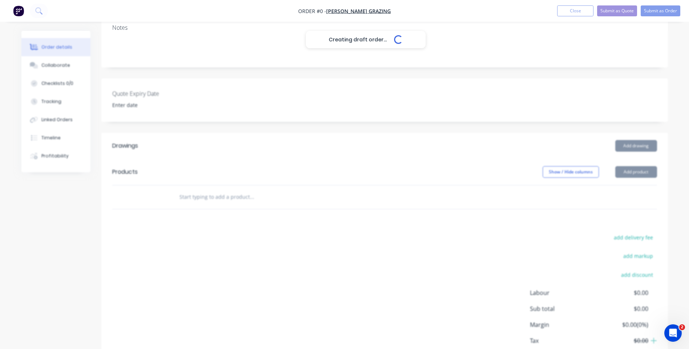
click at [638, 163] on div "Creating draft order... Loading... Order details Collaborate Checklists 0/0 Tra…" at bounding box center [344, 140] width 661 height 509
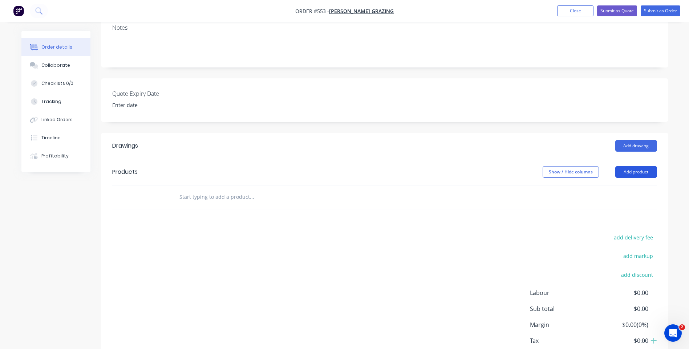
click at [638, 166] on button "Add product" at bounding box center [636, 172] width 42 height 12
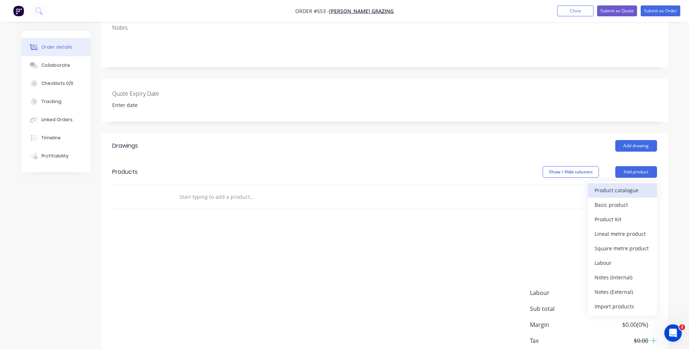
click at [619, 185] on div "Product catalogue" at bounding box center [622, 190] width 56 height 11
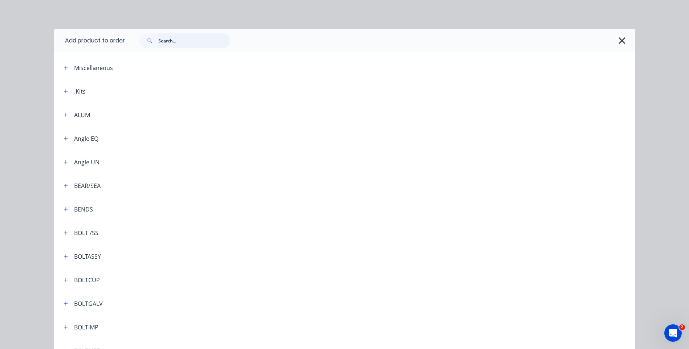
click at [171, 44] on input "text" at bounding box center [194, 40] width 72 height 15
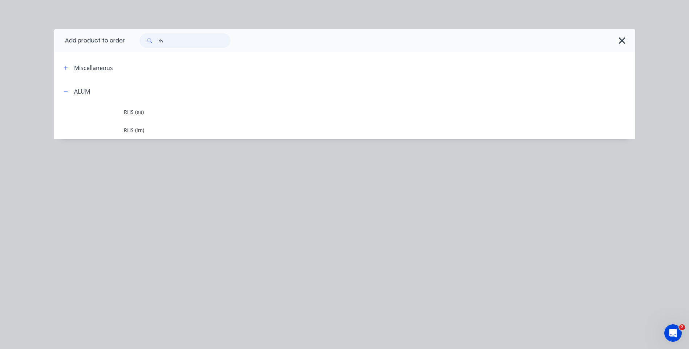
type input "r"
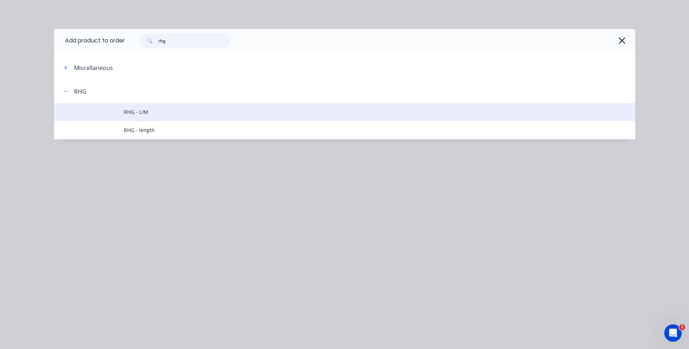
type input "rhg"
click at [143, 110] on span "RHG - L/M" at bounding box center [328, 112] width 409 height 8
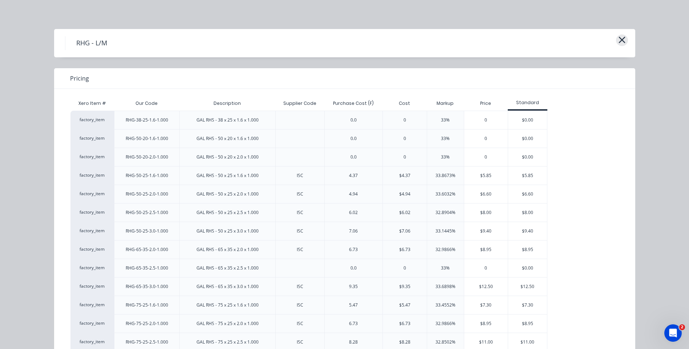
click at [618, 38] on icon "button" at bounding box center [622, 40] width 8 height 10
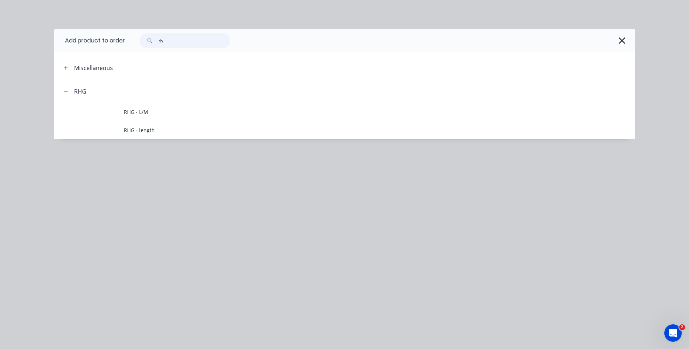
type input "r"
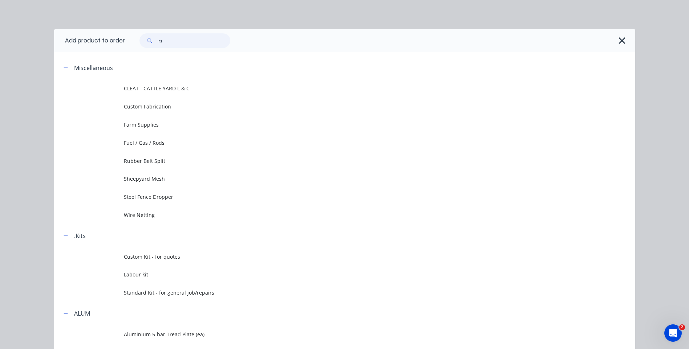
type input "r"
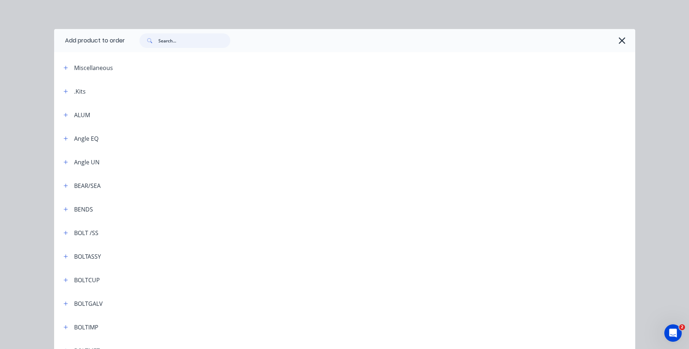
click at [179, 41] on input "text" at bounding box center [194, 40] width 72 height 15
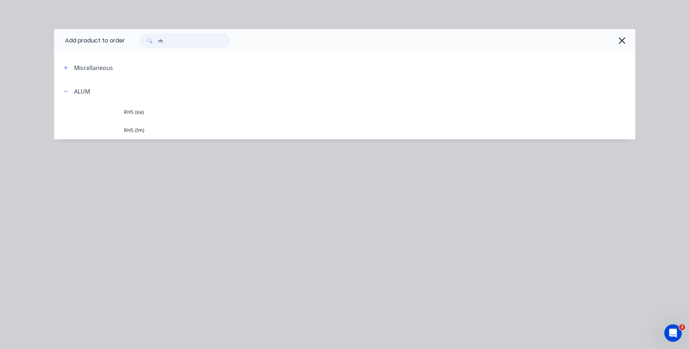
type input "r"
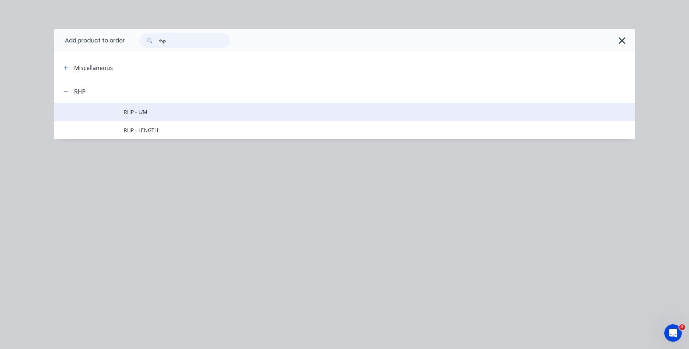
type input "rhp"
click at [147, 110] on span "RHP - L/M" at bounding box center [328, 112] width 409 height 8
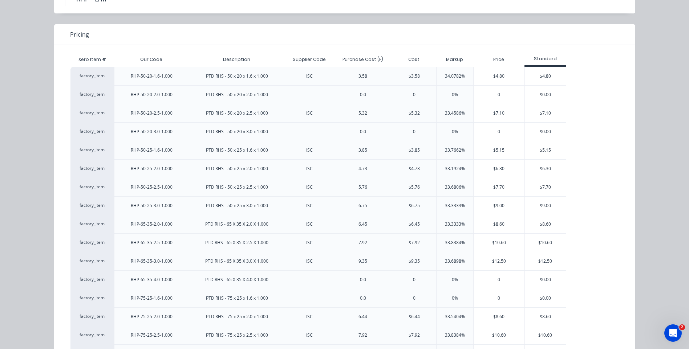
scroll to position [218, 0]
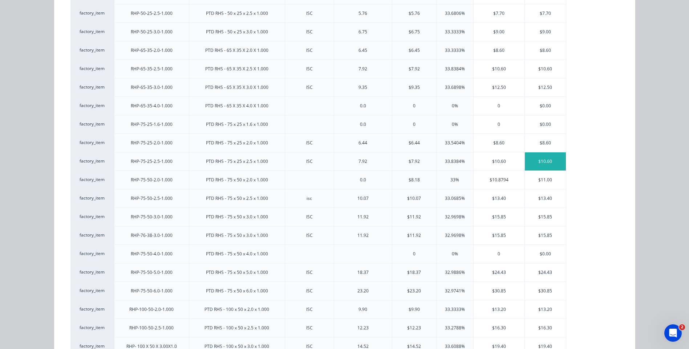
click at [551, 156] on div "$10.60" at bounding box center [545, 161] width 41 height 18
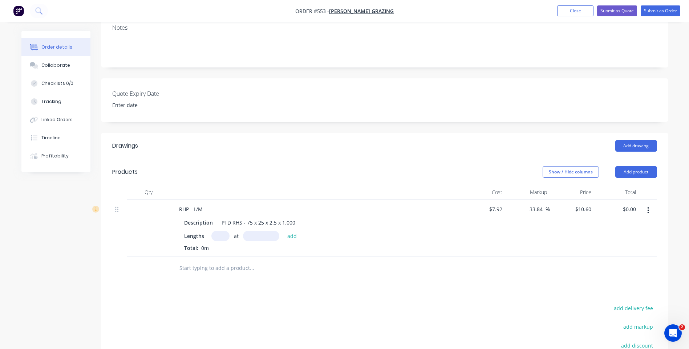
click at [219, 231] on input "text" at bounding box center [220, 236] width 18 height 11
type input "1"
type input "0.5mm"
click at [288, 231] on button "add" at bounding box center [292, 236] width 17 height 10
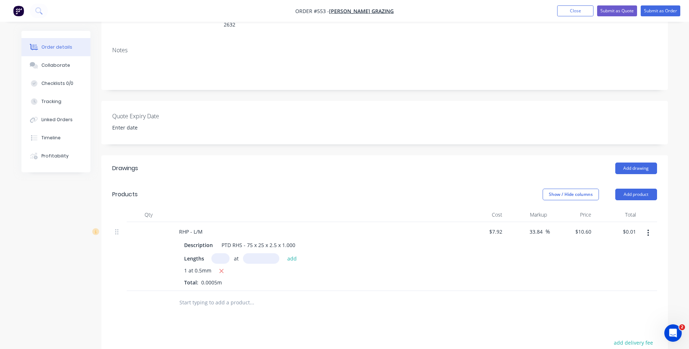
scroll to position [118, 0]
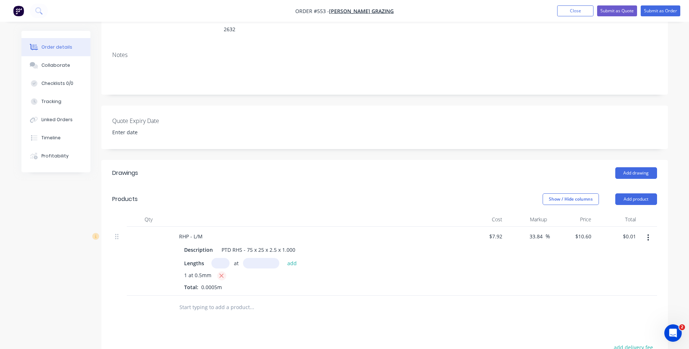
click at [220, 272] on button "button" at bounding box center [221, 276] width 9 height 9
type input "$0.00"
click at [218, 258] on input "text" at bounding box center [220, 263] width 18 height 11
type input "1"
type input "0.5mm"
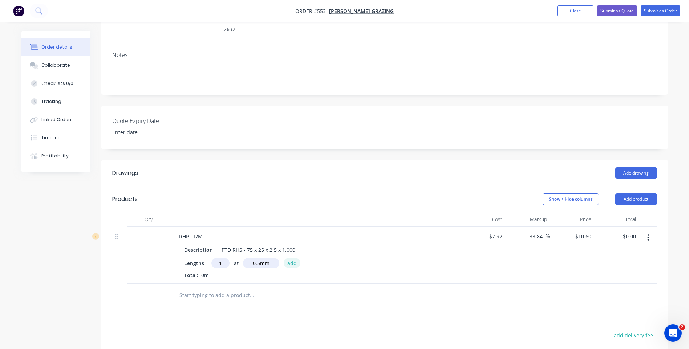
click at [290, 258] on button "add" at bounding box center [292, 263] width 17 height 10
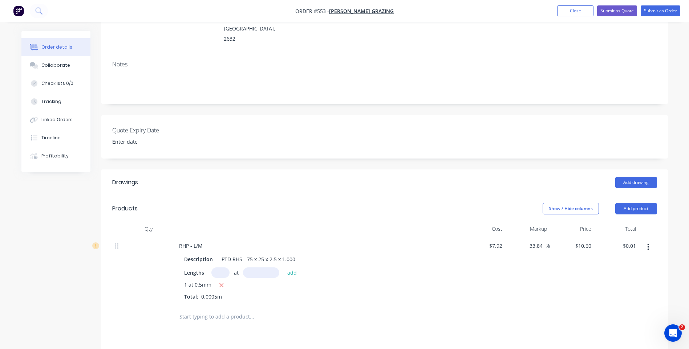
scroll to position [109, 0]
click at [221, 283] on icon "button" at bounding box center [222, 285] width 4 height 4
type input "$0.00"
click at [215, 267] on input "text" at bounding box center [220, 272] width 18 height 11
type input "1"
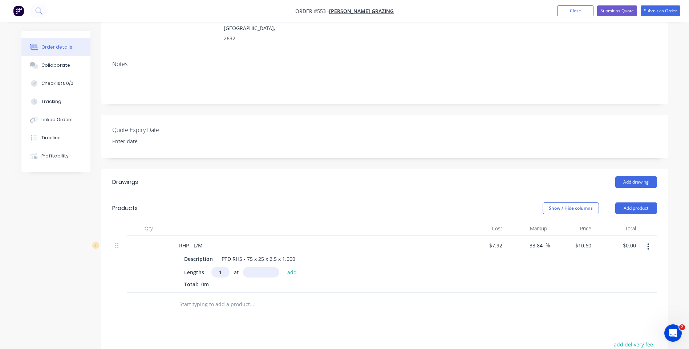
click at [270, 267] on input "text" at bounding box center [261, 272] width 36 height 11
type input "500mm"
click at [296, 267] on button "add" at bounding box center [292, 272] width 17 height 10
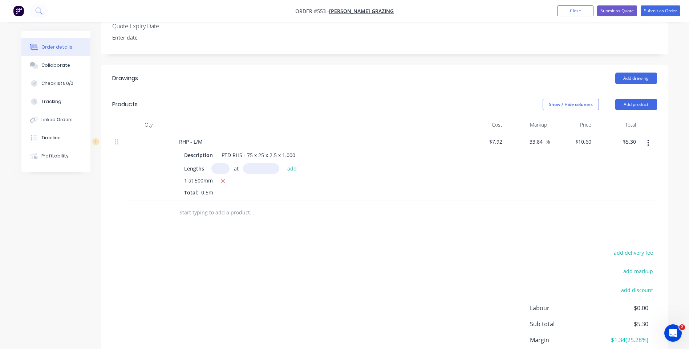
scroll to position [254, 0]
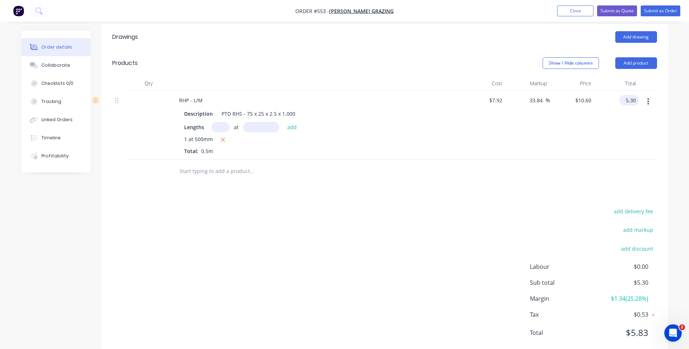
click at [637, 95] on input "5.30" at bounding box center [630, 100] width 17 height 11
type input "10.00"
type input "152.53"
type input "$20.00"
type input "$10.00"
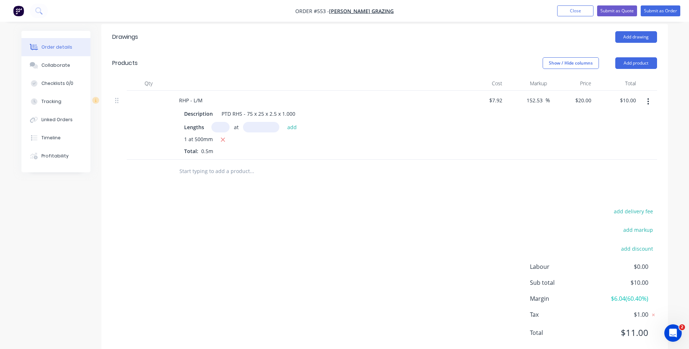
click at [441, 266] on div "add delivery fee add markup add discount Labour $0.00 Sub total $10.00 Margin $…" at bounding box center [384, 277] width 545 height 140
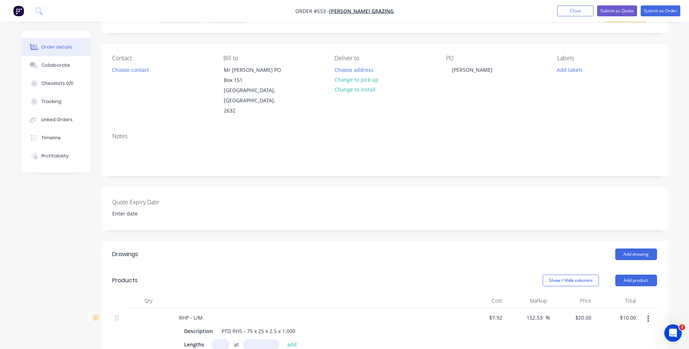
scroll to position [36, 0]
click at [129, 70] on button "Choose contact" at bounding box center [130, 70] width 45 height 10
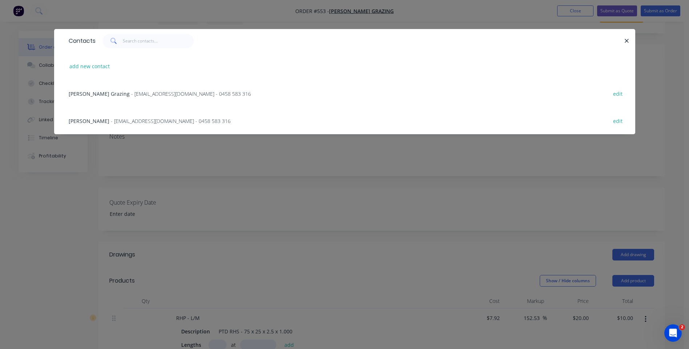
click at [131, 119] on span "- murphygrazing@gmail.com - 0458 583 316" at bounding box center [171, 121] width 120 height 7
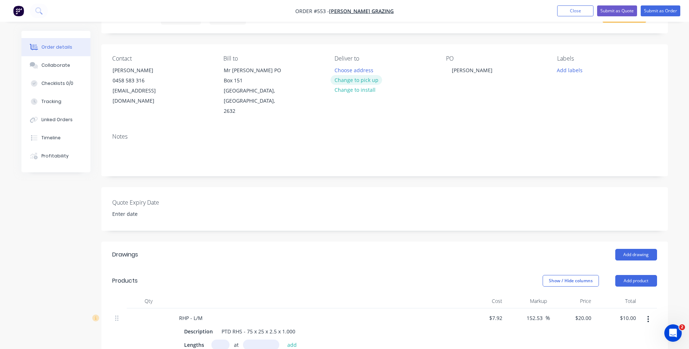
click at [349, 77] on button "Change to pick up" at bounding box center [356, 80] width 52 height 10
click at [658, 8] on button "Submit as Order" at bounding box center [660, 10] width 40 height 11
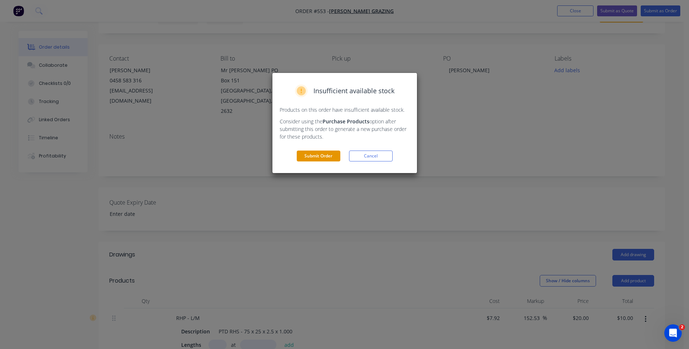
click at [319, 155] on button "Submit Order" at bounding box center [319, 156] width 44 height 11
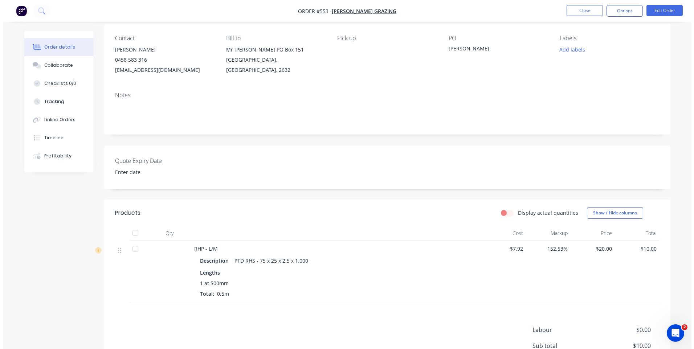
scroll to position [0, 0]
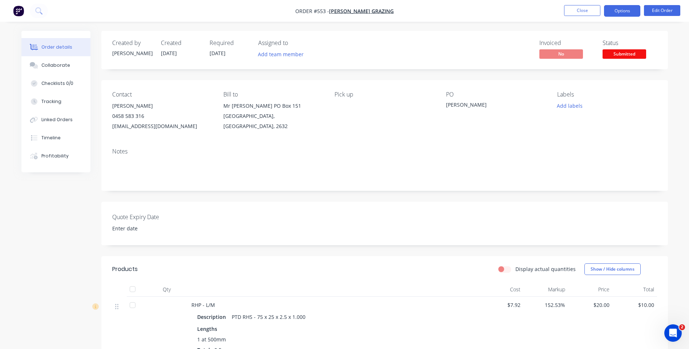
click at [629, 11] on button "Options" at bounding box center [622, 11] width 36 height 12
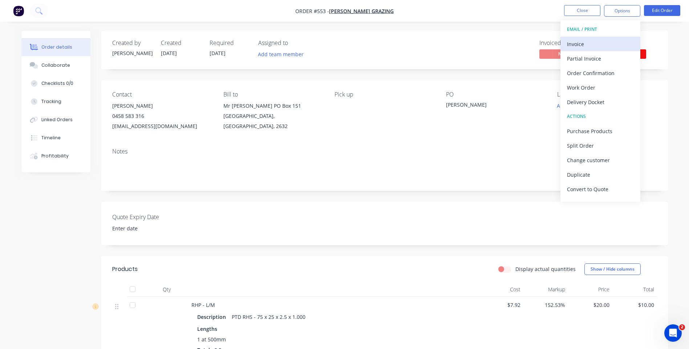
click at [578, 41] on div "Invoice" at bounding box center [600, 44] width 67 height 11
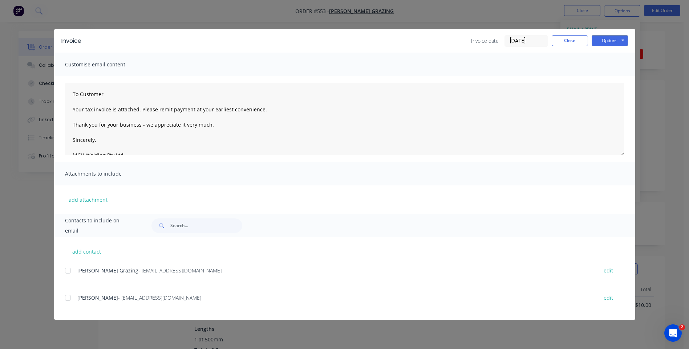
click at [70, 300] on div at bounding box center [68, 298] width 15 height 15
click at [609, 40] on button "Options" at bounding box center [609, 40] width 36 height 11
click at [612, 53] on button "Preview" at bounding box center [614, 54] width 46 height 12
click at [70, 300] on div at bounding box center [68, 298] width 15 height 15
click at [605, 38] on button "Options" at bounding box center [609, 40] width 36 height 11
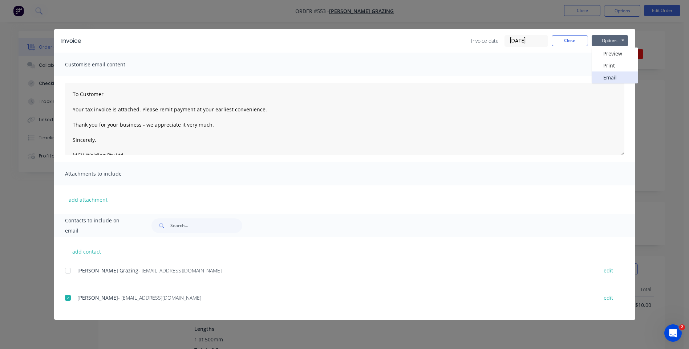
click at [600, 76] on button "Email" at bounding box center [614, 78] width 46 height 12
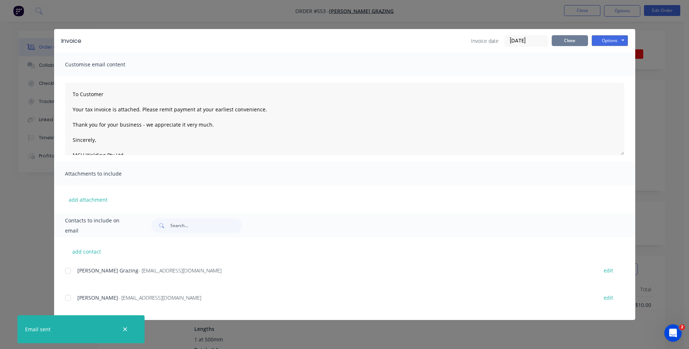
click at [560, 38] on button "Close" at bounding box center [570, 40] width 36 height 11
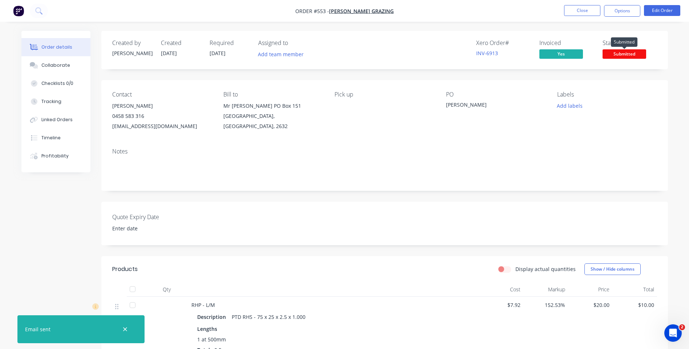
click at [615, 52] on span "Submitted" at bounding box center [624, 53] width 44 height 9
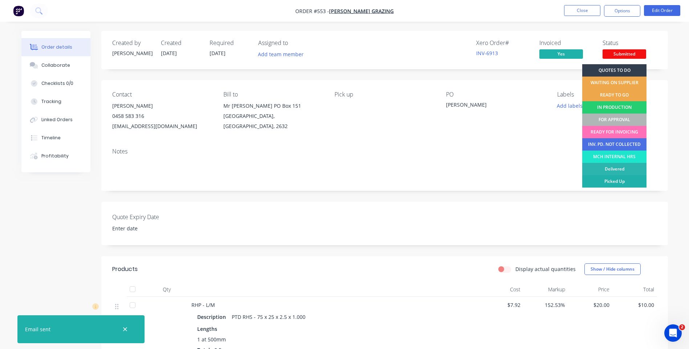
click at [606, 178] on div "Picked Up" at bounding box center [614, 181] width 64 height 12
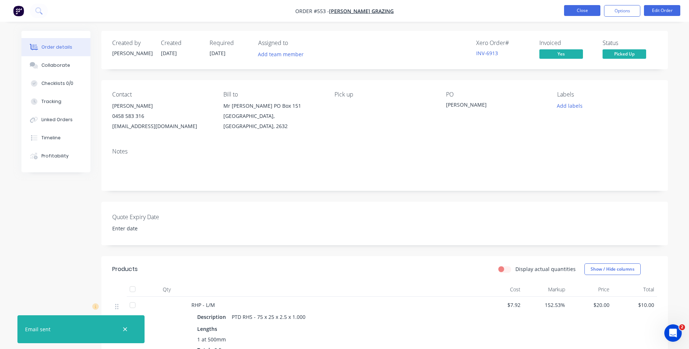
click at [573, 6] on button "Close" at bounding box center [582, 10] width 36 height 11
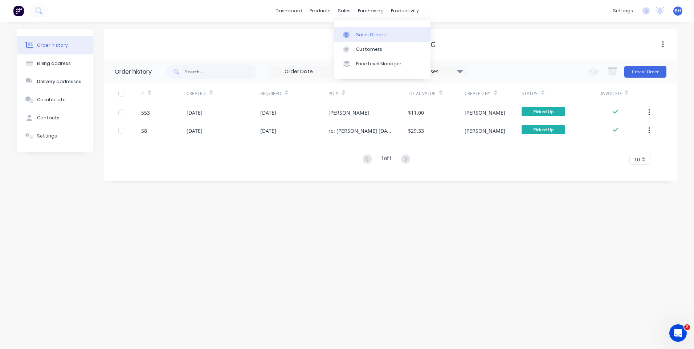
click at [361, 32] on div "Sales Orders" at bounding box center [371, 35] width 30 height 7
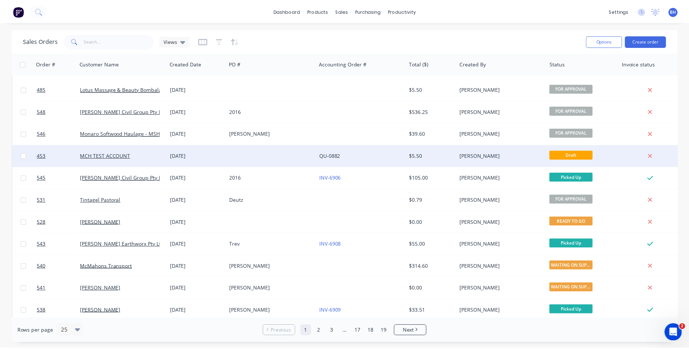
scroll to position [182, 0]
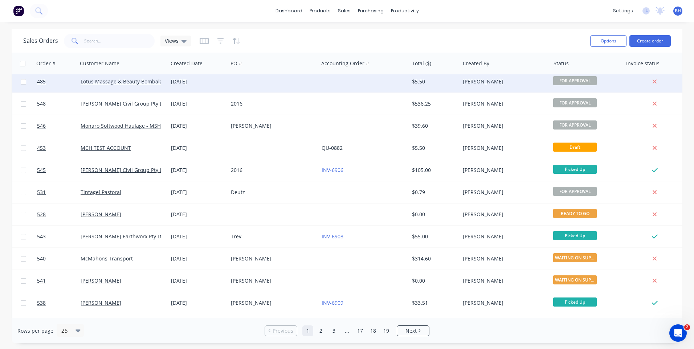
click at [235, 81] on div at bounding box center [273, 82] width 90 height 22
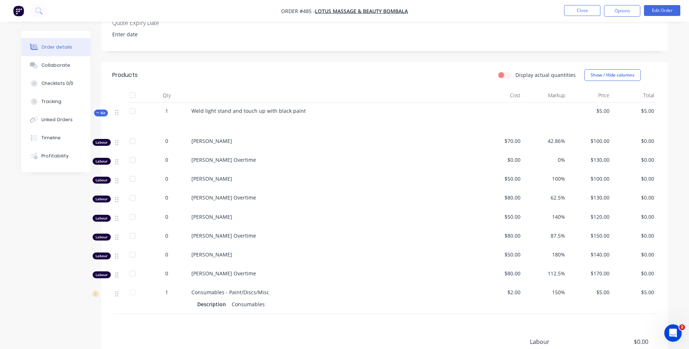
scroll to position [182, 0]
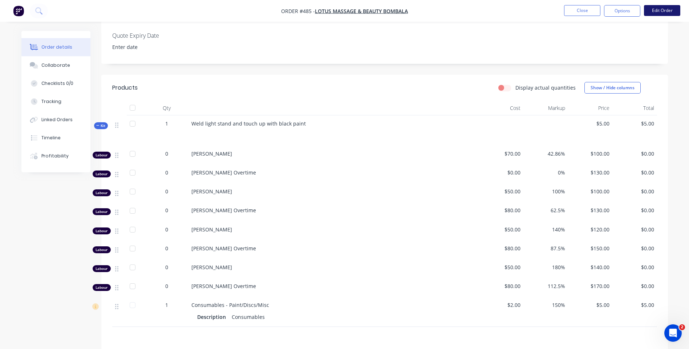
click at [655, 9] on button "Edit Order" at bounding box center [662, 10] width 36 height 11
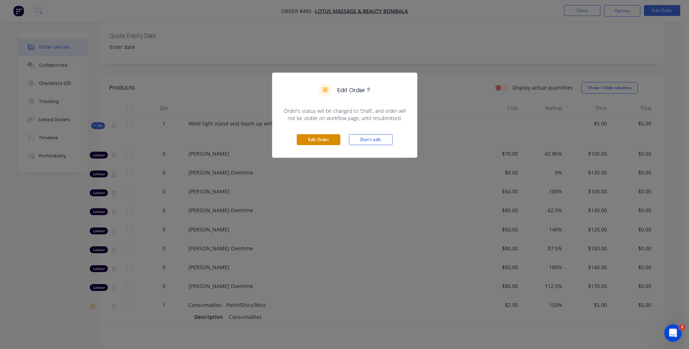
click at [310, 141] on button "Edit Order" at bounding box center [319, 139] width 44 height 11
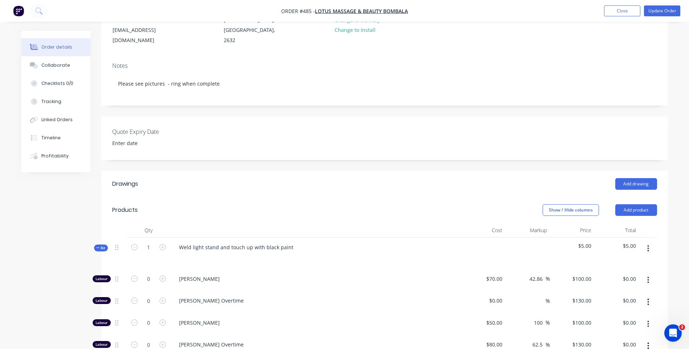
scroll to position [145, 0]
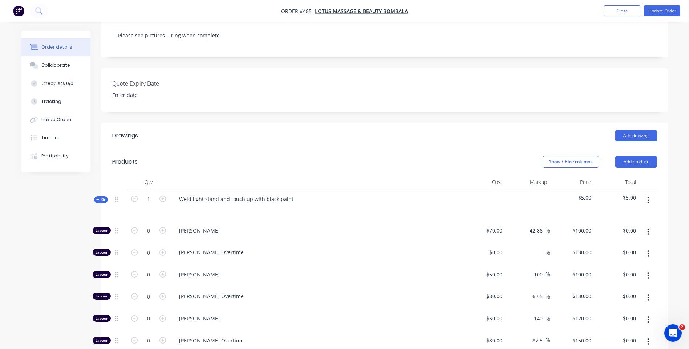
click at [632, 194] on span "$5.00" at bounding box center [616, 198] width 39 height 8
click at [649, 196] on icon "button" at bounding box center [648, 200] width 2 height 8
click at [465, 149] on header "Products Show / Hide columns Add product" at bounding box center [384, 162] width 566 height 26
click at [162, 227] on icon "button" at bounding box center [162, 230] width 7 height 7
type input "1"
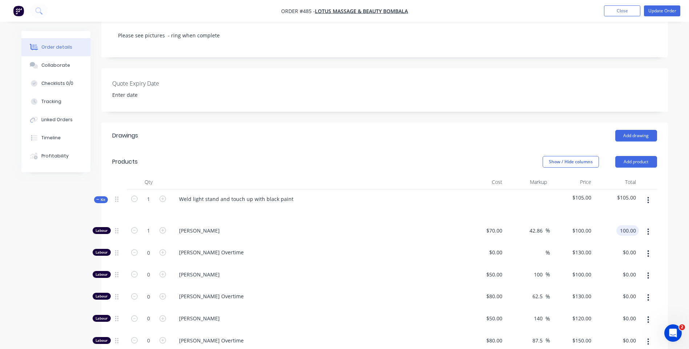
click at [635, 225] on input "100.00" at bounding box center [629, 230] width 20 height 11
type input "20"
type input "-71.43"
type input "$20.00"
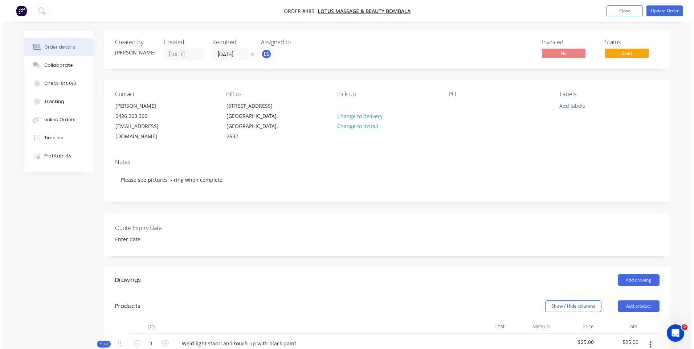
scroll to position [0, 0]
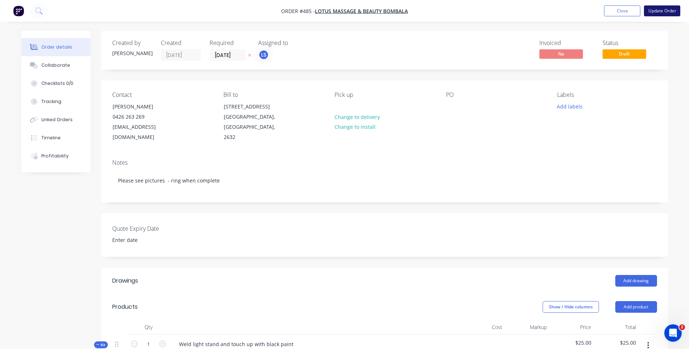
click at [654, 9] on button "Update Order" at bounding box center [662, 10] width 36 height 11
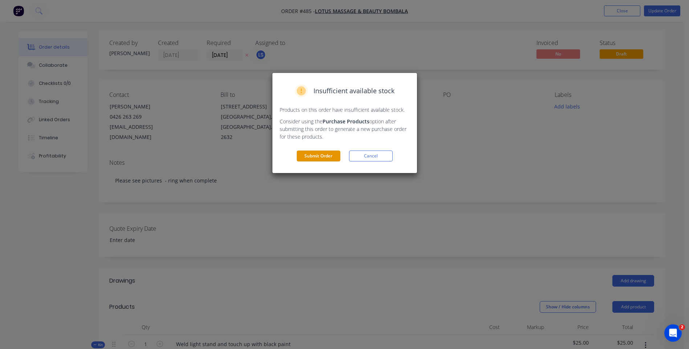
click at [325, 155] on button "Submit Order" at bounding box center [319, 156] width 44 height 11
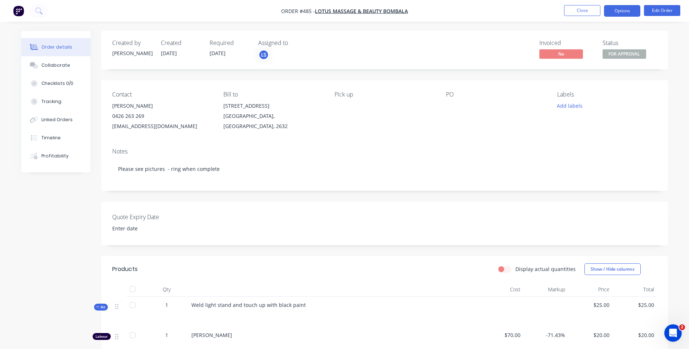
click at [623, 13] on button "Options" at bounding box center [622, 11] width 36 height 12
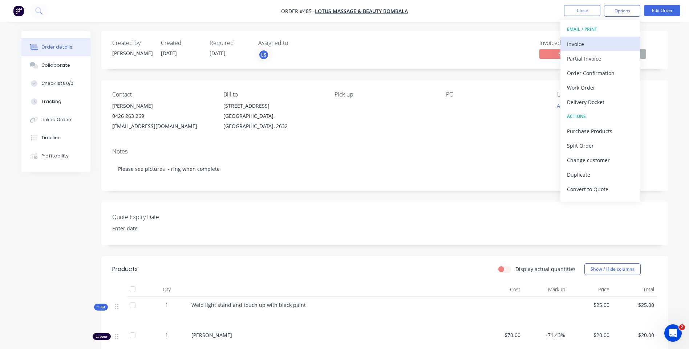
click at [574, 42] on div "Invoice" at bounding box center [600, 44] width 67 height 11
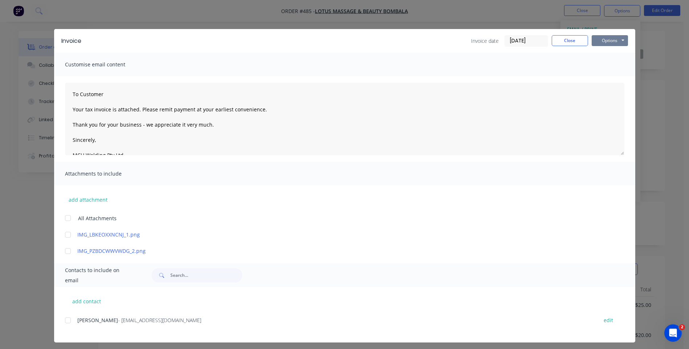
click at [609, 41] on button "Options" at bounding box center [609, 40] width 36 height 11
click at [604, 51] on button "Preview" at bounding box center [614, 54] width 46 height 12
click at [62, 319] on div at bounding box center [68, 320] width 15 height 15
click at [600, 39] on button "Options" at bounding box center [609, 40] width 36 height 11
click at [609, 77] on button "Email" at bounding box center [614, 78] width 46 height 12
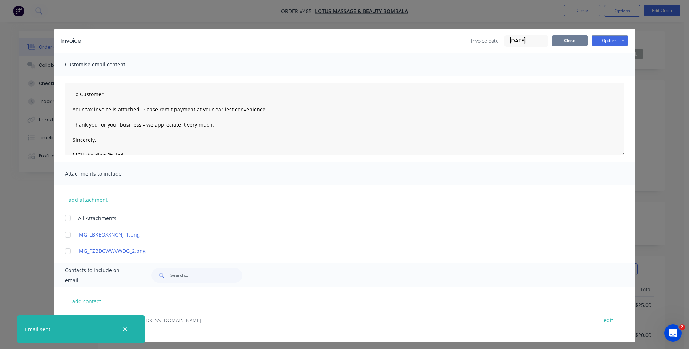
click at [556, 40] on button "Close" at bounding box center [570, 40] width 36 height 11
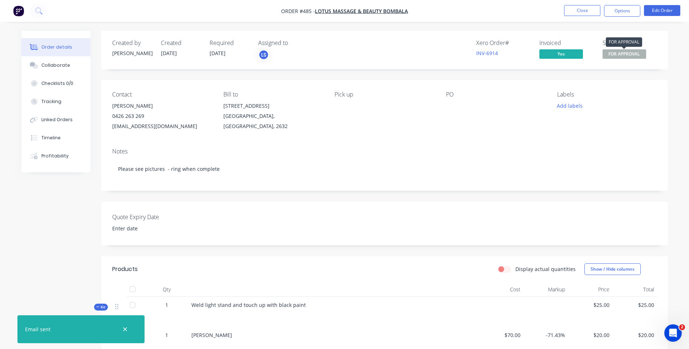
click at [620, 50] on span "FOR APPROVAL" at bounding box center [624, 53] width 44 height 9
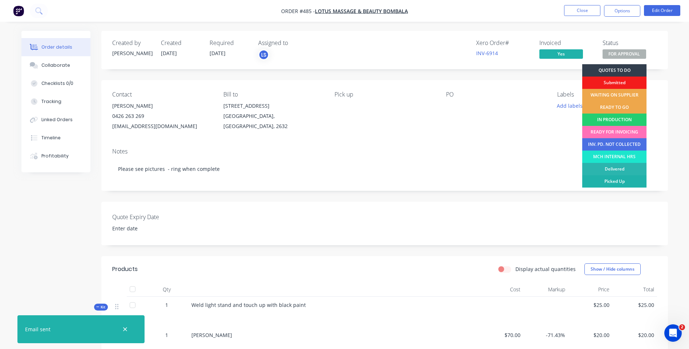
click at [600, 180] on div "Picked Up" at bounding box center [614, 181] width 64 height 12
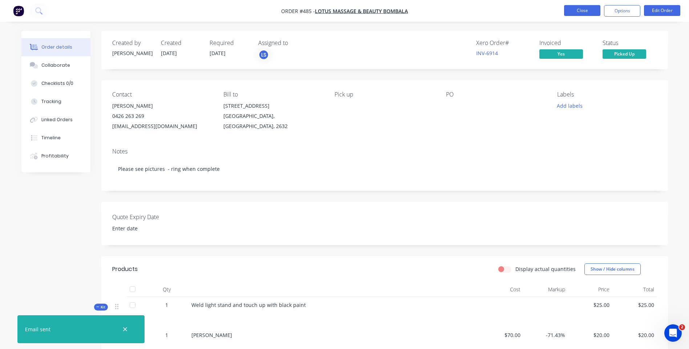
click at [571, 9] on button "Close" at bounding box center [582, 10] width 36 height 11
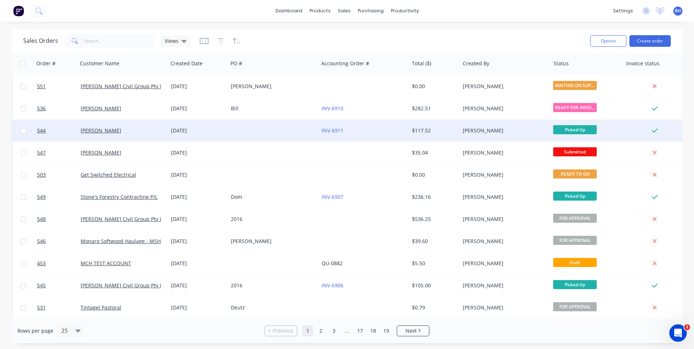
scroll to position [73, 0]
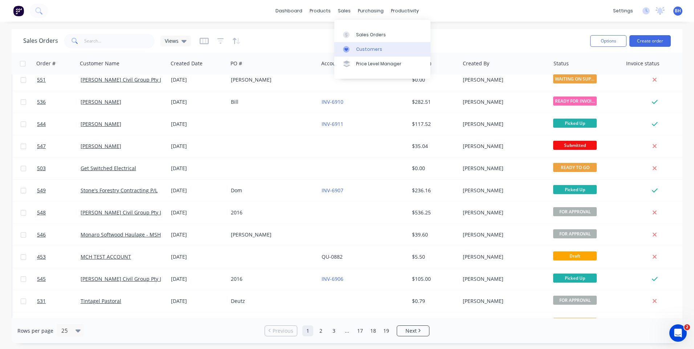
click at [369, 48] on div "Customers" at bounding box center [369, 49] width 26 height 7
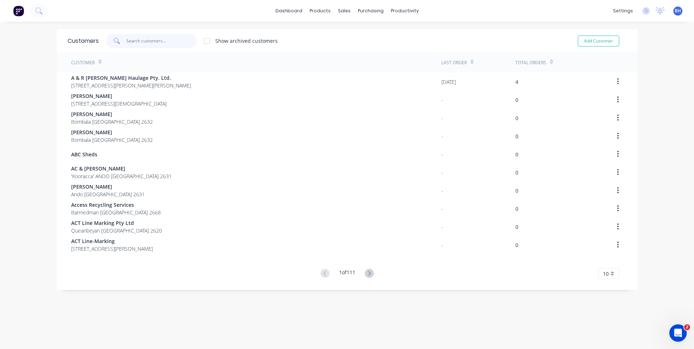
click at [150, 43] on input "text" at bounding box center [161, 41] width 71 height 15
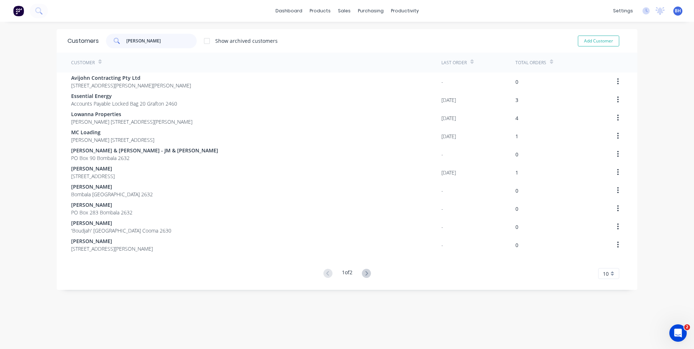
type input "michael"
click at [359, 33] on div "Sales Orders" at bounding box center [369, 35] width 30 height 7
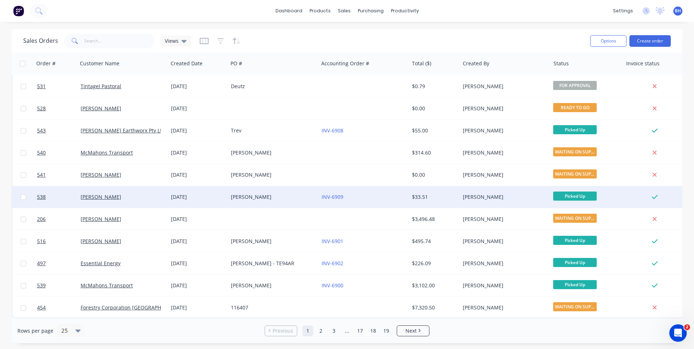
scroll to position [313, 0]
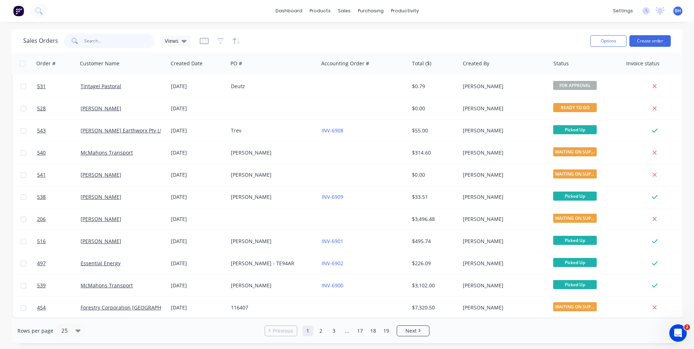
click at [107, 42] on input "text" at bounding box center [119, 41] width 71 height 15
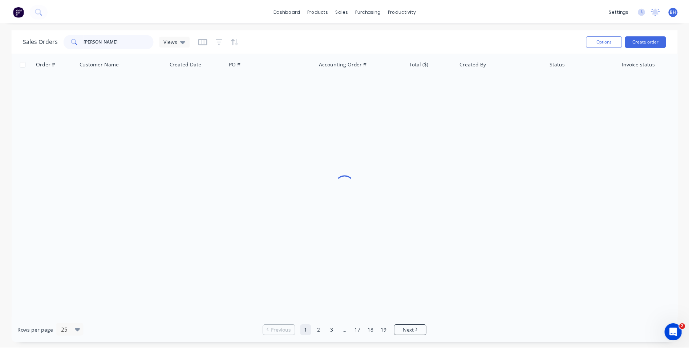
scroll to position [0, 0]
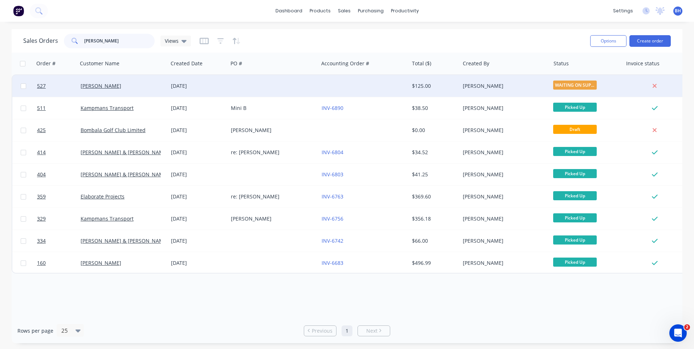
type input "glen"
click at [344, 82] on div at bounding box center [364, 86] width 90 height 22
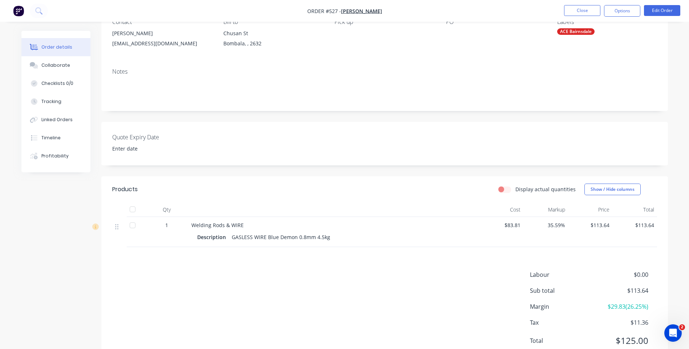
scroll to position [100, 0]
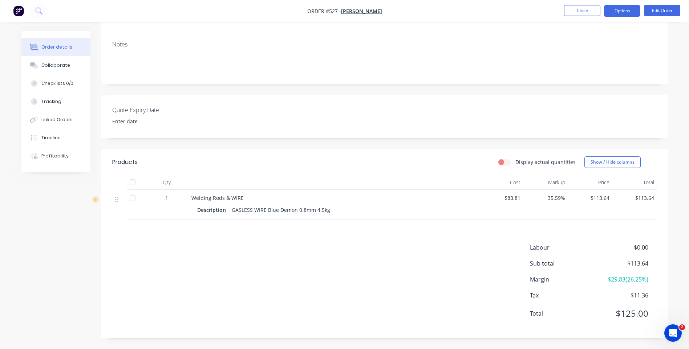
click at [619, 8] on button "Options" at bounding box center [622, 11] width 36 height 12
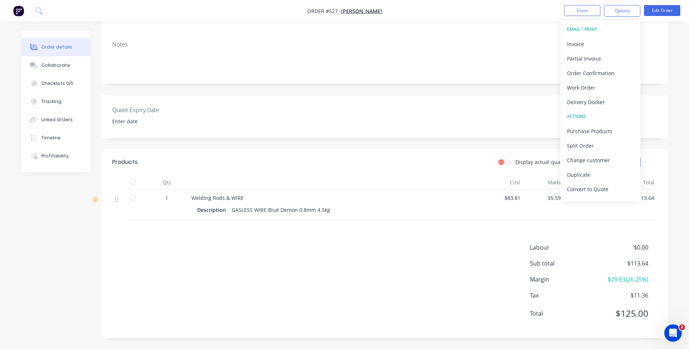
click at [539, 13] on nav "Order #527 - Glen Johnson Close Options EMAIL / PRINT Invoice Partial Invoice O…" at bounding box center [344, 11] width 689 height 22
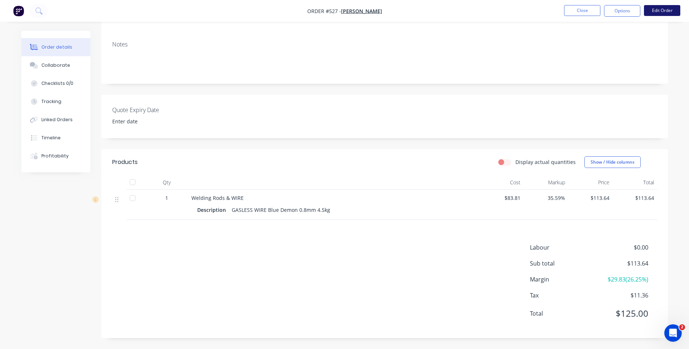
click at [666, 9] on button "Edit Order" at bounding box center [662, 10] width 36 height 11
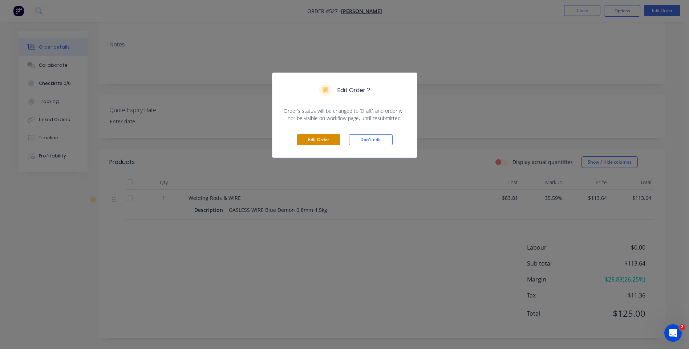
click at [323, 138] on button "Edit Order" at bounding box center [319, 139] width 44 height 11
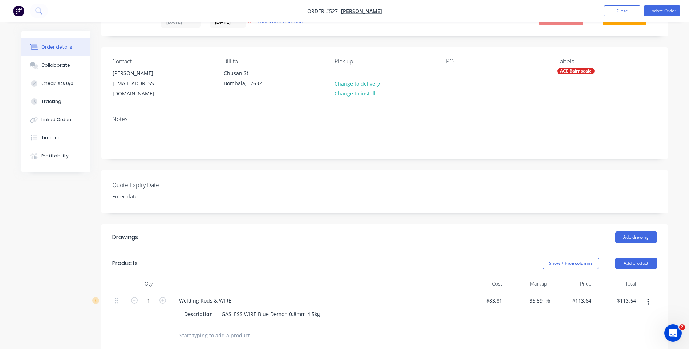
scroll to position [73, 0]
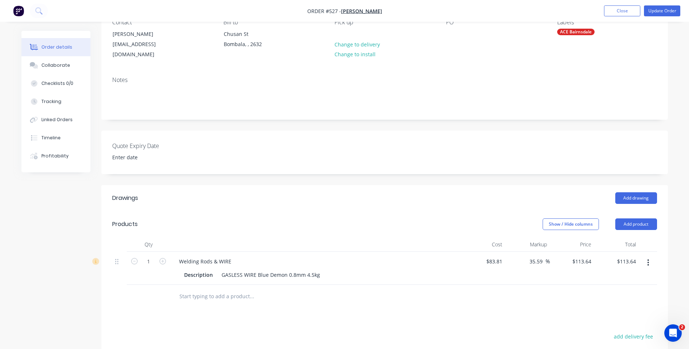
click at [649, 256] on button "button" at bounding box center [647, 262] width 17 height 13
click at [597, 320] on div "Delete" at bounding box center [622, 325] width 56 height 11
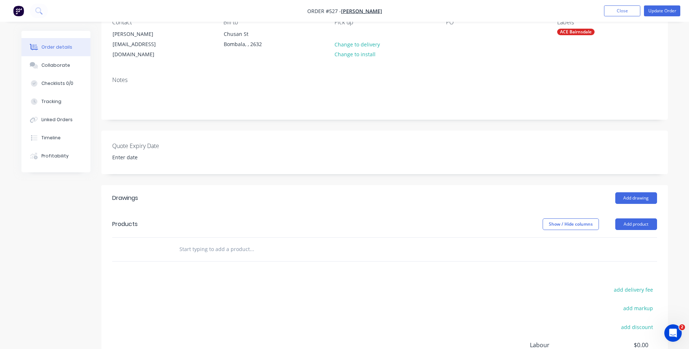
click at [243, 244] on input "text" at bounding box center [251, 249] width 145 height 15
click at [633, 219] on button "Add product" at bounding box center [636, 225] width 42 height 12
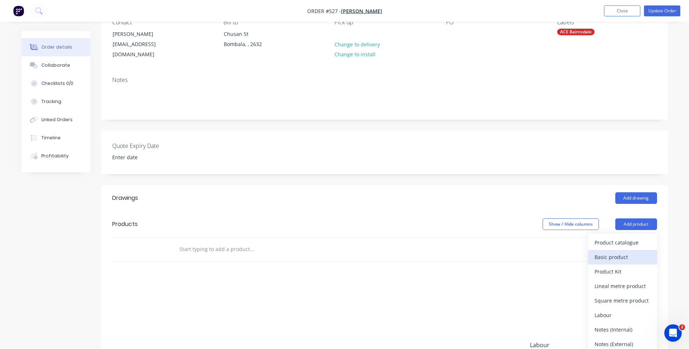
click at [614, 252] on div "Basic product" at bounding box center [622, 257] width 56 height 11
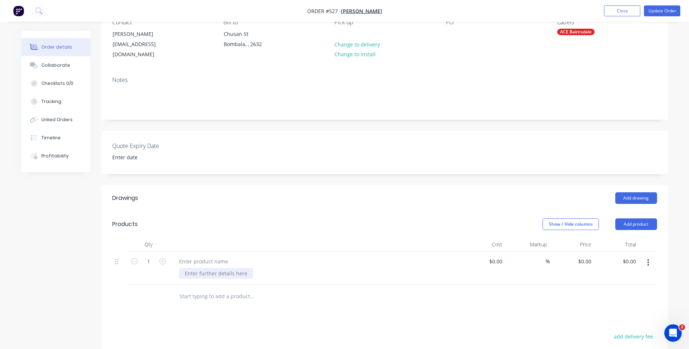
click at [243, 268] on div at bounding box center [216, 273] width 74 height 11
drag, startPoint x: 194, startPoint y: 265, endPoint x: 196, endPoint y: 269, distance: 4.1
click at [196, 269] on div "0.88mm Gasless Mig wire Spool" at bounding box center [223, 273] width 89 height 11
click at [262, 268] on div "0.8mm Gasless Mig wire Spool" at bounding box center [222, 273] width 86 height 11
type input "$0.00"
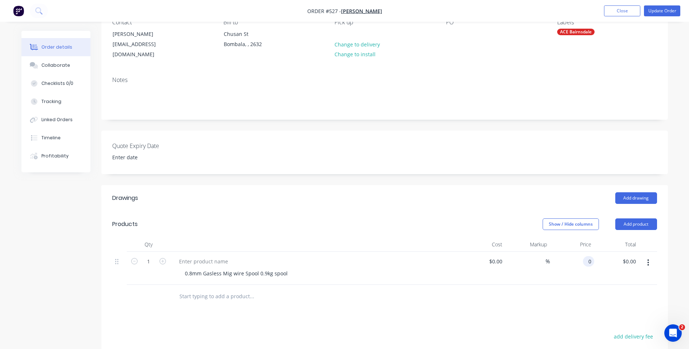
type input "$0.00"
type input "50.00"
type input "$50.00"
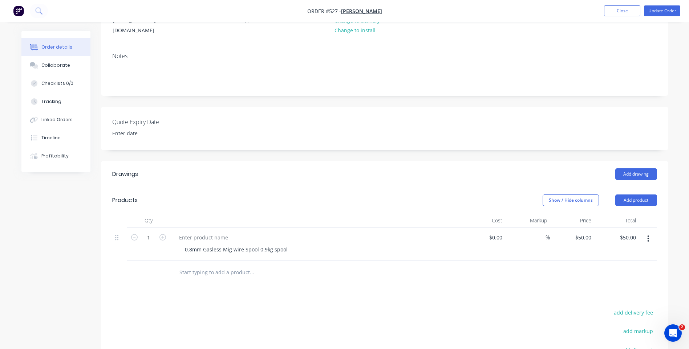
scroll to position [28, 0]
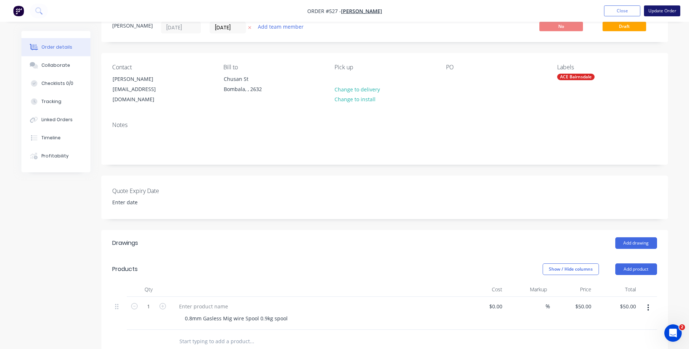
click at [660, 8] on button "Update Order" at bounding box center [662, 10] width 36 height 11
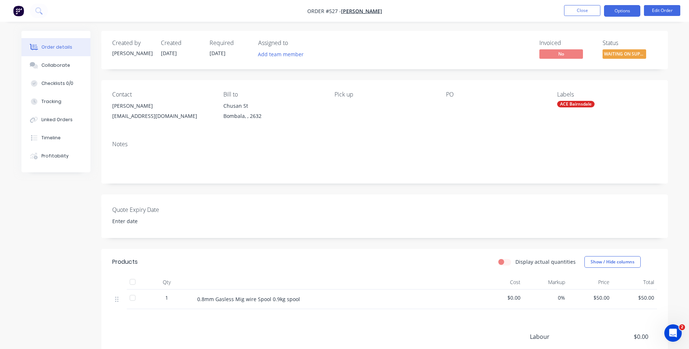
click at [626, 13] on button "Options" at bounding box center [622, 11] width 36 height 12
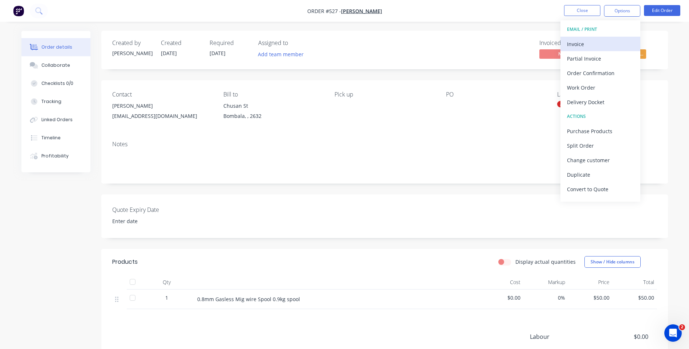
click at [584, 41] on div "Invoice" at bounding box center [600, 44] width 67 height 11
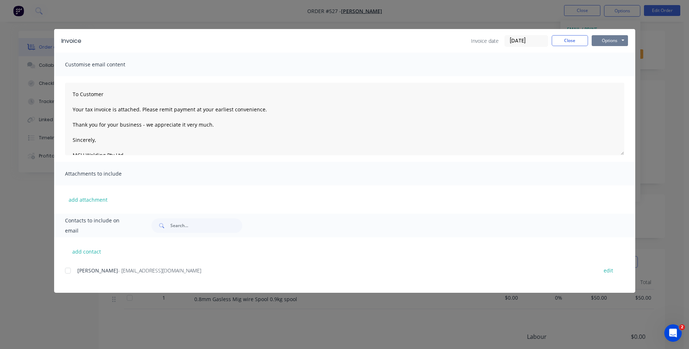
click at [600, 38] on button "Options" at bounding box center [609, 40] width 36 height 11
click at [604, 52] on button "Preview" at bounding box center [614, 54] width 46 height 12
click at [559, 37] on button "Close" at bounding box center [570, 40] width 36 height 11
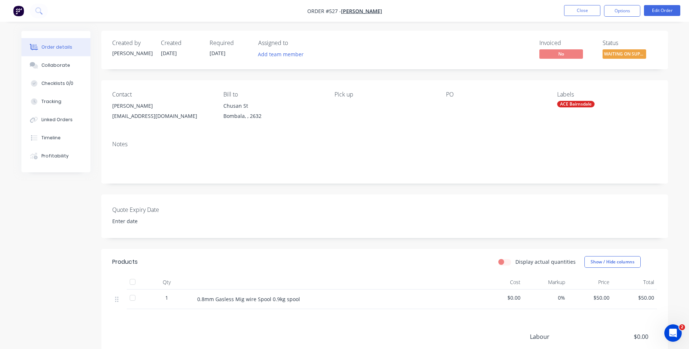
click at [171, 297] on div "1" at bounding box center [167, 298] width 38 height 8
click at [168, 299] on div "1" at bounding box center [167, 298] width 38 height 8
click at [660, 9] on button "Edit Order" at bounding box center [662, 10] width 36 height 11
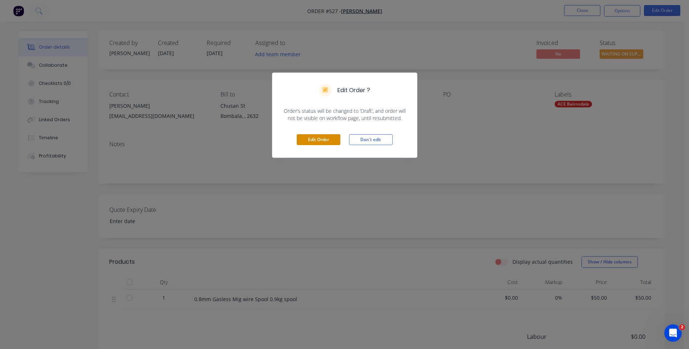
click at [308, 139] on button "Edit Order" at bounding box center [319, 139] width 44 height 11
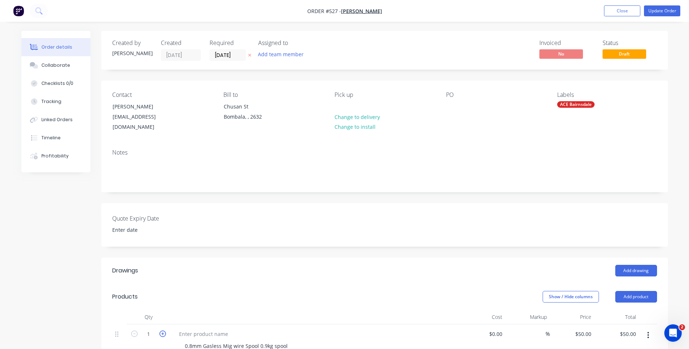
click at [160, 331] on icon "button" at bounding box center [162, 334] width 7 height 7
type input "2"
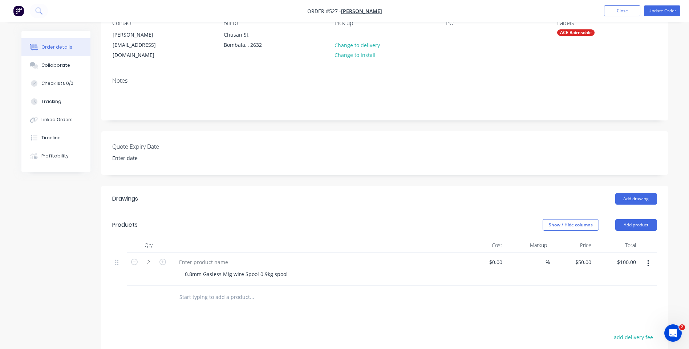
scroll to position [73, 0]
click at [629, 256] on input "100.00" at bounding box center [627, 261] width 23 height 11
type input "50.00"
type input "$25.00"
type input "$50.00"
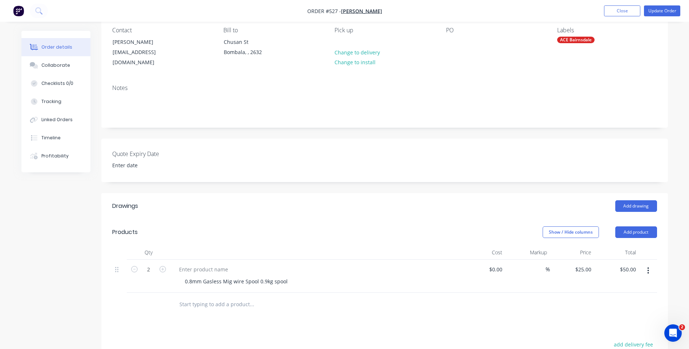
scroll to position [64, 0]
click at [659, 9] on button "Update Order" at bounding box center [662, 10] width 36 height 11
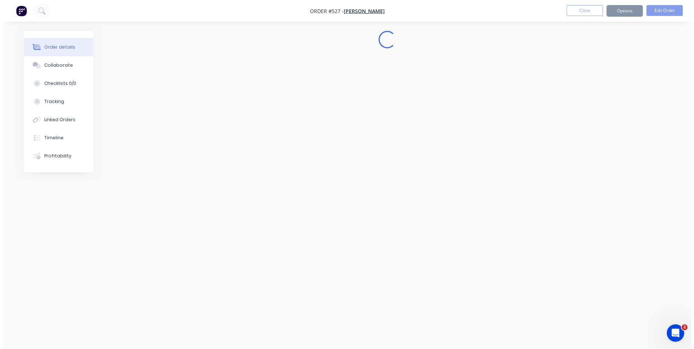
scroll to position [0, 0]
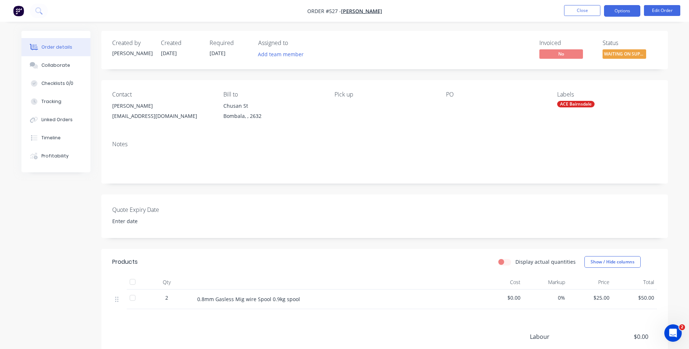
click at [626, 11] on button "Options" at bounding box center [622, 11] width 36 height 12
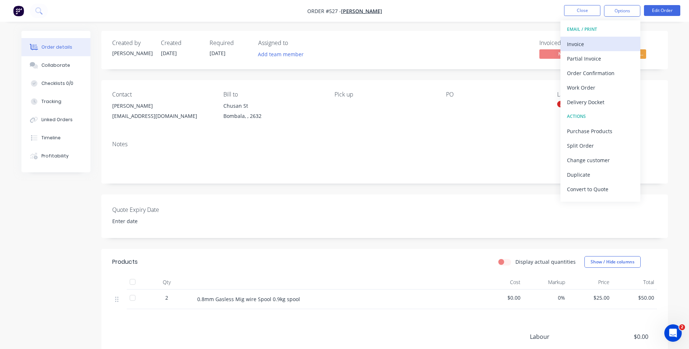
click at [580, 42] on div "Invoice" at bounding box center [600, 44] width 67 height 11
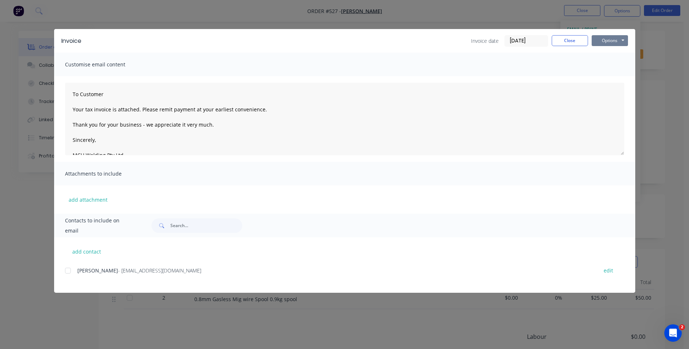
click at [606, 41] on button "Options" at bounding box center [609, 40] width 36 height 11
click at [604, 52] on button "Preview" at bounding box center [614, 54] width 46 height 12
click at [565, 40] on button "Close" at bounding box center [570, 40] width 36 height 11
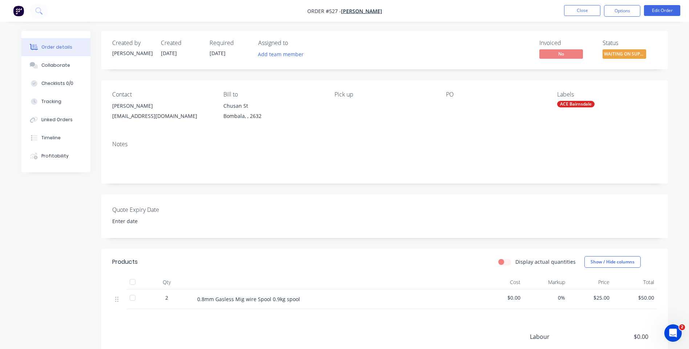
click at [568, 3] on nav "Order #527 - Glen Johnson Close Options Edit Order" at bounding box center [344, 11] width 689 height 22
click at [570, 8] on button "Close" at bounding box center [582, 10] width 36 height 11
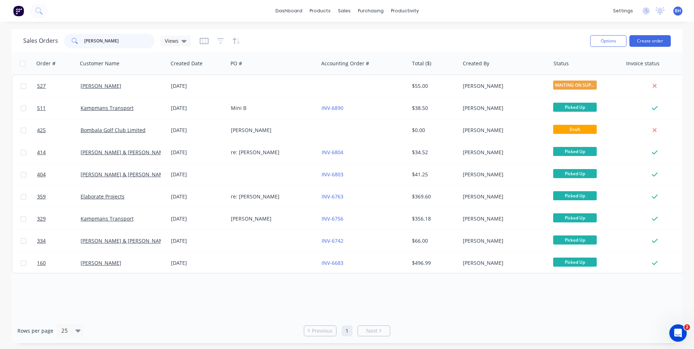
click at [106, 44] on input "glen" at bounding box center [119, 41] width 71 height 15
type input "g"
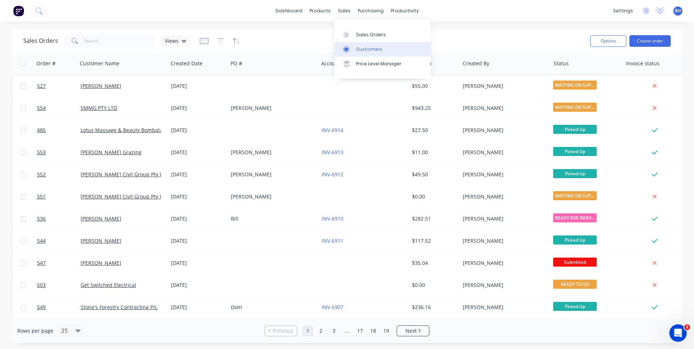
click at [371, 47] on div "Customers" at bounding box center [369, 49] width 26 height 7
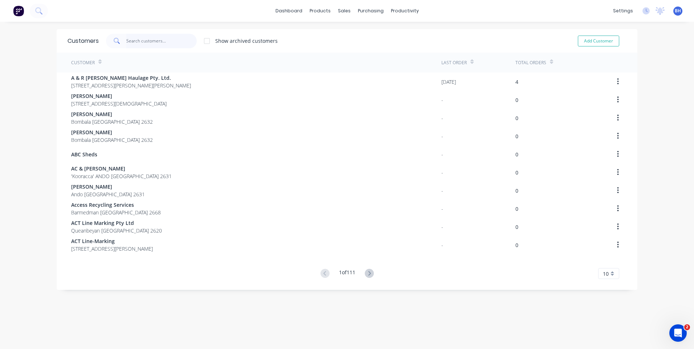
click at [151, 39] on input "text" at bounding box center [161, 41] width 71 height 15
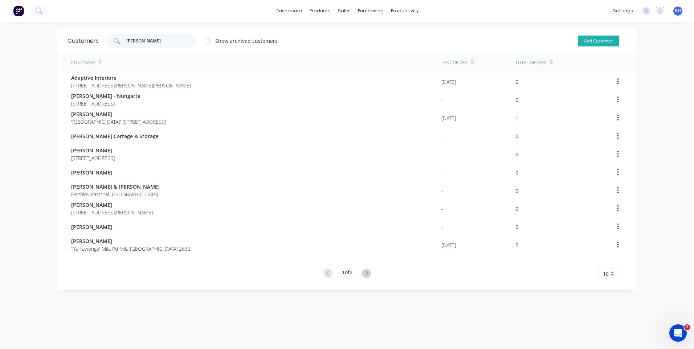
type input "campbell"
click at [579, 44] on button "Add Customer" at bounding box center [598, 41] width 41 height 11
select select "AU"
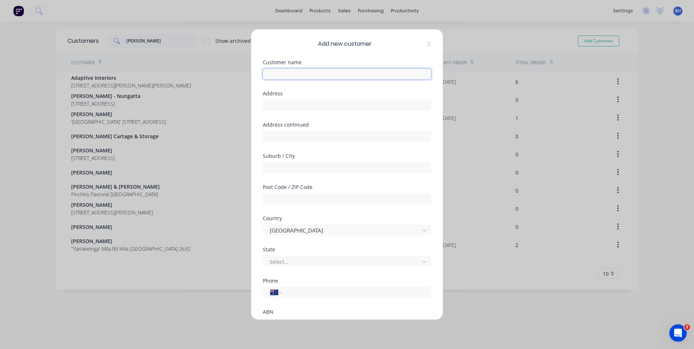
click at [270, 71] on input "text" at bounding box center [347, 74] width 168 height 11
type input "[PERSON_NAME]"
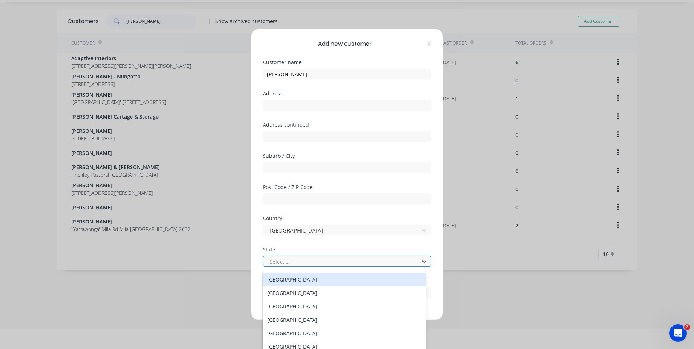
scroll to position [21, 0]
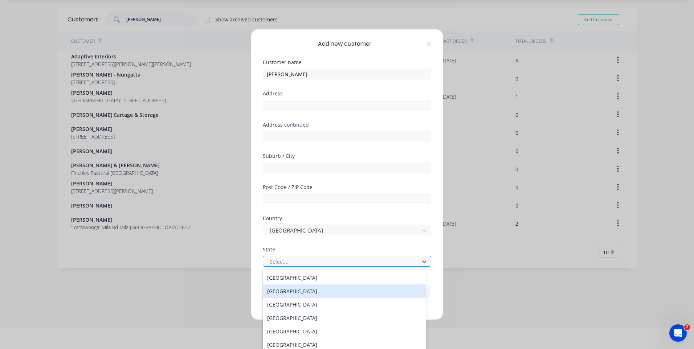
click at [379, 289] on div "New South Wales" at bounding box center [344, 291] width 163 height 13
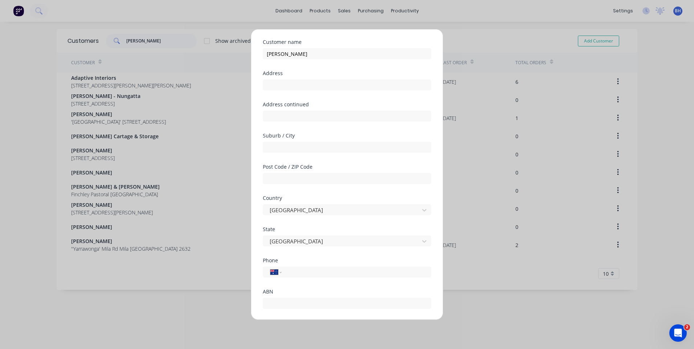
scroll to position [64, 0]
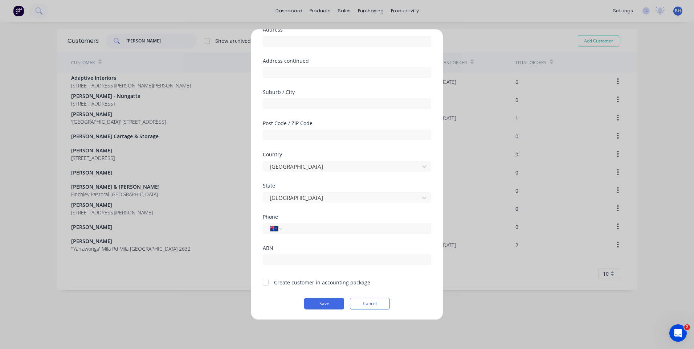
click at [265, 284] on div at bounding box center [266, 283] width 15 height 15
click at [321, 302] on button "Save" at bounding box center [324, 304] width 40 height 12
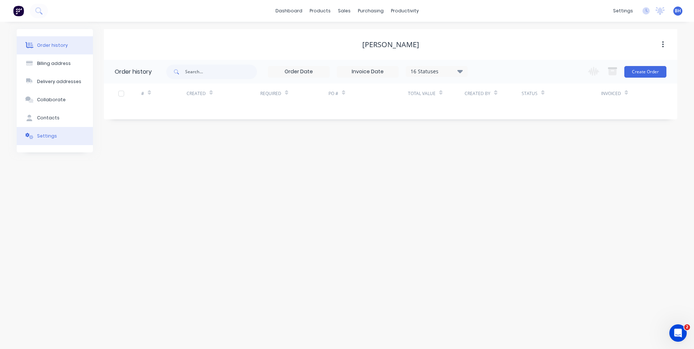
click at [48, 132] on button "Settings" at bounding box center [55, 136] width 76 height 18
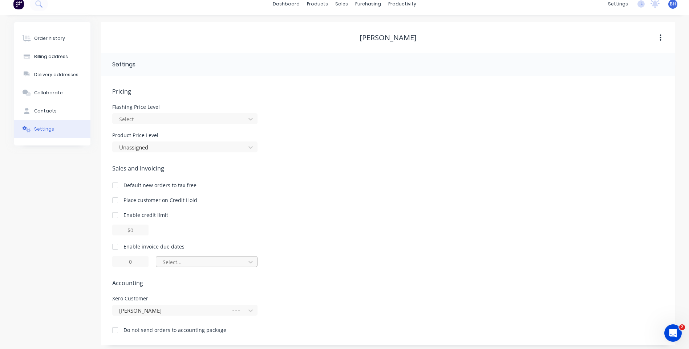
scroll to position [11, 0]
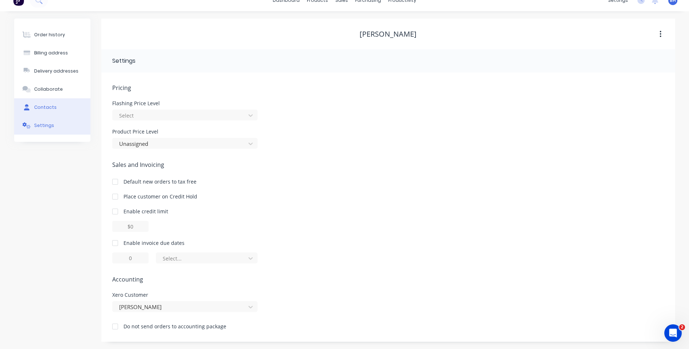
click at [58, 105] on button "Contacts" at bounding box center [52, 107] width 76 height 18
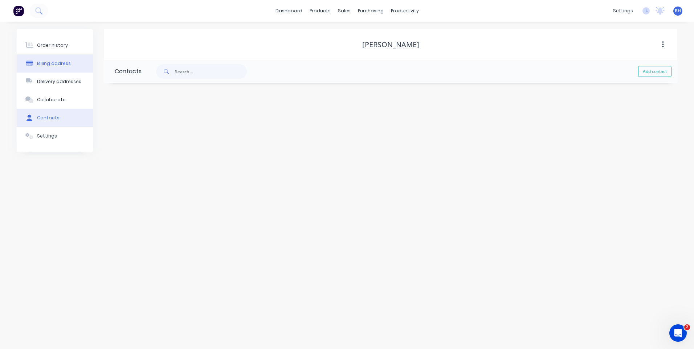
click at [60, 61] on div "Billing address" at bounding box center [54, 63] width 34 height 7
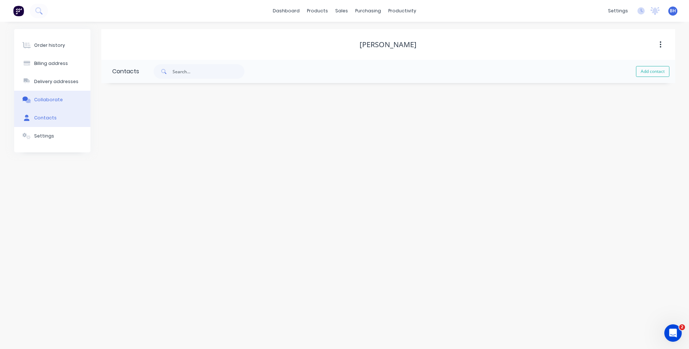
select select "AU"
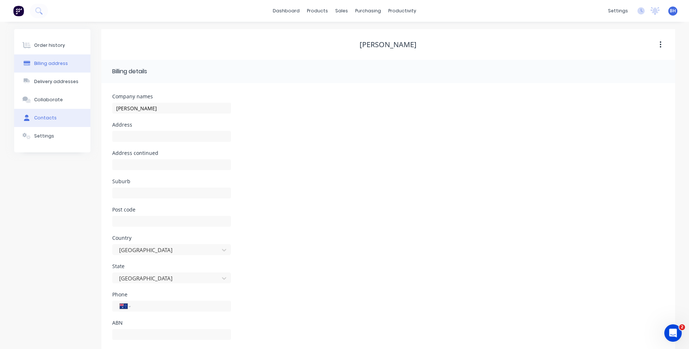
click at [48, 117] on div "Contacts" at bounding box center [45, 118] width 23 height 7
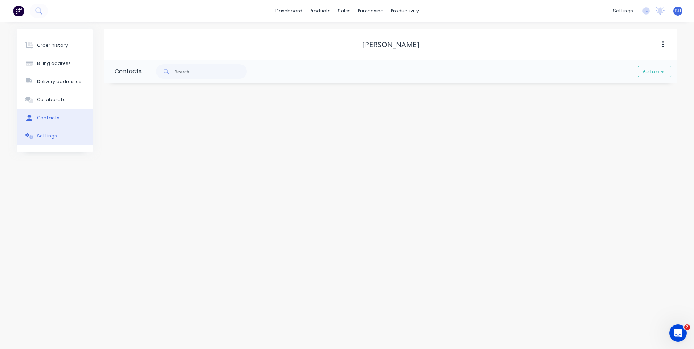
click at [46, 135] on div "Settings" at bounding box center [47, 136] width 20 height 7
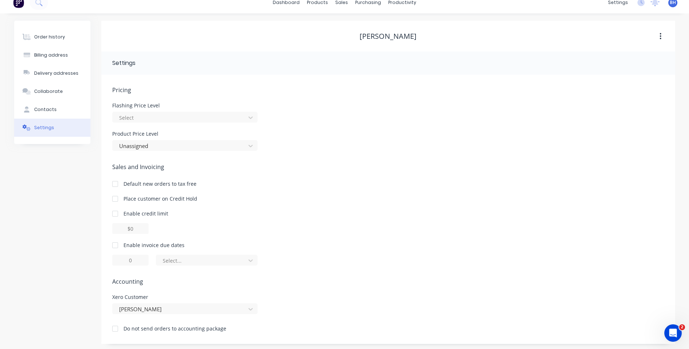
scroll to position [11, 0]
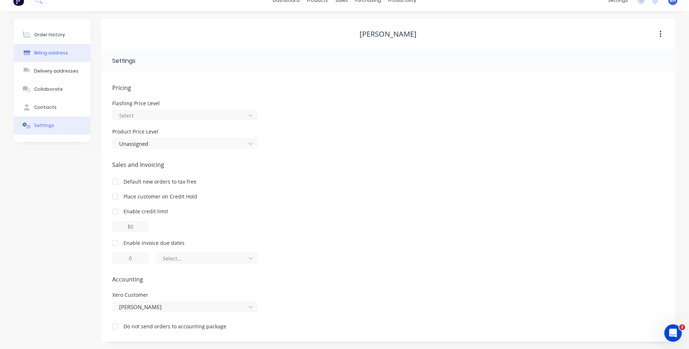
click at [45, 51] on div "Billing address" at bounding box center [51, 53] width 34 height 7
select select "AU"
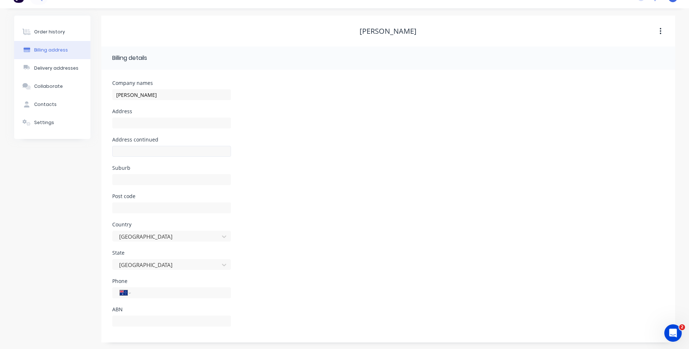
scroll to position [14, 0]
click at [40, 104] on div "Contacts" at bounding box center [45, 104] width 23 height 7
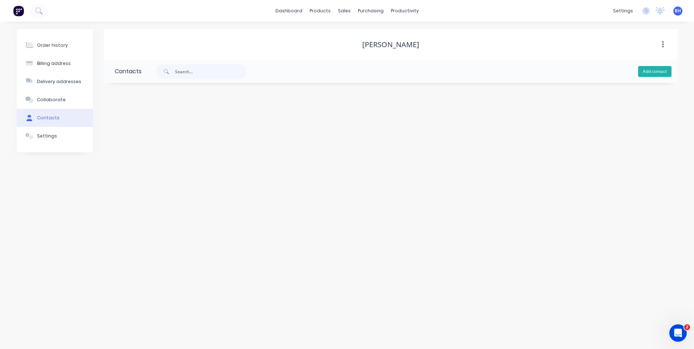
click at [655, 71] on button "Add contact" at bounding box center [654, 71] width 33 height 11
select select "AU"
click at [148, 150] on input "text" at bounding box center [174, 153] width 119 height 11
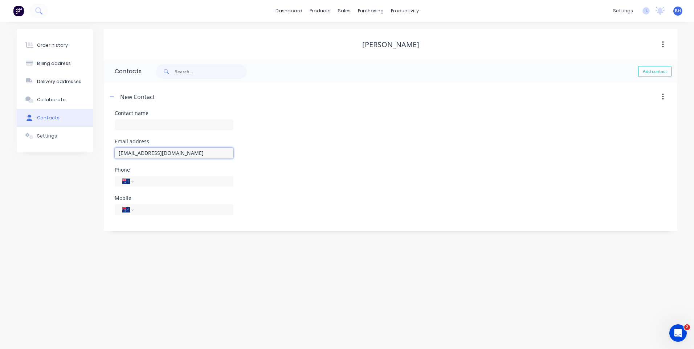
type input "[EMAIL_ADDRESS][DOMAIN_NAME]"
click at [177, 266] on div "Order history Billing address Delivery addresses Collaborate Contacts Settings …" at bounding box center [347, 185] width 694 height 327
click at [148, 121] on input "text" at bounding box center [174, 124] width 119 height 11
type input "[PERSON_NAME]"
click at [155, 218] on div "International Afghanistan Åland Islands Albania Algeria American Samoa Andorra …" at bounding box center [174, 213] width 119 height 21
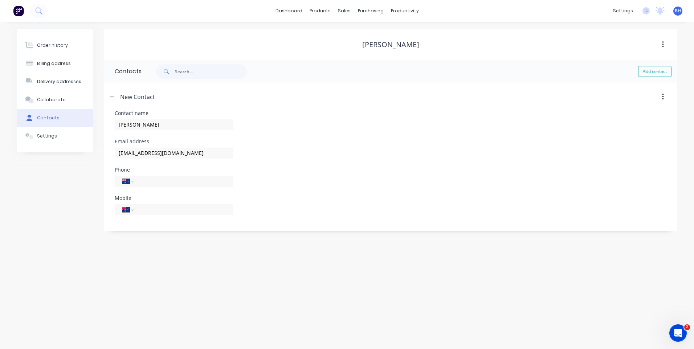
select select "AU"
click at [355, 274] on div "Order history Billing address Delivery addresses Collaborate Contacts Settings …" at bounding box center [347, 185] width 694 height 327
click at [648, 69] on button "Add contact" at bounding box center [654, 71] width 33 height 11
select select "AU"
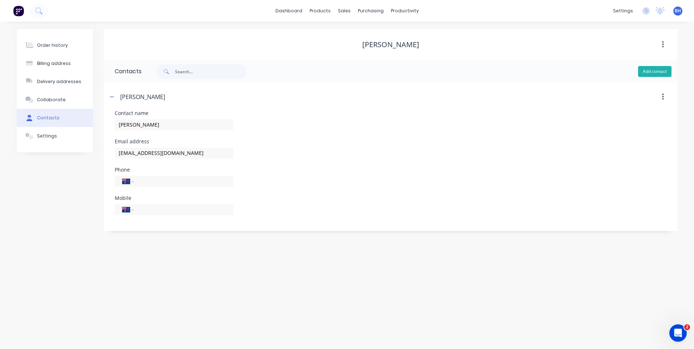
select select "AU"
click at [208, 318] on div "Order history Billing address Delivery addresses Collaborate Contacts Settings …" at bounding box center [347, 185] width 694 height 327
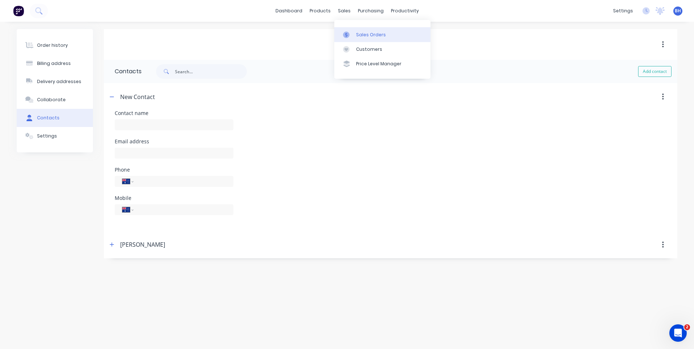
click at [362, 32] on div "Sales Orders" at bounding box center [371, 35] width 30 height 7
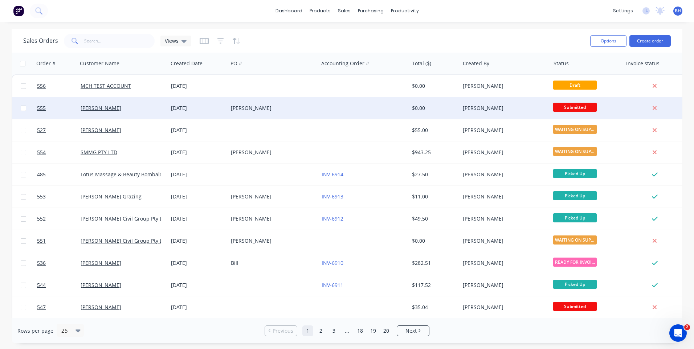
click at [279, 109] on div "[PERSON_NAME]" at bounding box center [271, 108] width 81 height 7
